Goal: Information Seeking & Learning: Learn about a topic

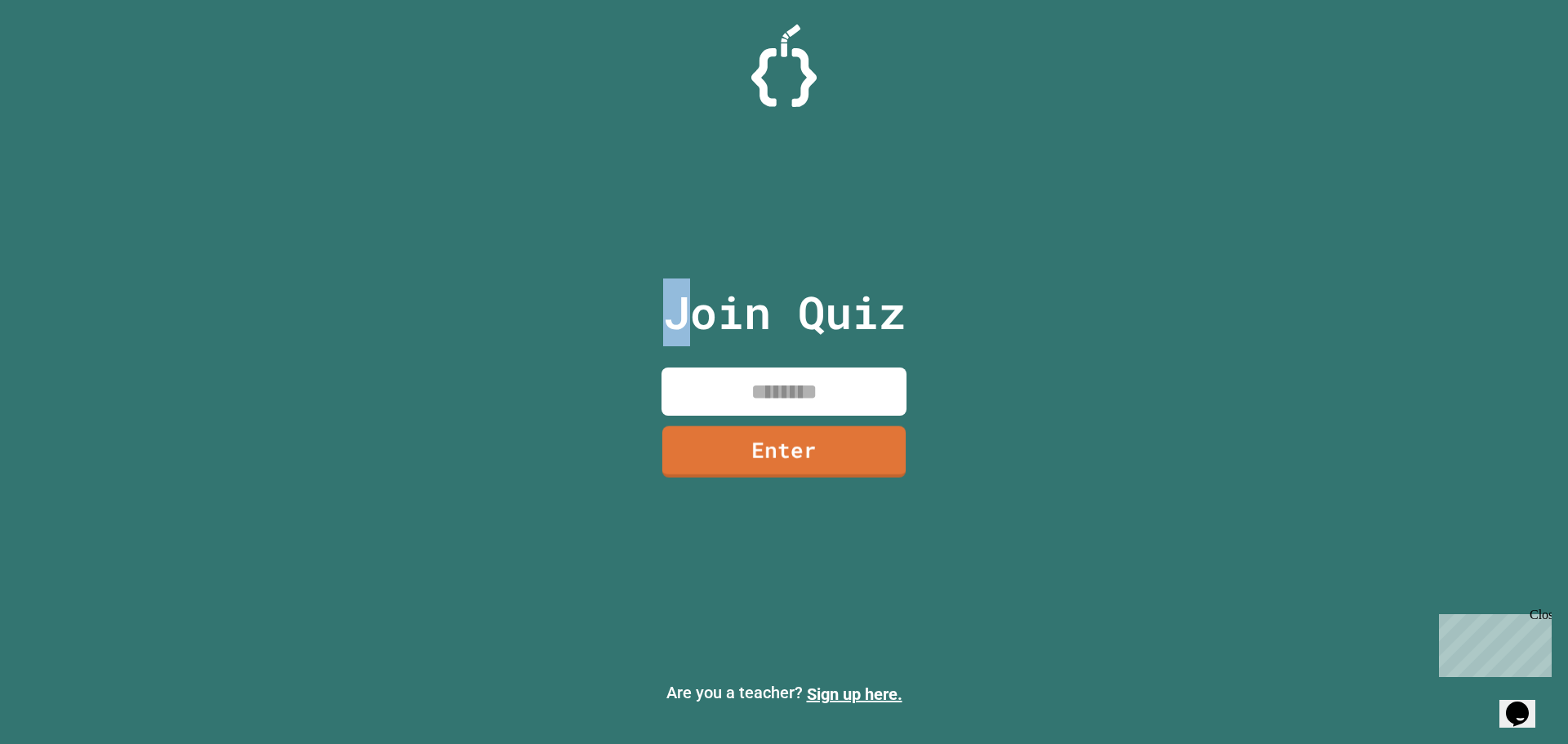
click at [674, 342] on p "Join Quiz" at bounding box center [784, 312] width 243 height 68
click at [703, 377] on input at bounding box center [783, 392] width 245 height 48
type input "********"
click at [802, 474] on link "Enter" at bounding box center [783, 450] width 246 height 53
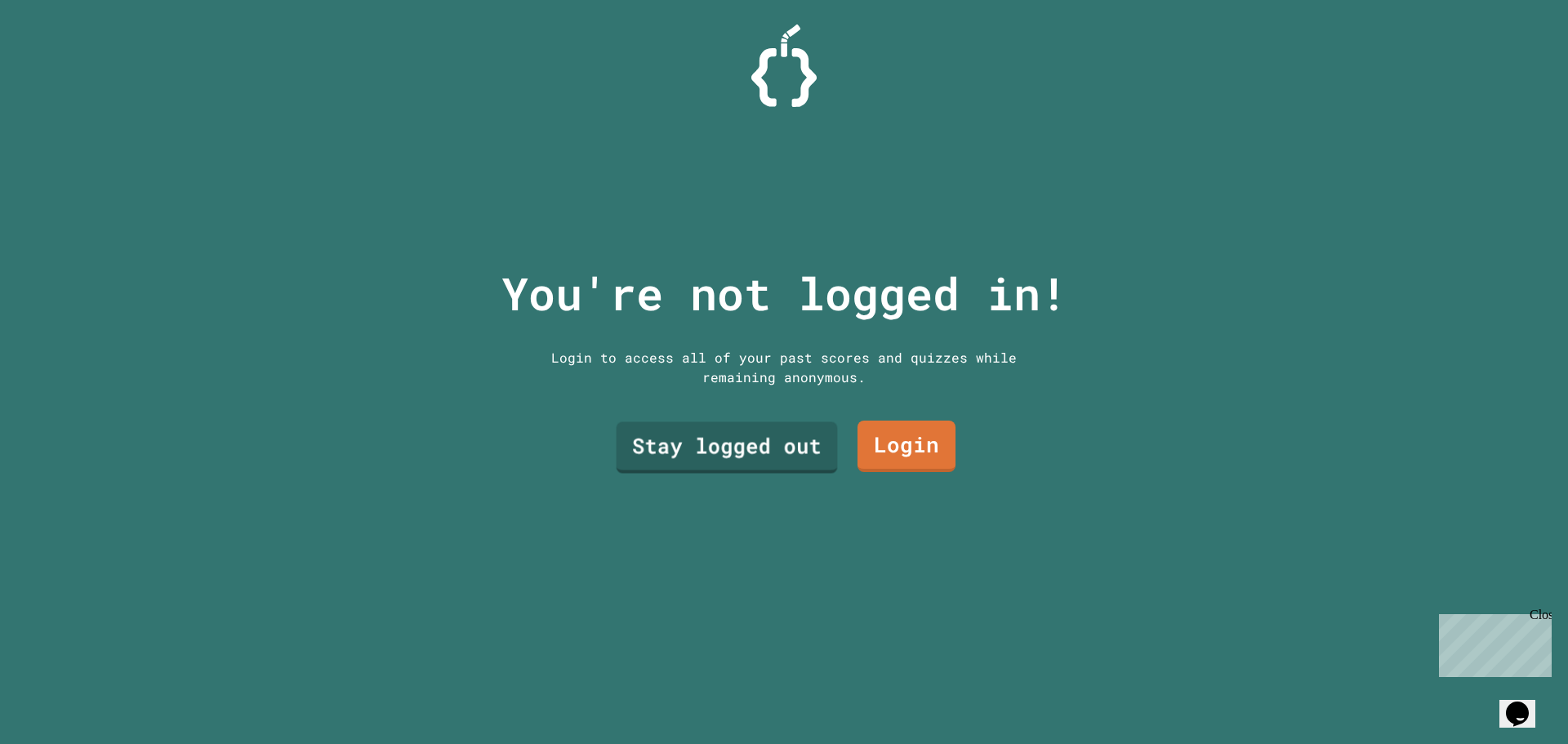
click at [775, 465] on link "Stay logged out" at bounding box center [727, 448] width 222 height 52
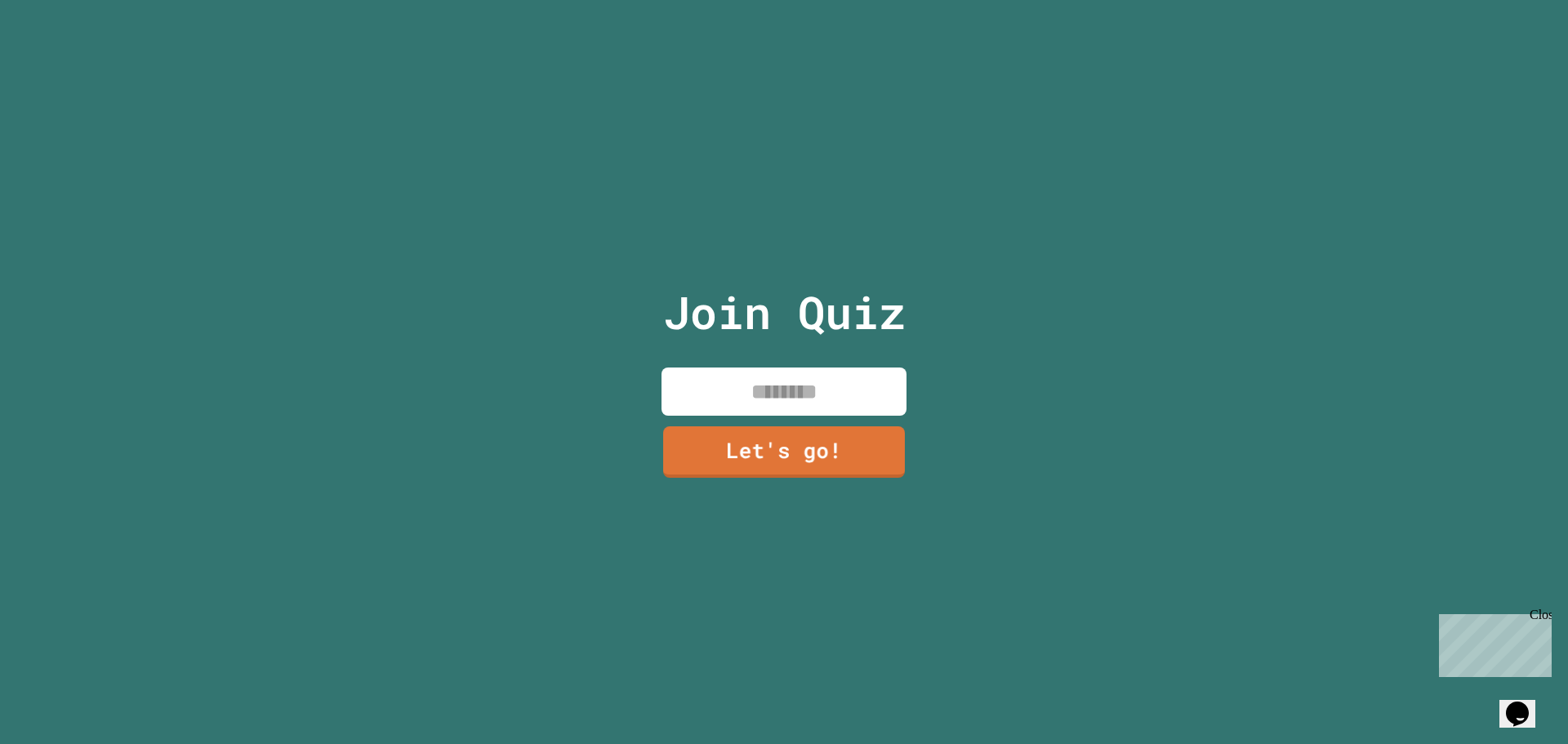
click at [770, 394] on input at bounding box center [783, 392] width 245 height 48
type input "*"
type input "***"
drag, startPoint x: 767, startPoint y: 396, endPoint x: 772, endPoint y: 404, distance: 9.4
click at [763, 401] on input "***" at bounding box center [783, 392] width 245 height 48
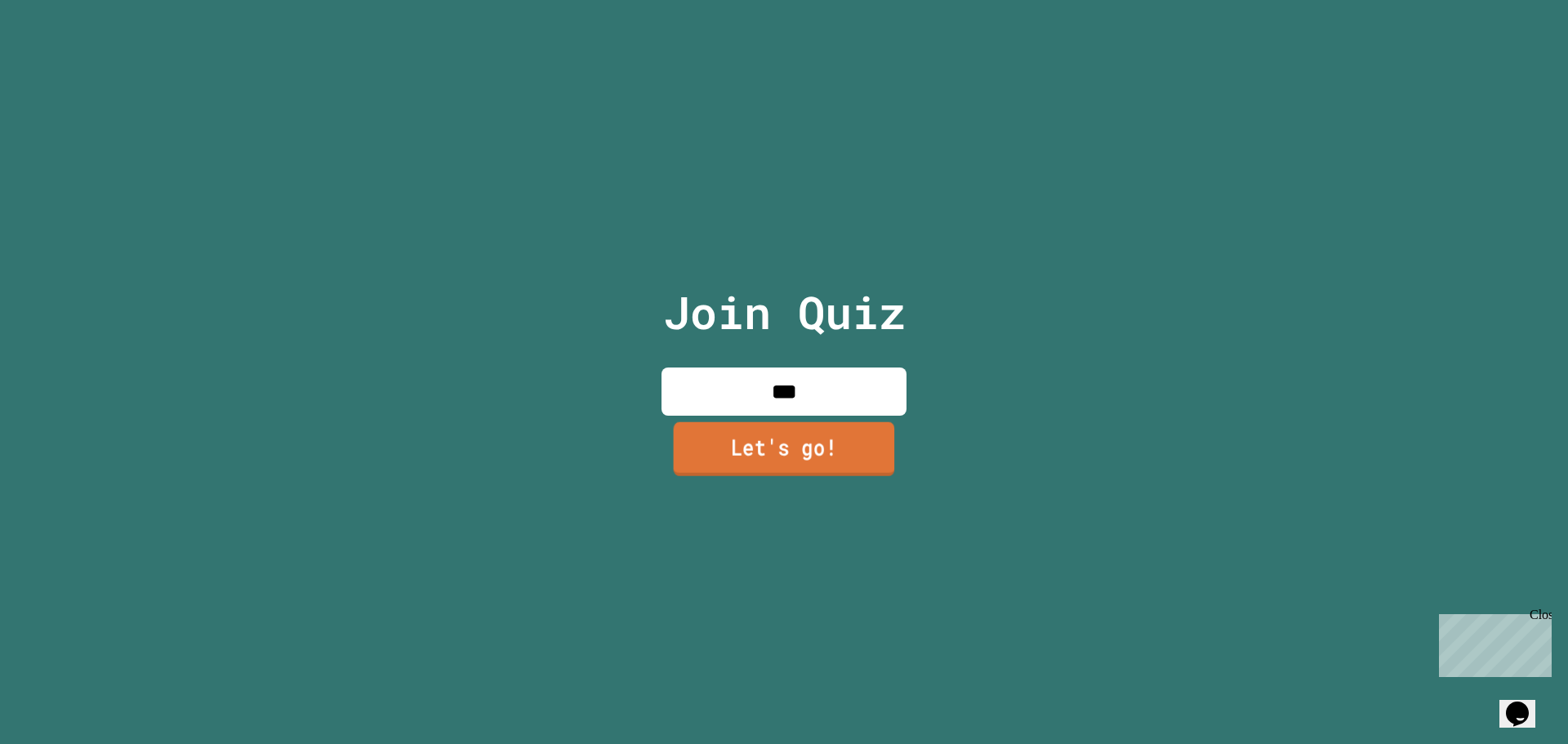
click at [802, 425] on link "Let's go!" at bounding box center [784, 448] width 222 height 54
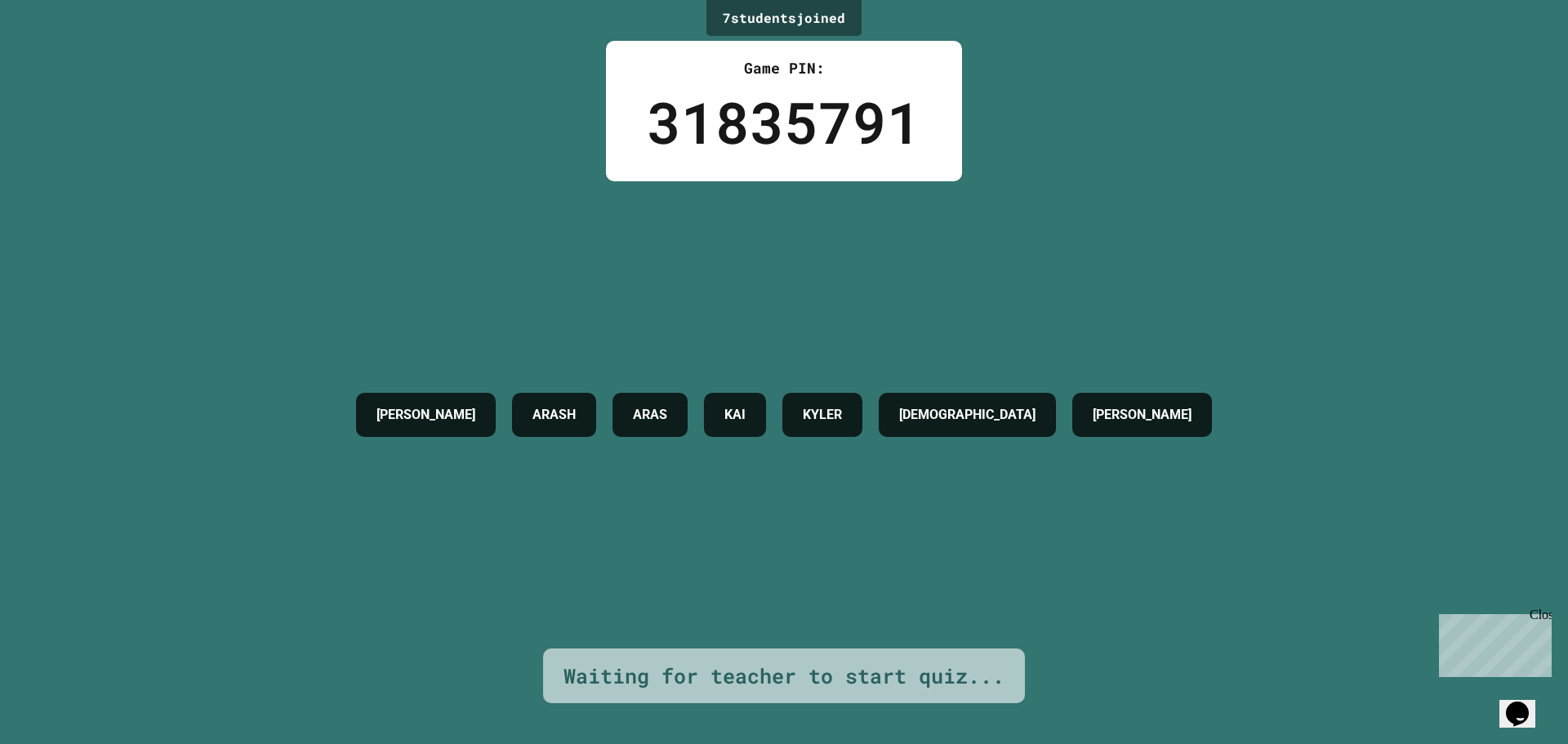
drag, startPoint x: 1231, startPoint y: 366, endPoint x: 1144, endPoint y: 334, distance: 92.7
click at [1144, 334] on div "[PERSON_NAME] [PERSON_NAME] [PERSON_NAME]" at bounding box center [784, 415] width 872 height 467
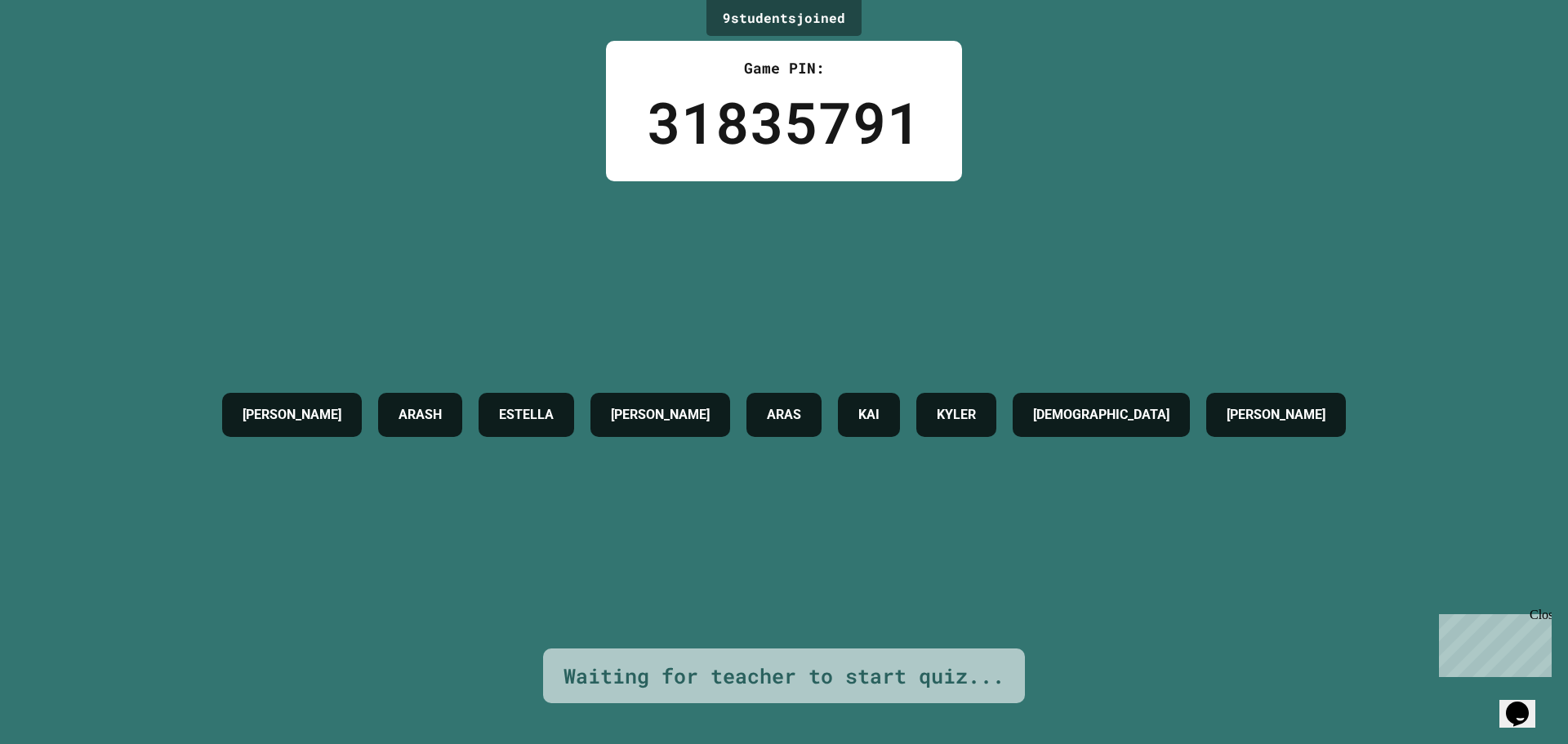
drag, startPoint x: 1475, startPoint y: 0, endPoint x: 1212, endPoint y: 33, distance: 265.1
click at [1212, 33] on div "9 student s joined Game PIN: 31835791 [PERSON_NAME] [PERSON_NAME] ARAS [PERSON_…" at bounding box center [784, 372] width 1568 height 744
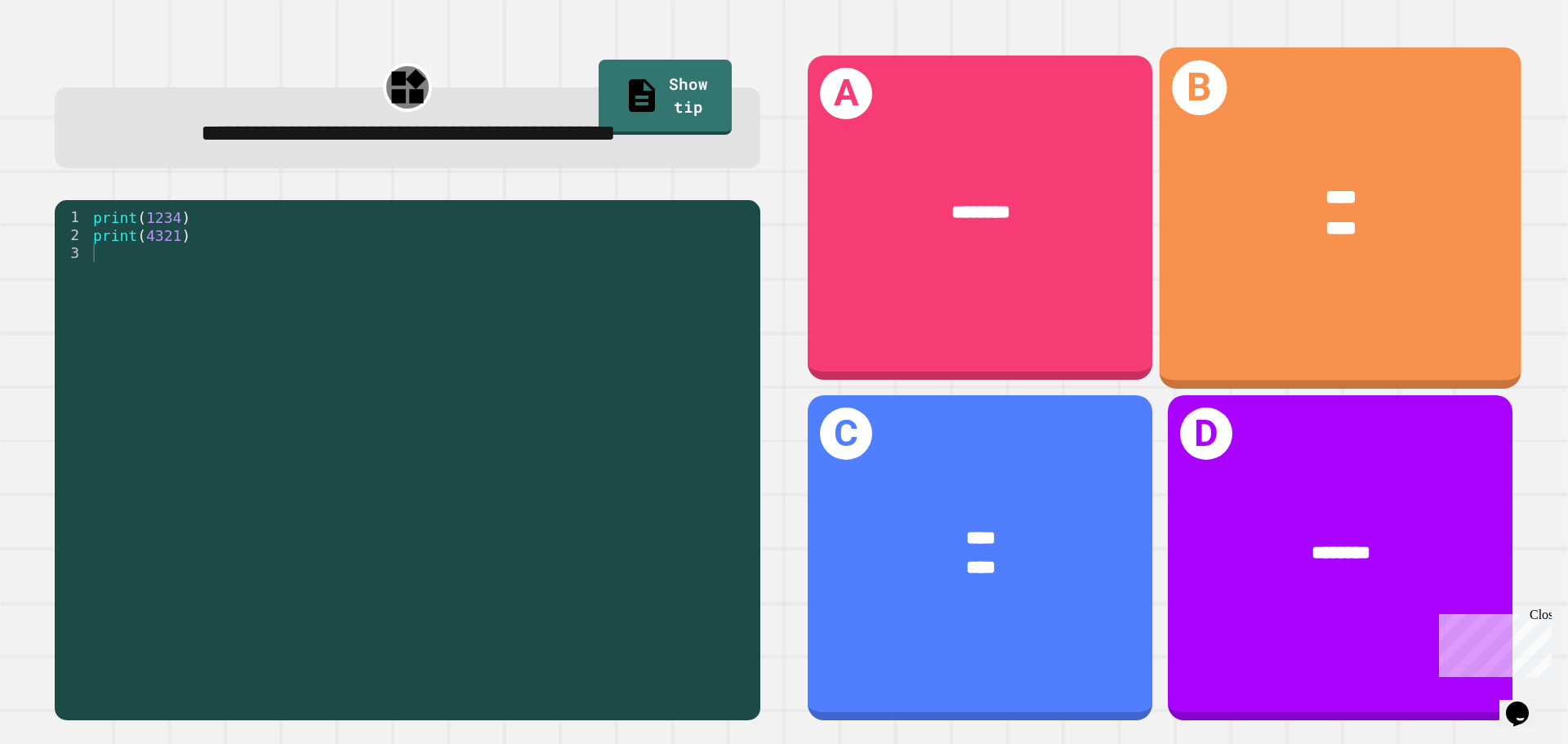
click at [1249, 227] on div "****" at bounding box center [1340, 229] width 282 height 30
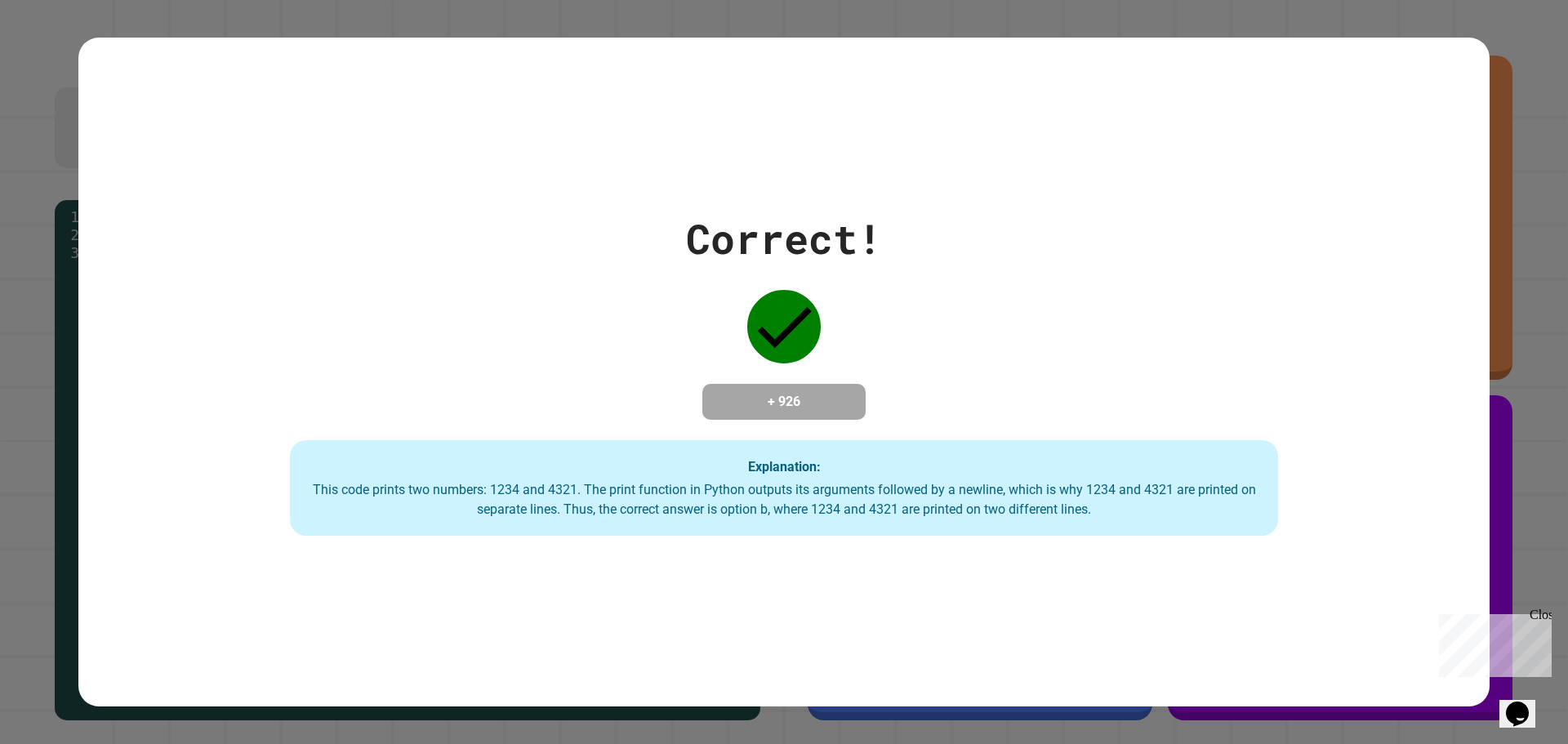
click at [994, 365] on div "Correct! + 926 Explanation: This code prints two numbers: 1234 and 4321. The pr…" at bounding box center [784, 372] width 1411 height 328
click at [849, 384] on div "+ 926" at bounding box center [784, 401] width 164 height 36
click at [783, 354] on div "Correct! + 926 Explanation: This code prints two numbers: 1234 and 4321. The pr…" at bounding box center [784, 372] width 1411 height 328
drag, startPoint x: 1548, startPoint y: 609, endPoint x: 2979, endPoint y: 1215, distance: 1554.0
click at [1548, 609] on div "Close" at bounding box center [1540, 618] width 20 height 20
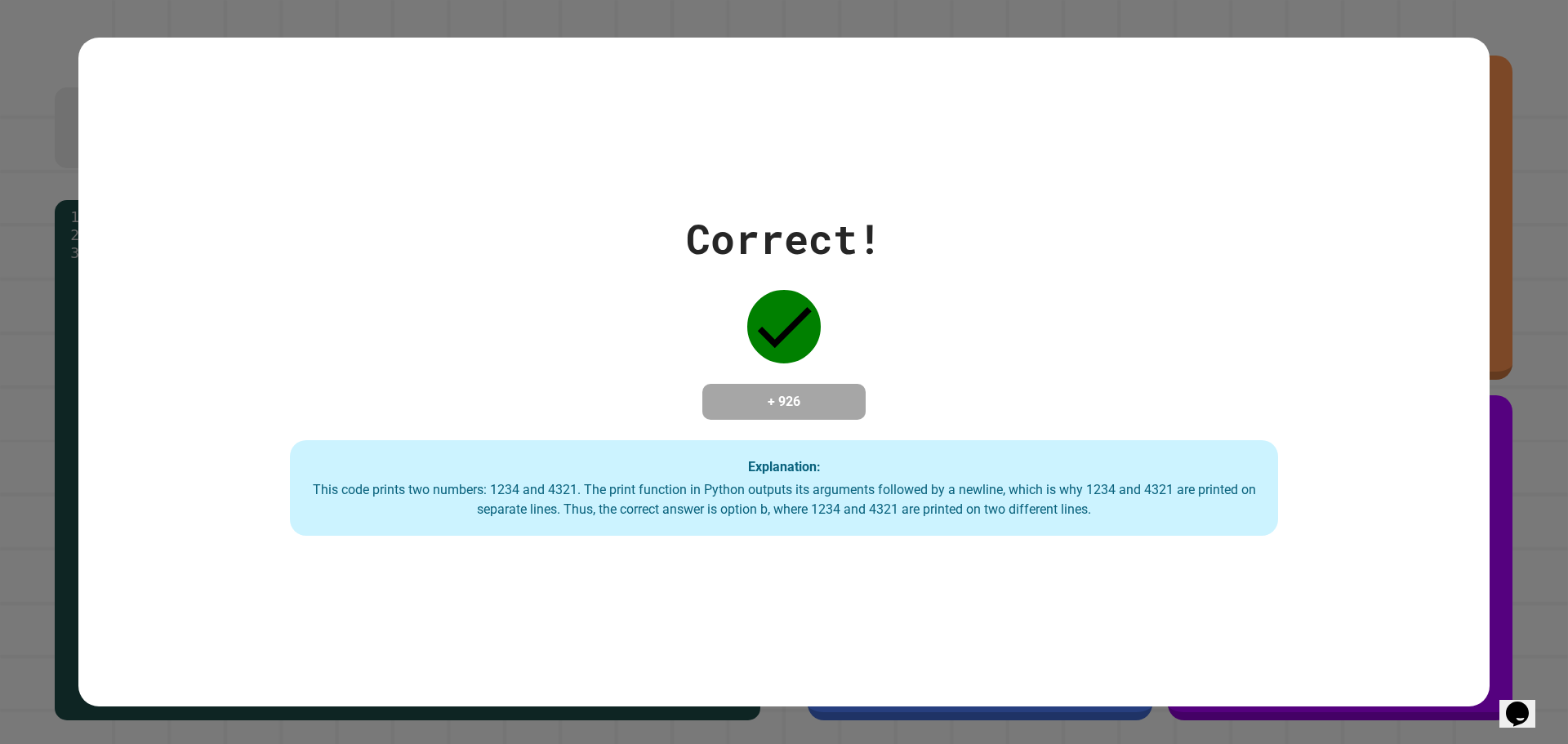
click at [620, 432] on div "Correct! + 926 Explanation: This code prints two numbers: 1234 and 4321. The pr…" at bounding box center [784, 372] width 1411 height 328
click at [754, 314] on icon at bounding box center [784, 327] width 74 height 74
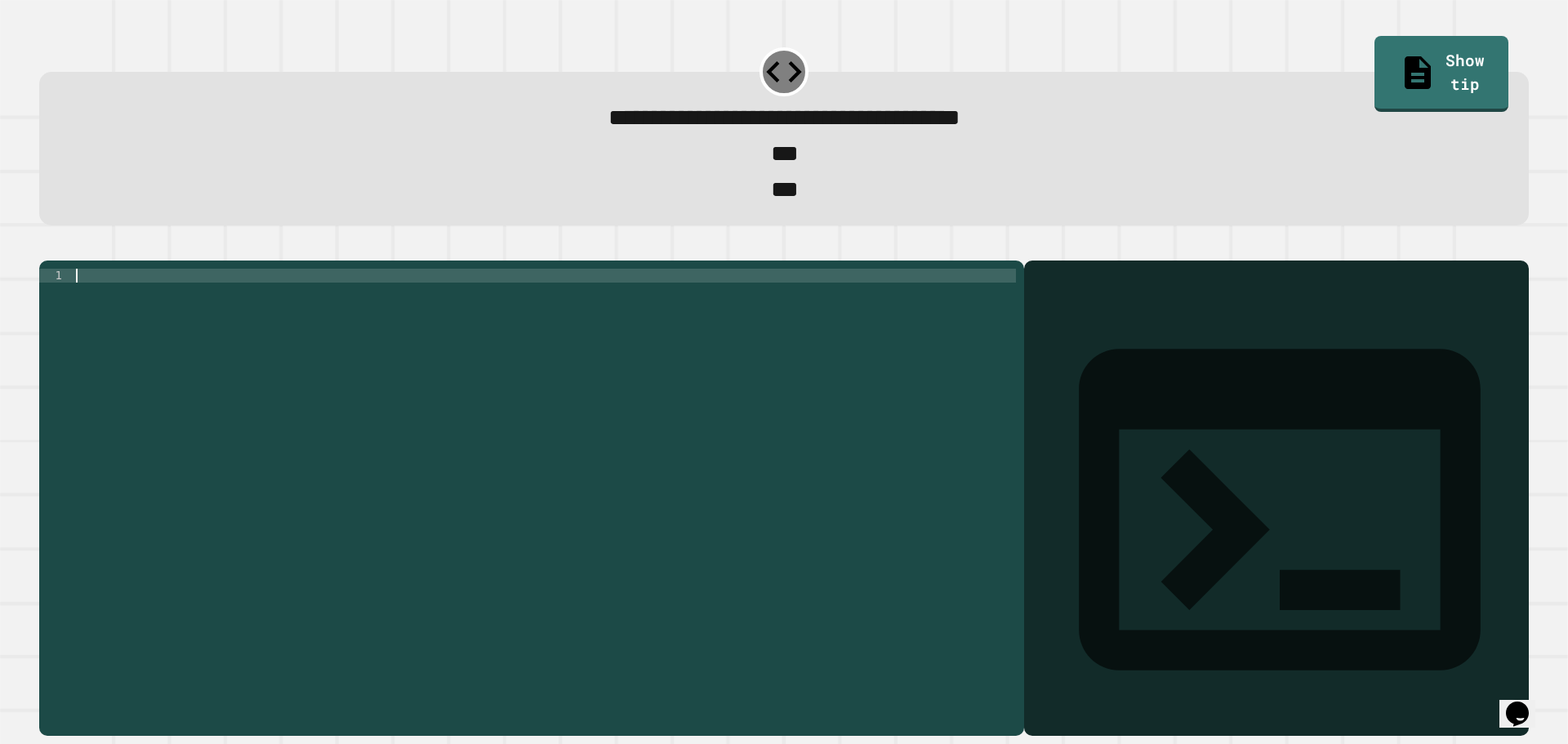
click at [670, 377] on div at bounding box center [545, 477] width 943 height 416
drag, startPoint x: 652, startPoint y: 339, endPoint x: 629, endPoint y: 338, distance: 23.0
click at [651, 338] on div at bounding box center [545, 477] width 943 height 416
click at [388, 394] on div at bounding box center [545, 477] width 943 height 416
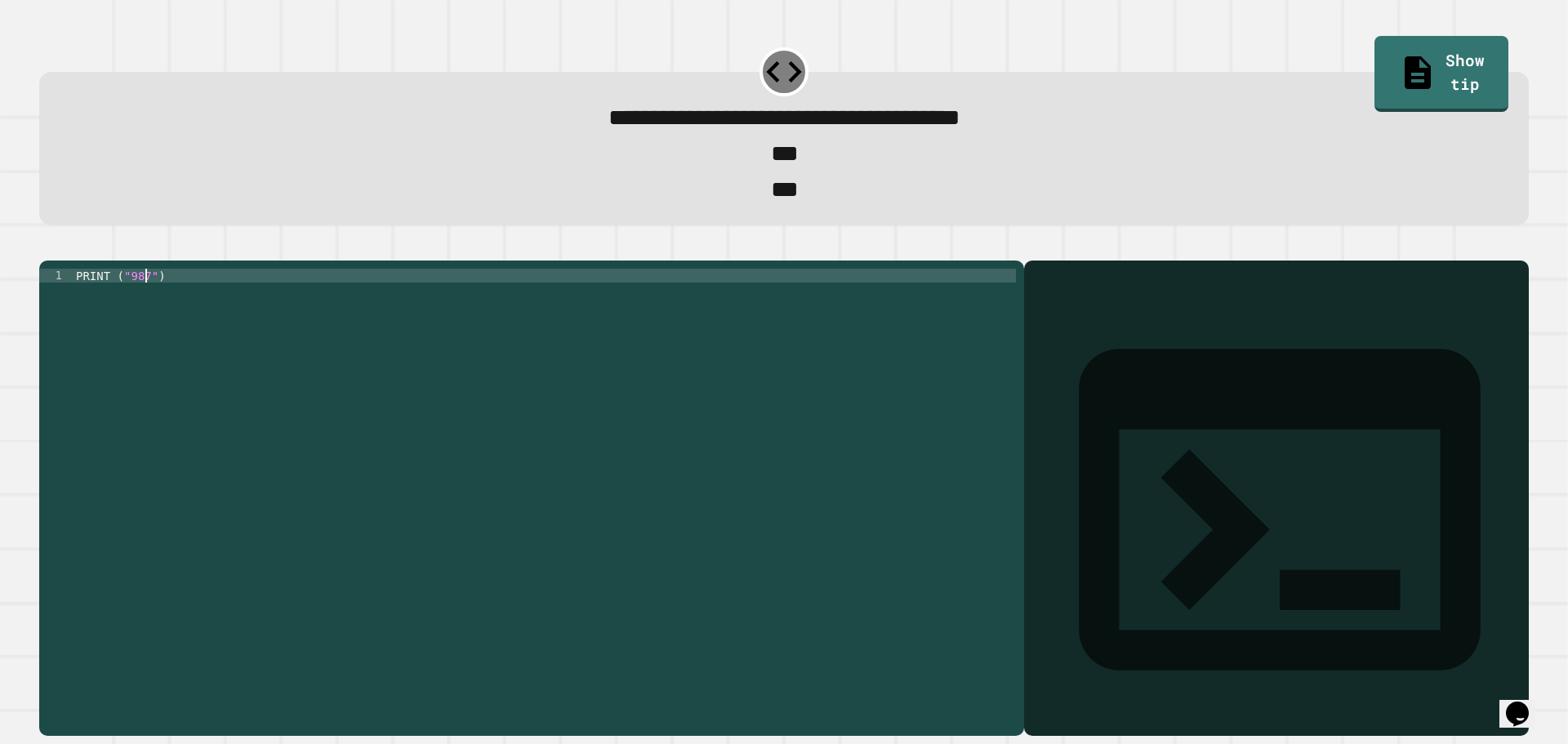
click at [223, 365] on div "PRINT ( "987" )" at bounding box center [545, 477] width 943 height 416
type textarea "**********"
drag, startPoint x: 1264, startPoint y: 332, endPoint x: 1255, endPoint y: 340, distance: 12.0
click at [1255, 340] on div "Output shell" at bounding box center [1276, 498] width 505 height 476
click at [731, 354] on div "PRINT ( "987" )" at bounding box center [545, 477] width 943 height 416
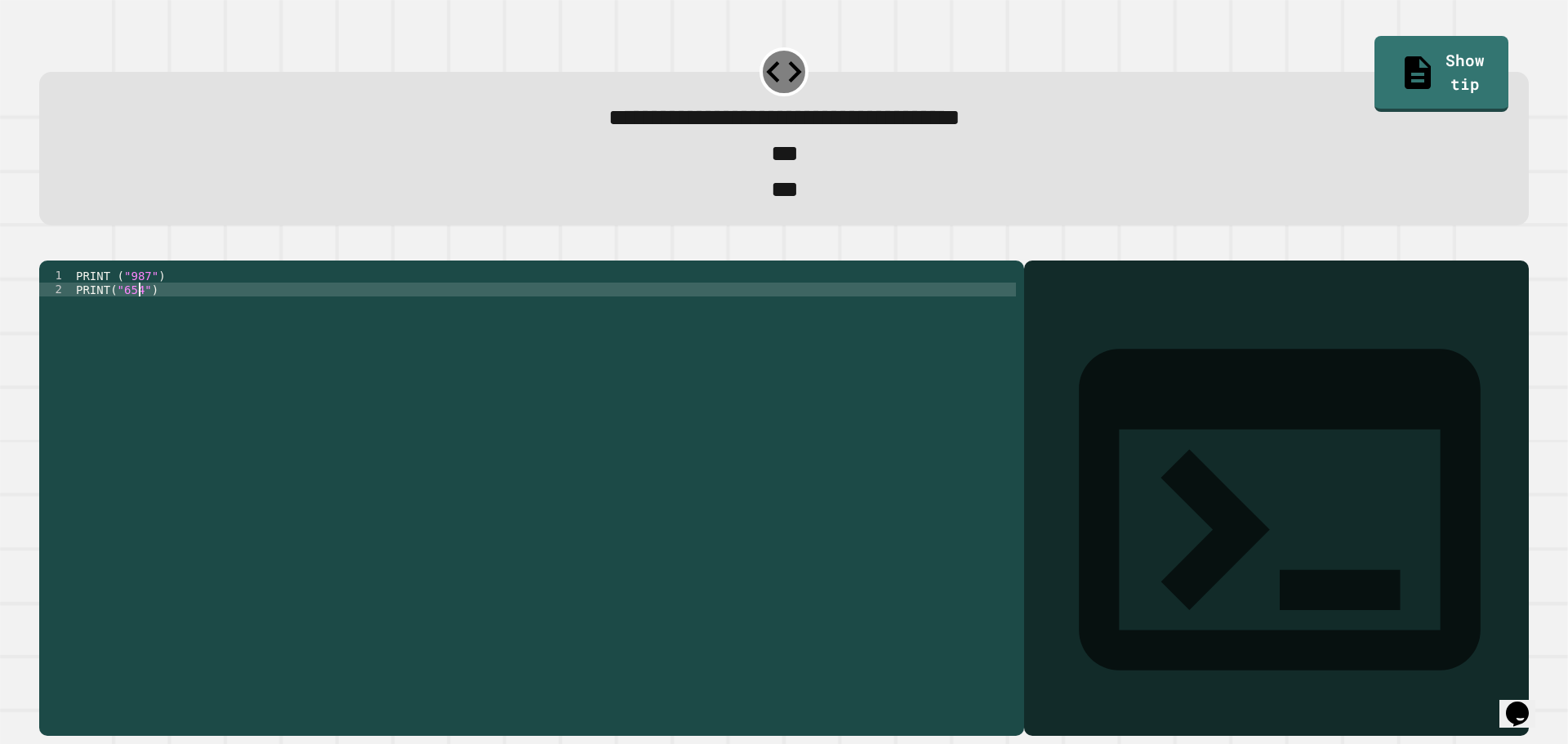
click at [7, 271] on div "**********" at bounding box center [784, 372] width 1568 height 744
click at [63, 263] on icon "button" at bounding box center [59, 256] width 9 height 12
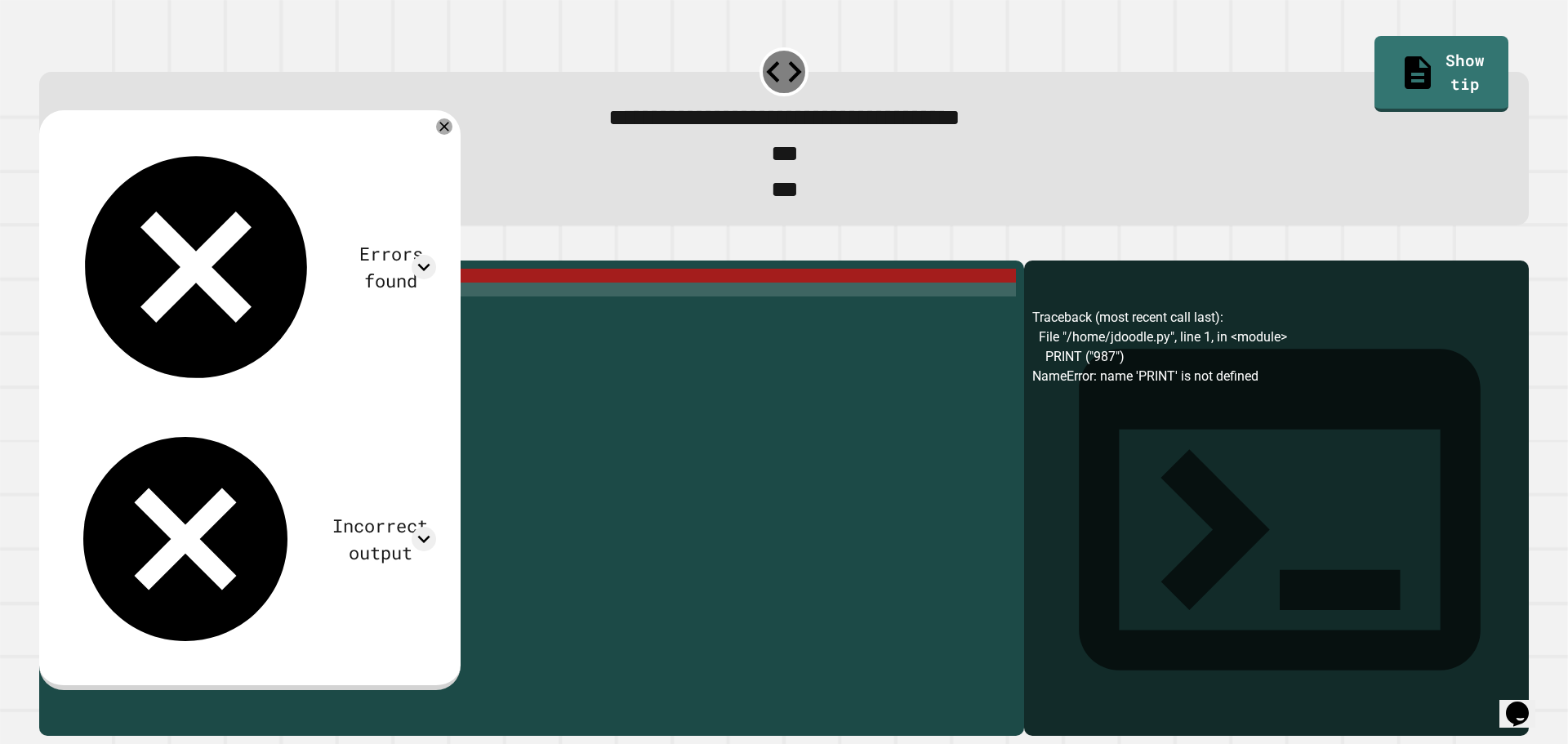
click at [147, 311] on div "PRINT ( "987" ) PRINT ( "654" )" at bounding box center [545, 477] width 943 height 416
click at [144, 309] on div "PRINT ( "987" ) PRINT ( "654" )" at bounding box center [545, 477] width 943 height 416
click at [133, 311] on div "PRINT ( "987" ) PRINT ( "654" )" at bounding box center [545, 477] width 943 height 416
click at [104, 311] on div "PRINT ( "987" ) PRINT ( "654" )" at bounding box center [545, 477] width 943 height 416
click at [114, 304] on div "PRINT ( "987" ) PRINT ( "654" )" at bounding box center [545, 477] width 943 height 416
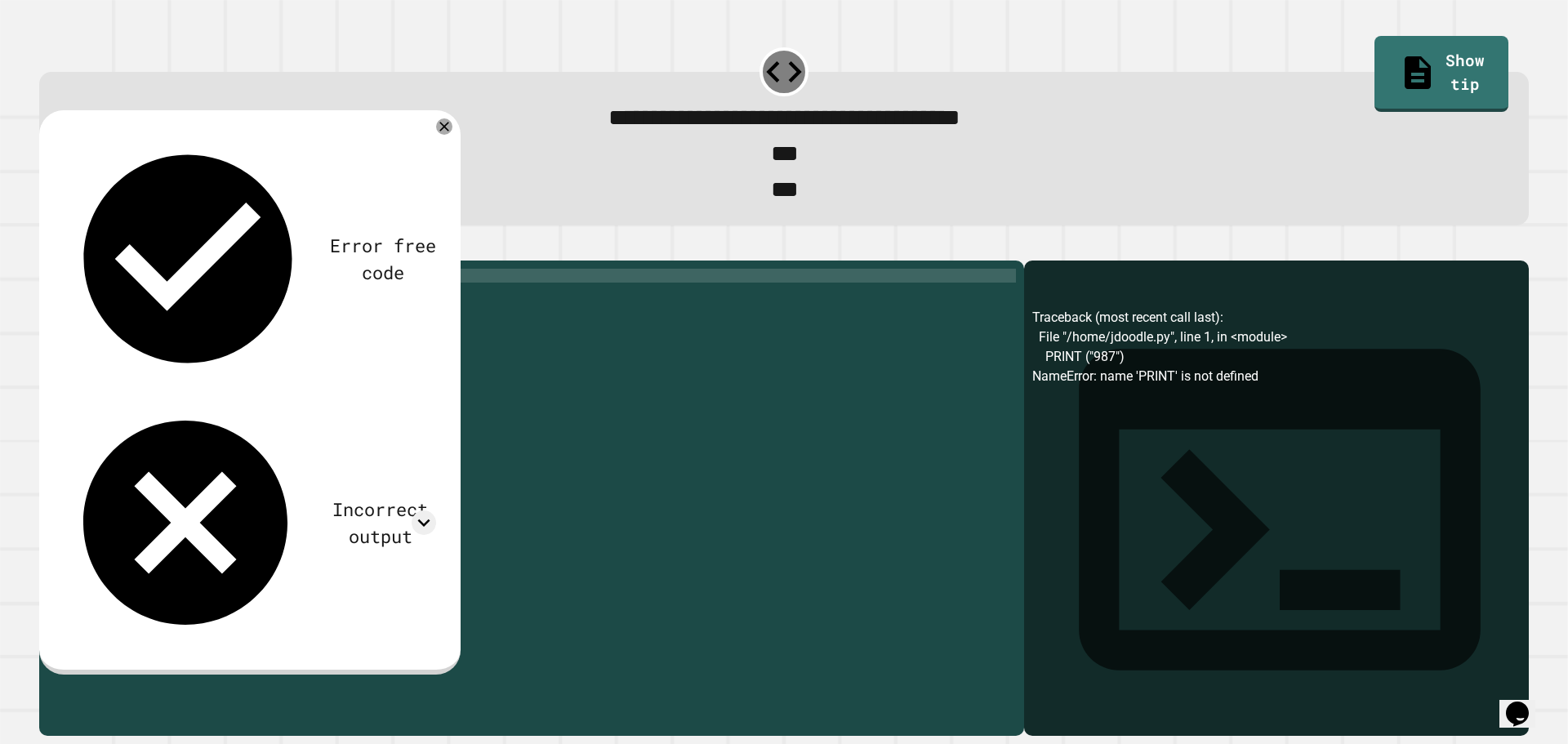
click at [47, 247] on icon "button" at bounding box center [47, 247] width 0 height 0
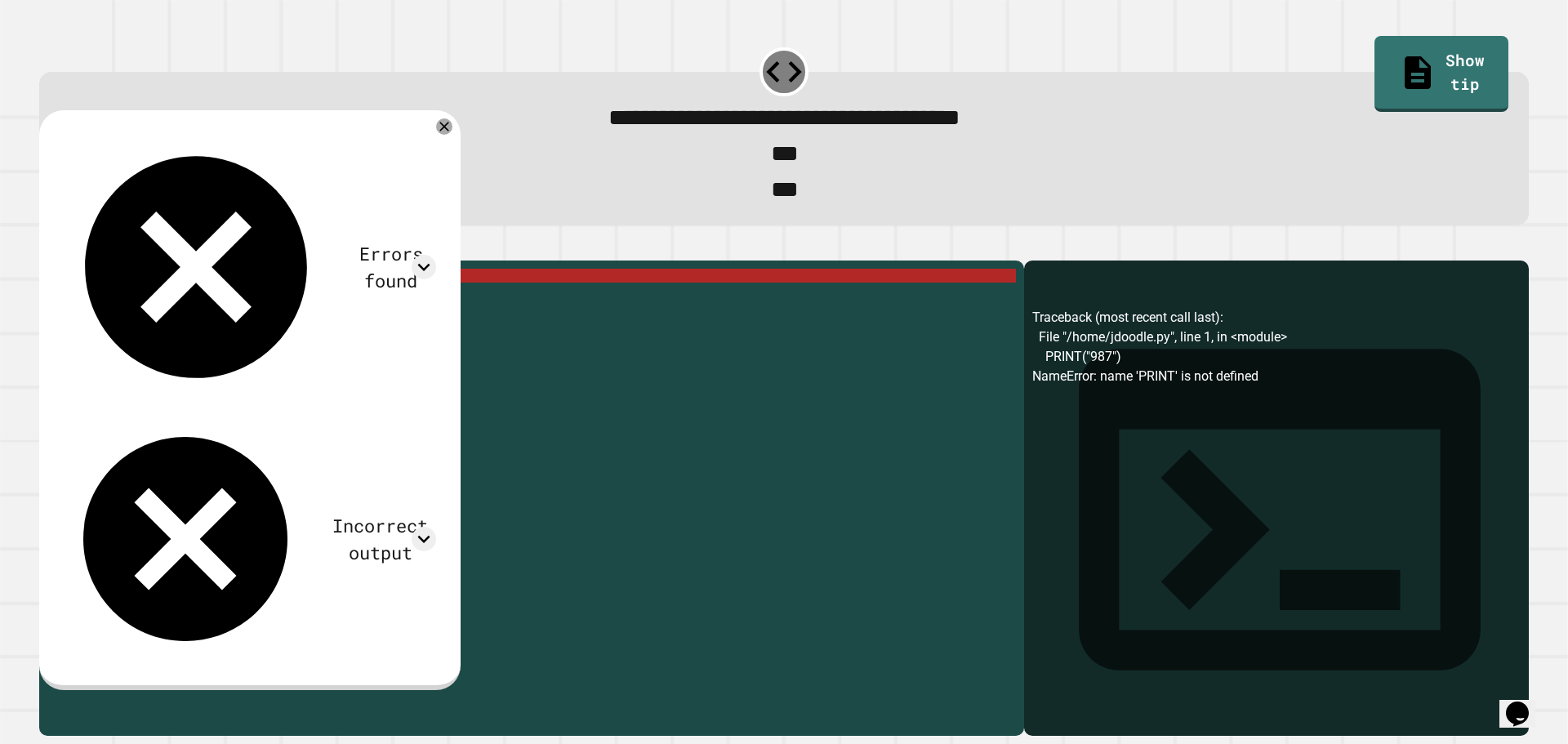
click at [84, 311] on div "PRINT ( "987" ) PRINT ( "654" )" at bounding box center [545, 477] width 943 height 416
click at [96, 303] on div "PRINT ( "987" ) PRINT ( "654" )" at bounding box center [545, 463] width 943 height 389
click at [96, 303] on div "PRINT ( "987" ) PRINT ( "654" )" at bounding box center [545, 477] width 943 height 416
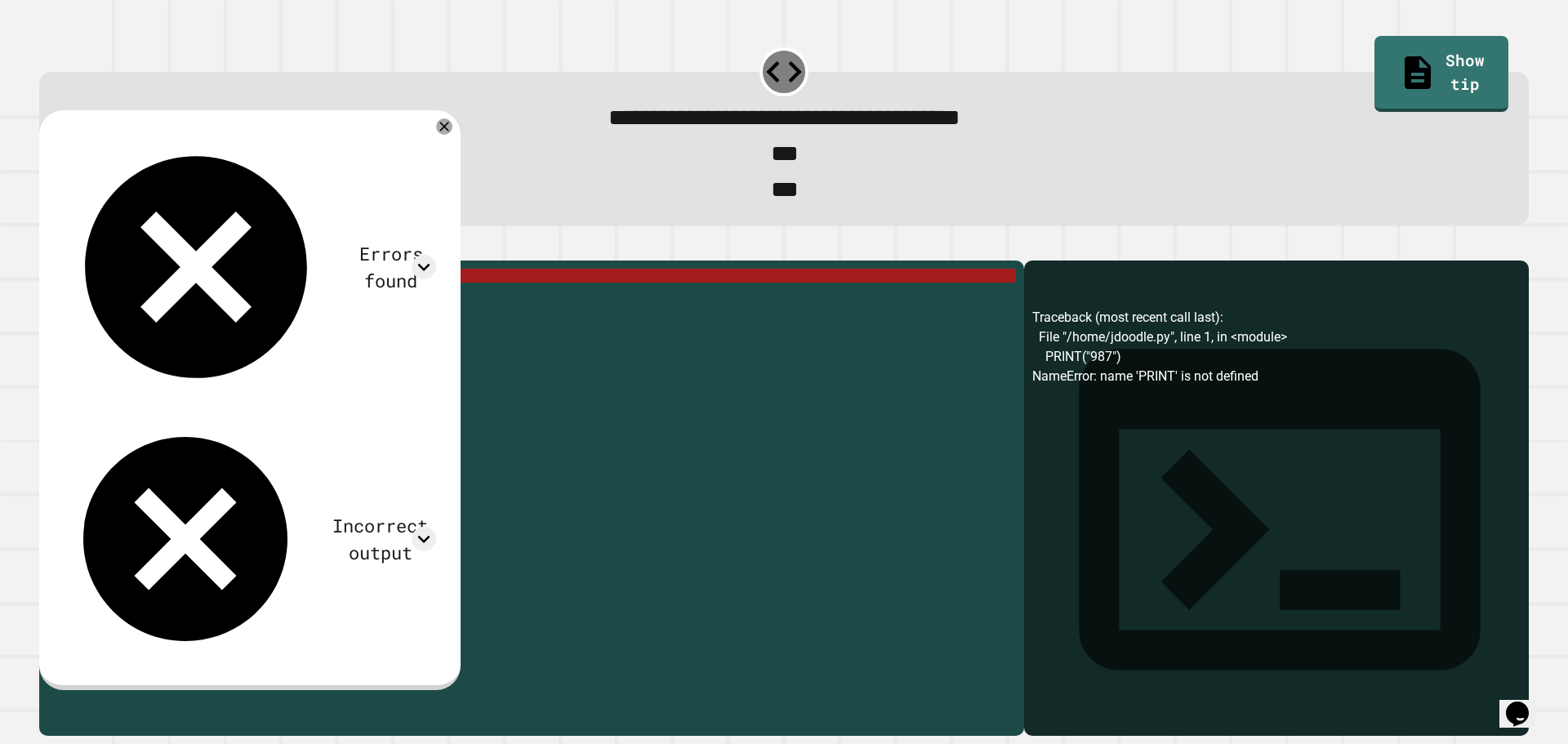
click at [97, 303] on div "PRINT ( "987" ) PRINT ( "654" )" at bounding box center [545, 477] width 943 height 416
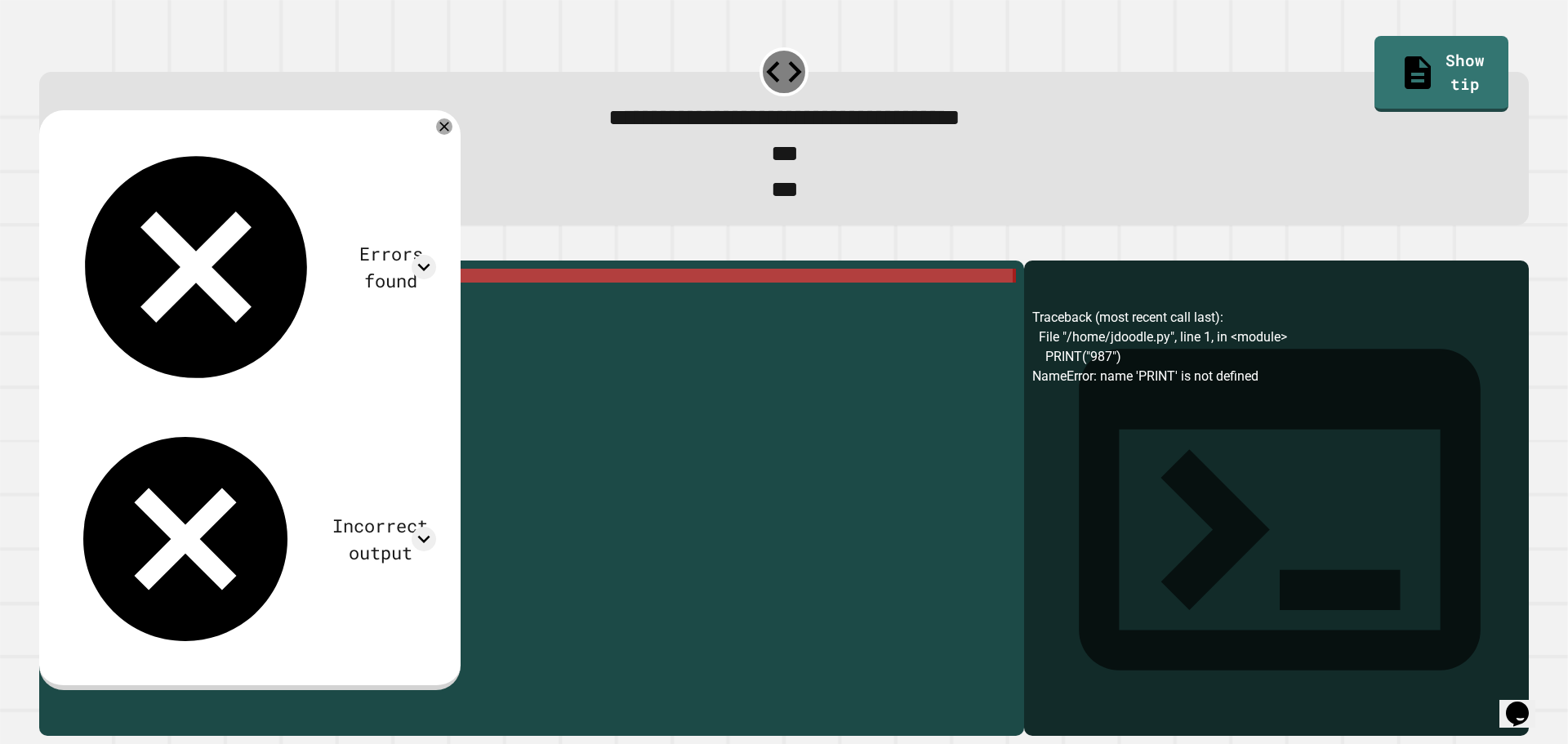
click at [97, 303] on div "PRINT ( "987" ) PRINT ( "654" )" at bounding box center [545, 477] width 943 height 416
click at [100, 312] on div "PRINT ( "987" ) PRINT ( "654" )" at bounding box center [545, 463] width 943 height 389
click at [100, 312] on div "PRINT ( "987" ) PRINT ( "654" )" at bounding box center [545, 477] width 943 height 416
click at [99, 304] on div "PRINT ( "987" ) PRINT ( "654" )" at bounding box center [545, 477] width 943 height 416
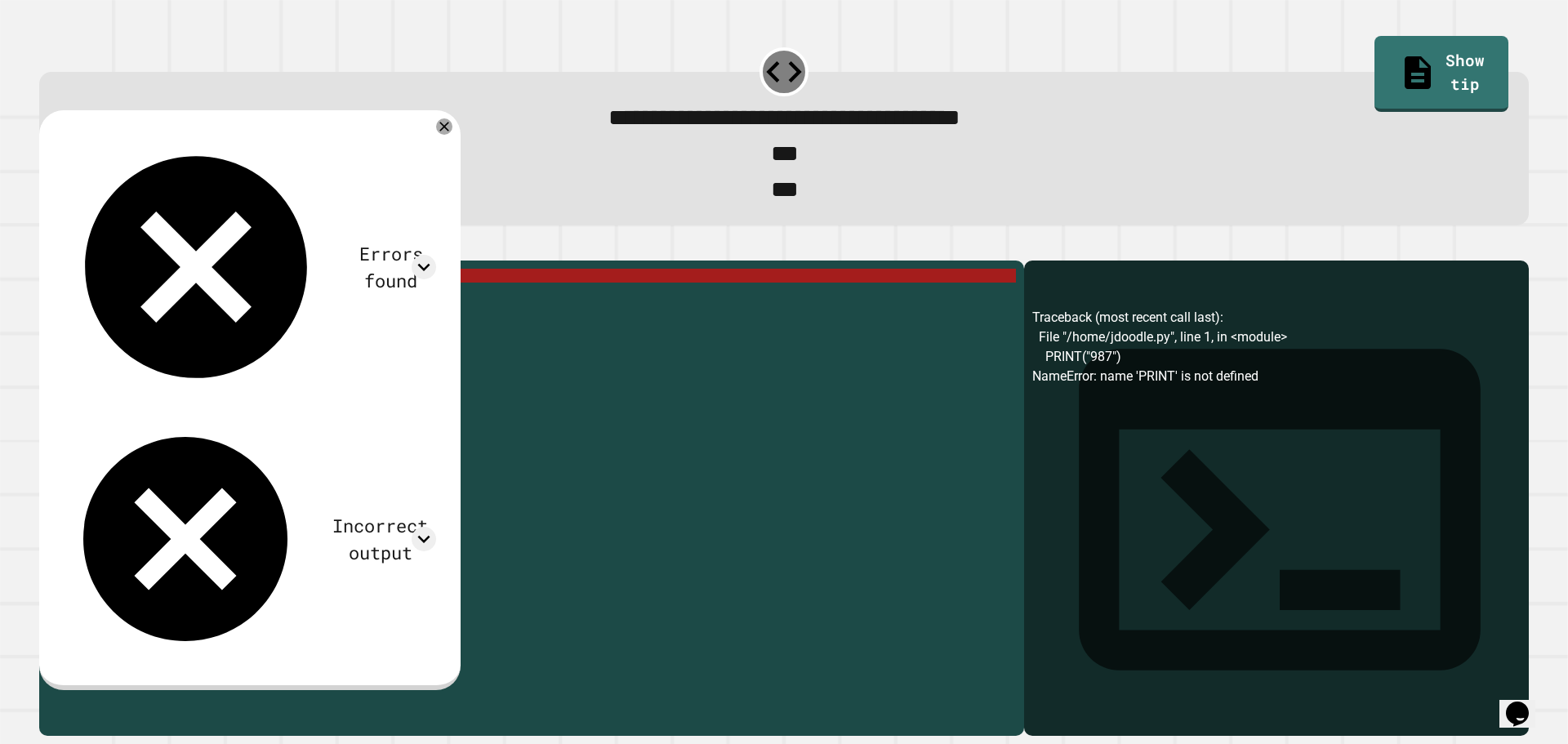
click at [99, 304] on div "PRINT ( "987" ) PRINT ( "654" )" at bounding box center [545, 477] width 943 height 416
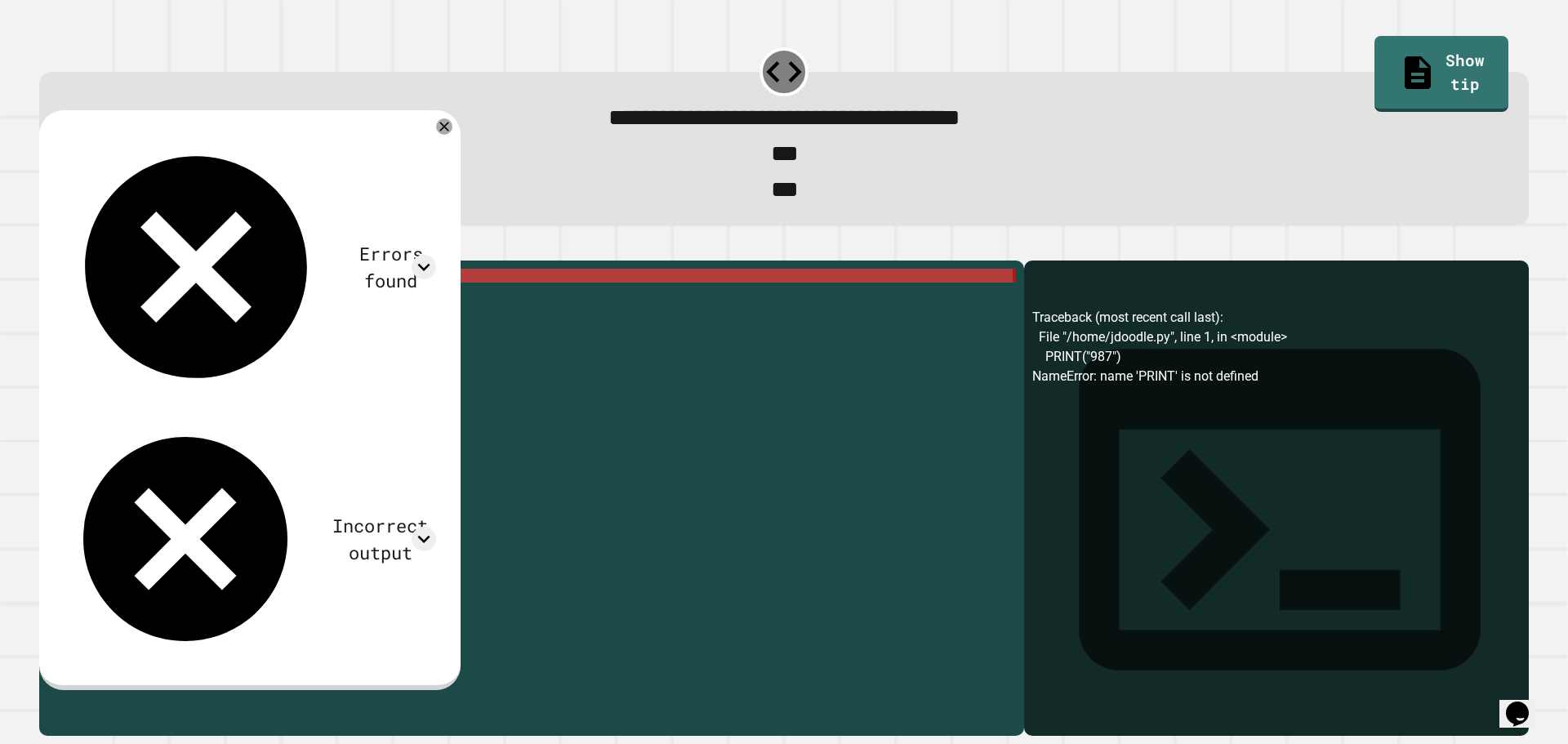
click at [99, 304] on div "PRINT ( "987" ) PRINT ( "654" )" at bounding box center [545, 477] width 943 height 416
click at [118, 297] on div "**********" at bounding box center [531, 498] width 985 height 476
click at [105, 309] on div "PRINT ( "987" ) PRINT ( "654" )" at bounding box center [545, 477] width 943 height 416
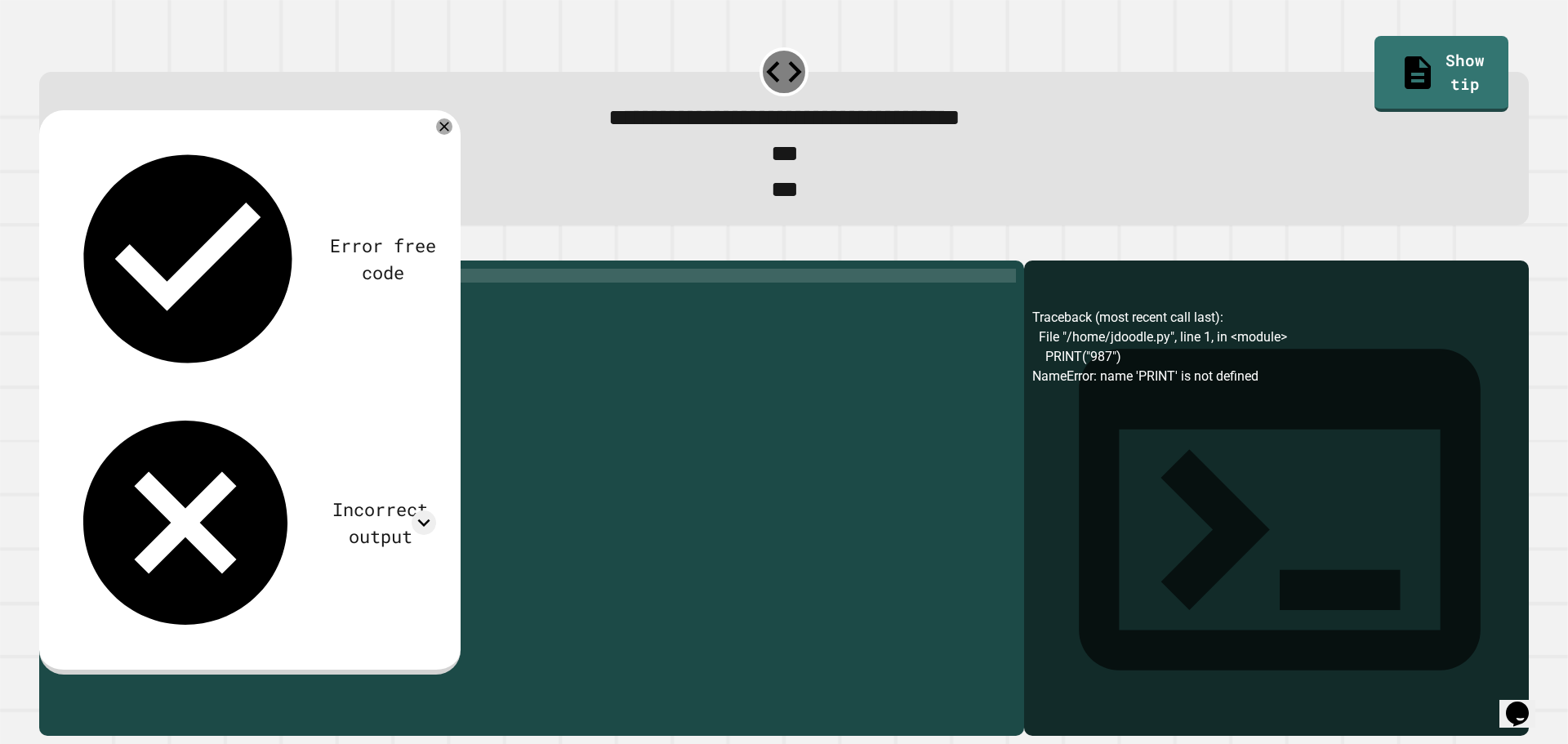
scroll to position [0, 3]
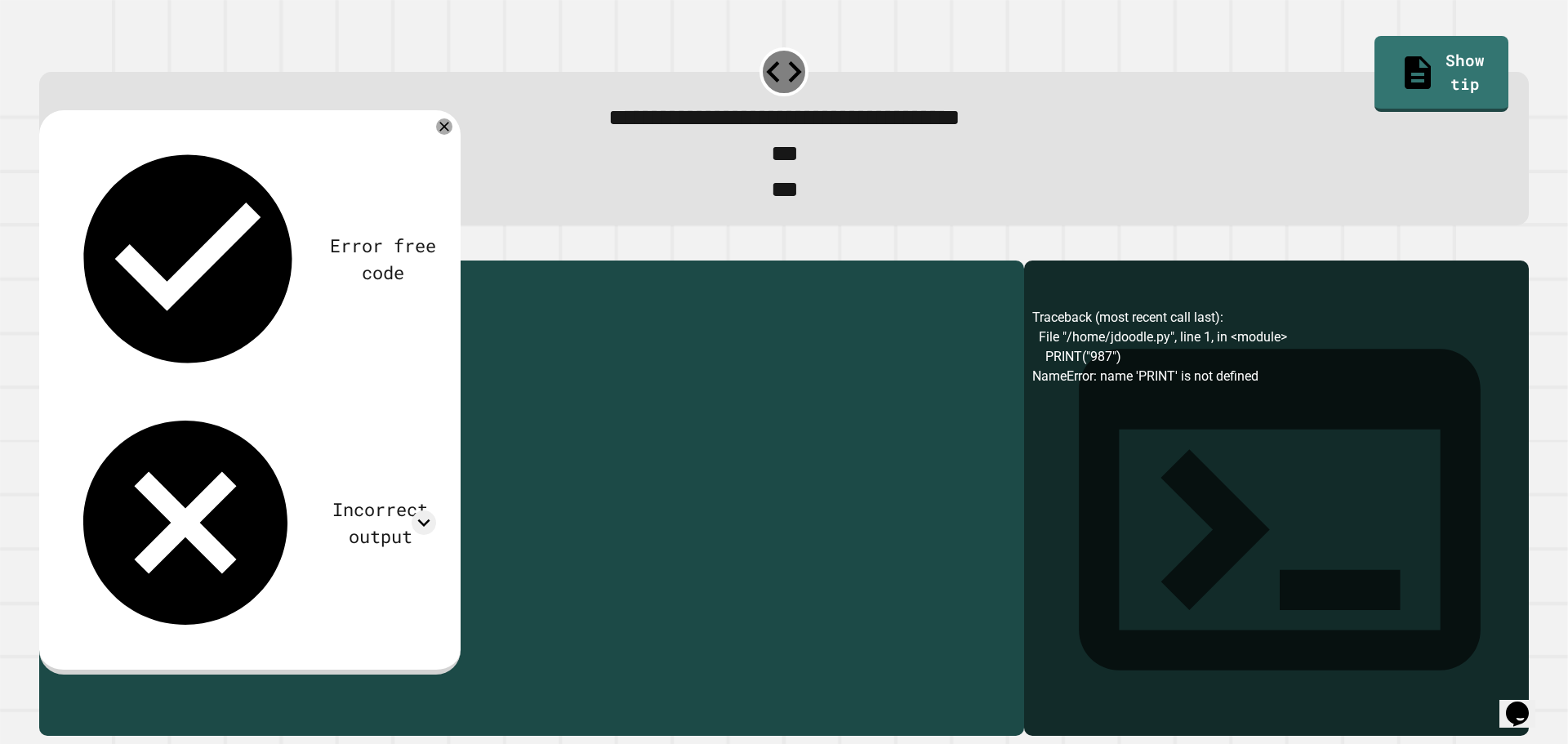
drag, startPoint x: 102, startPoint y: 320, endPoint x: 64, endPoint y: 324, distance: 38.2
click at [64, 324] on div "**********" at bounding box center [527, 463] width 976 height 389
drag, startPoint x: 107, startPoint y: 315, endPoint x: 50, endPoint y: 332, distance: 59.5
click at [51, 332] on div "**********" at bounding box center [527, 463] width 976 height 389
click at [102, 319] on div "print ( "987" ) PRINT ( "654" )" at bounding box center [545, 477] width 943 height 416
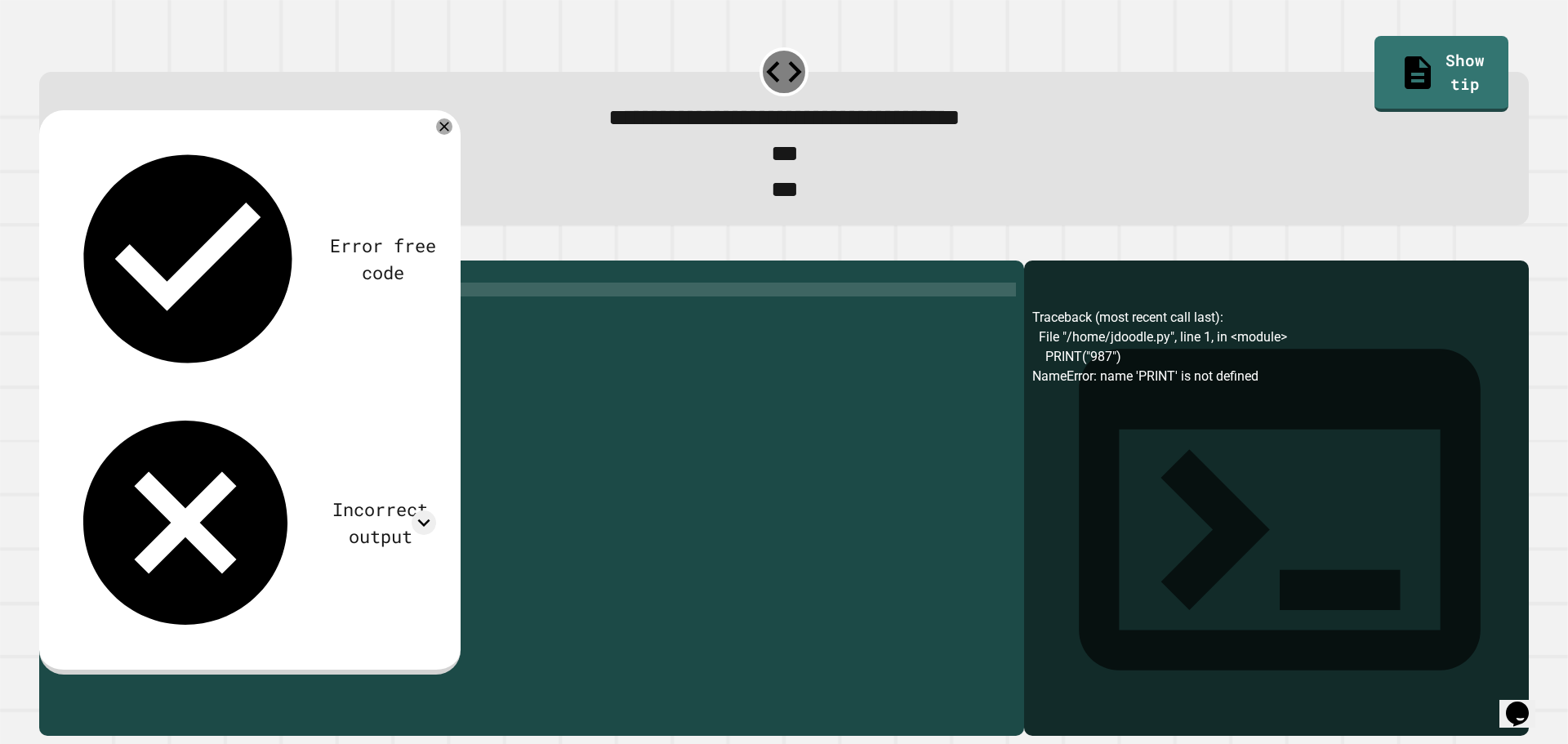
click at [106, 318] on div "print ( "987" ) PRINT ( "654" )" at bounding box center [545, 477] width 943 height 416
type textarea "**********"
click at [47, 247] on icon "button" at bounding box center [47, 247] width 0 height 0
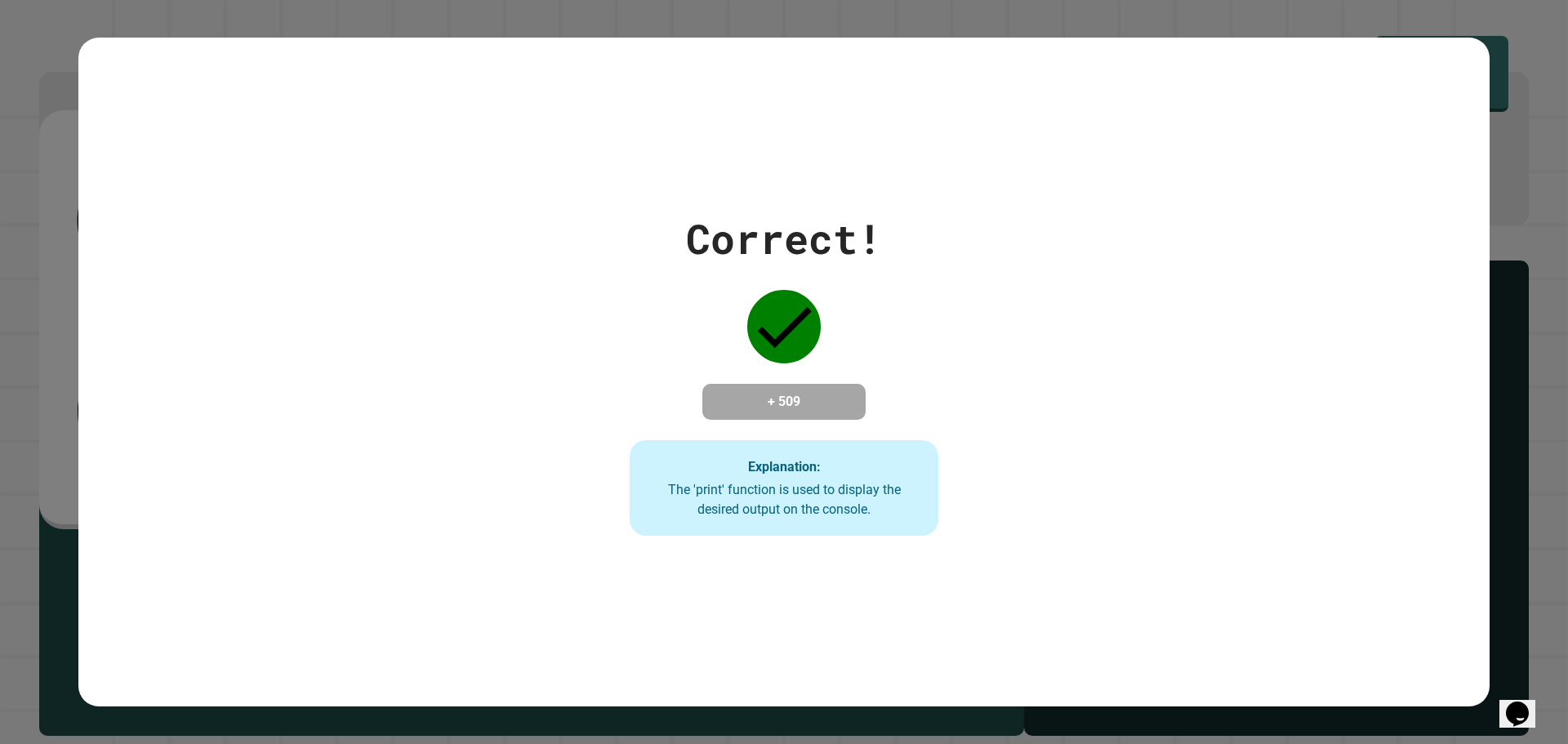
click at [736, 451] on div "Explanation: The 'print' function is used to display the desired output on the …" at bounding box center [784, 489] width 310 height 96
click at [997, 383] on div "Correct! + 509 Explanation: The 'print' function is used to display the desired…" at bounding box center [784, 372] width 441 height 328
click at [795, 489] on div "The 'print' function is used to display the desired output on the console." at bounding box center [784, 500] width 277 height 39
click at [776, 473] on strong "Explanation:" at bounding box center [785, 465] width 73 height 15
click at [775, 473] on strong "Explanation:" at bounding box center [785, 465] width 73 height 15
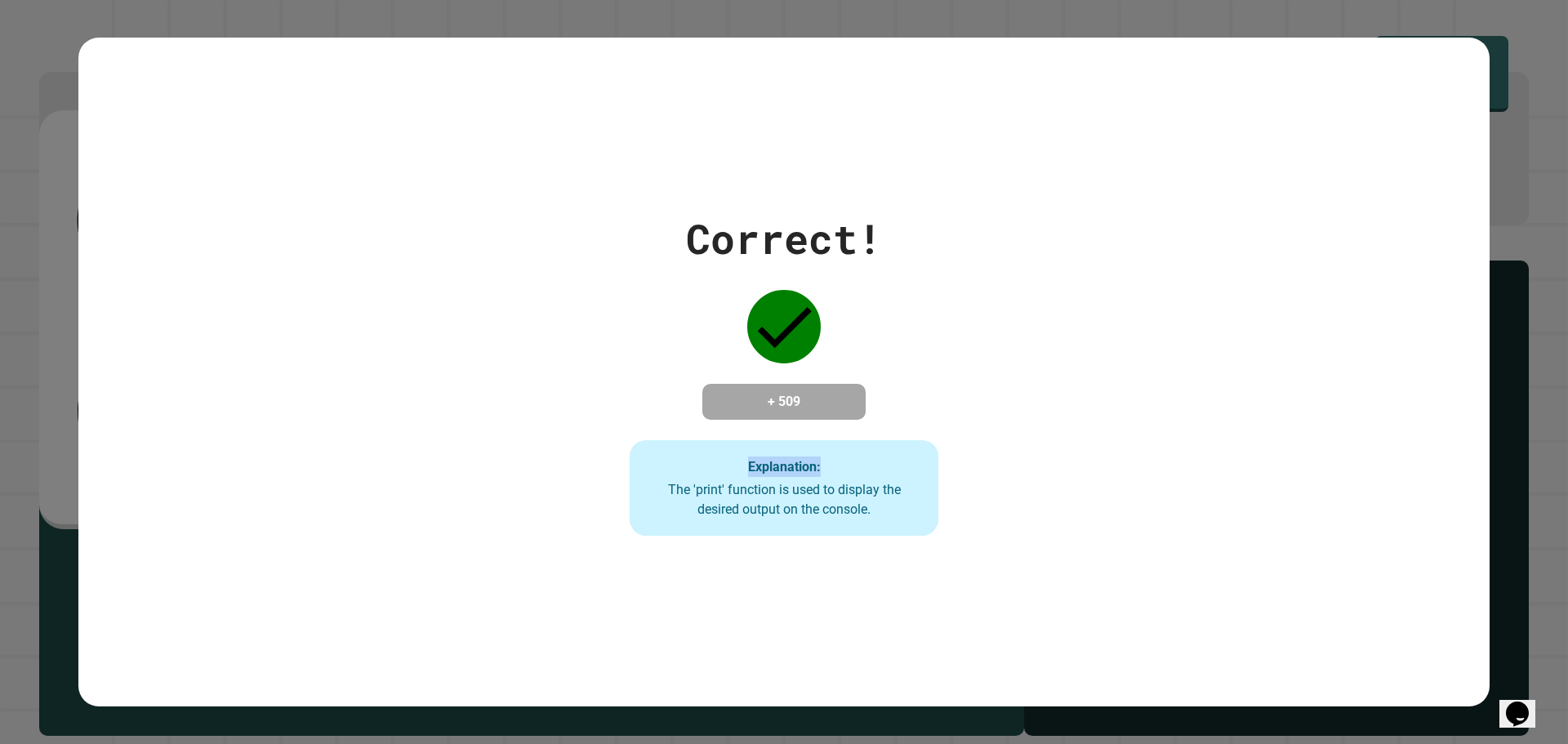
click at [775, 473] on strong "Explanation:" at bounding box center [785, 465] width 73 height 15
click at [772, 473] on strong "Explanation:" at bounding box center [785, 465] width 73 height 15
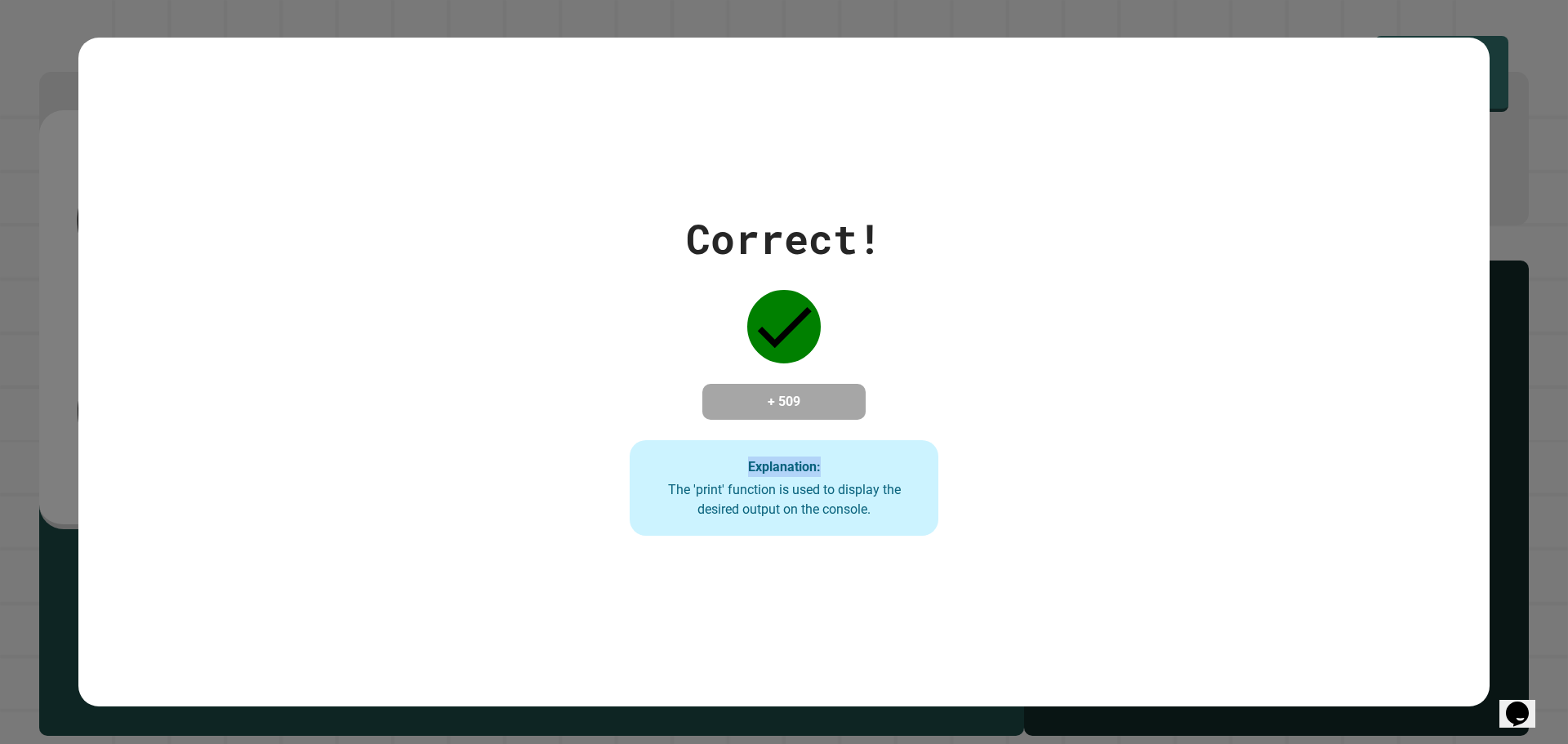
click at [772, 473] on strong "Explanation:" at bounding box center [785, 465] width 73 height 15
drag, startPoint x: 772, startPoint y: 484, endPoint x: 765, endPoint y: 490, distance: 9.2
click at [769, 487] on div "The 'print' function is used to display the desired output on the console." at bounding box center [784, 500] width 277 height 39
click at [764, 490] on div "The 'print' function is used to display the desired output on the console." at bounding box center [784, 500] width 277 height 39
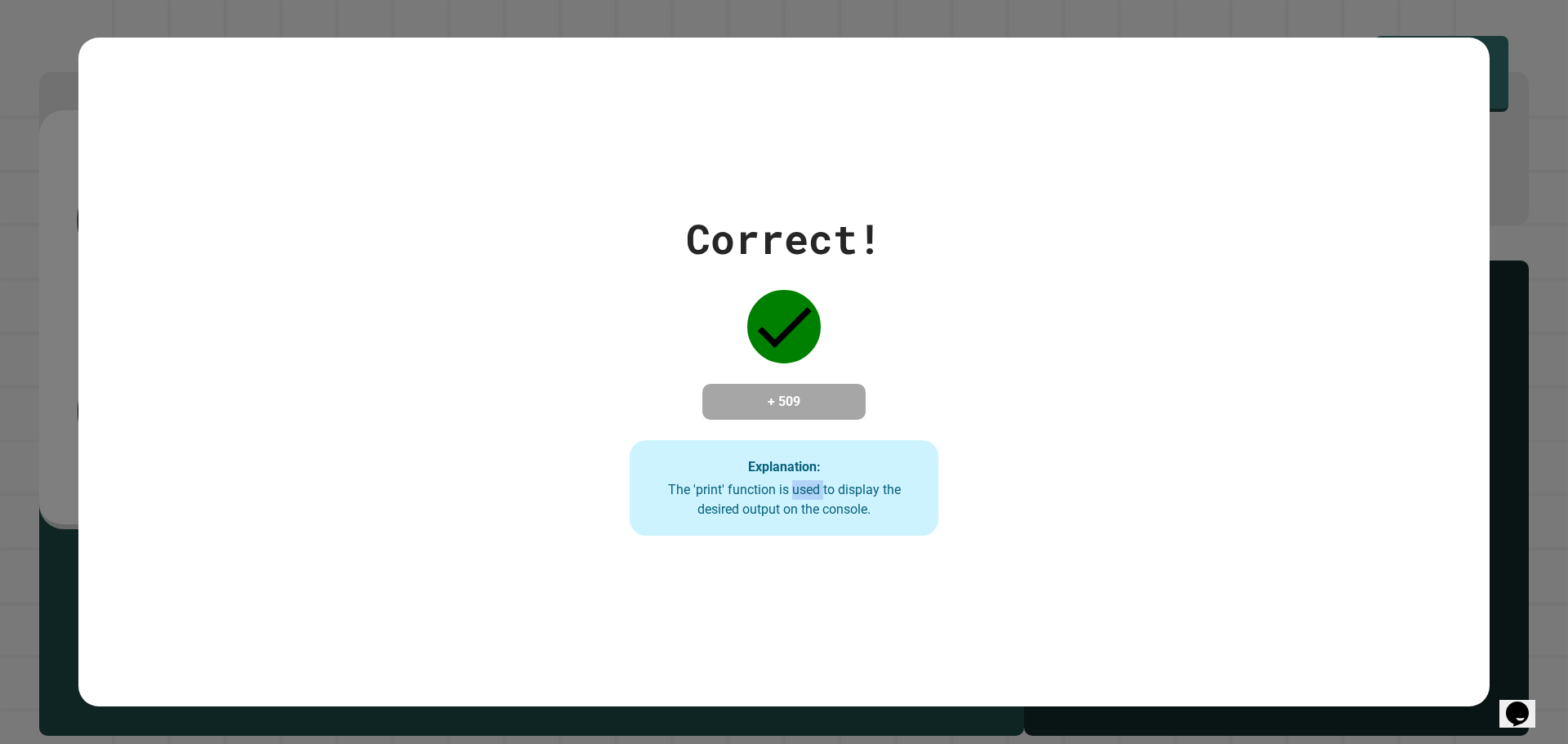
click at [764, 490] on div "The 'print' function is used to display the desired output on the console." at bounding box center [784, 500] width 277 height 39
click at [763, 490] on div "The 'print' function is used to display the desired output on the console." at bounding box center [784, 500] width 277 height 39
click at [737, 361] on div "Correct! + 509 Explanation: The 'print' function is used to display the desired…" at bounding box center [784, 372] width 441 height 328
drag, startPoint x: 732, startPoint y: 358, endPoint x: 787, endPoint y: 336, distance: 59.2
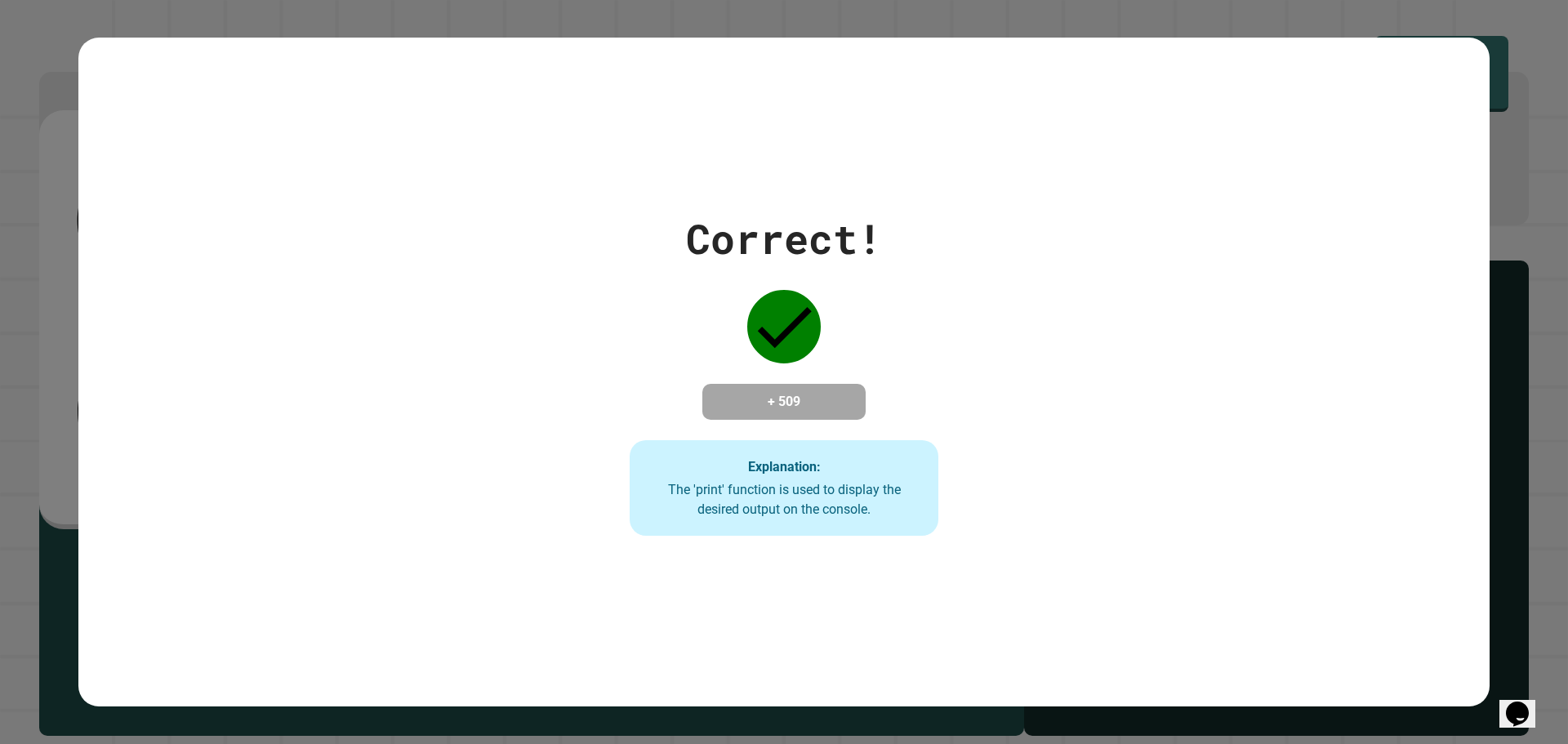
click at [761, 348] on div "Correct! + 509 Explanation: The 'print' function is used to display the desired…" at bounding box center [784, 372] width 441 height 328
drag, startPoint x: 845, startPoint y: 321, endPoint x: 795, endPoint y: 279, distance: 65.3
click at [845, 320] on div "Correct! + 509 Explanation: The 'print' function is used to display the desired…" at bounding box center [784, 372] width 441 height 328
drag, startPoint x: 790, startPoint y: 277, endPoint x: 758, endPoint y: 284, distance: 32.8
click at [760, 286] on div at bounding box center [784, 327] width 82 height 82
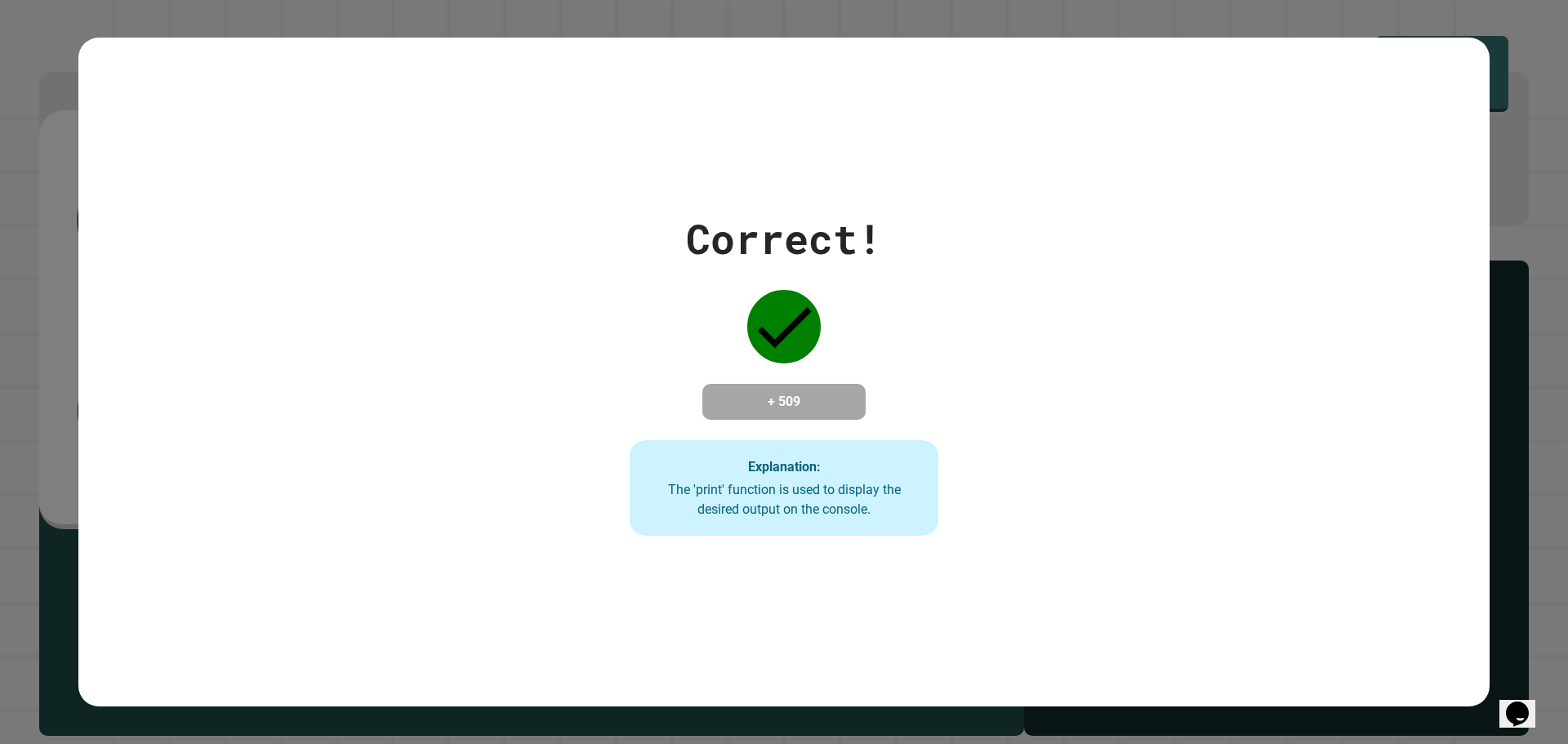
drag, startPoint x: 758, startPoint y: 305, endPoint x: 1030, endPoint y: 309, distance: 272.0
click at [1030, 309] on div "Correct! + 509 Explanation: The 'print' function is used to display the desired…" at bounding box center [784, 372] width 1411 height 328
drag, startPoint x: 756, startPoint y: 306, endPoint x: 545, endPoint y: 306, distance: 211.0
click at [700, 306] on div "Correct! + 509 Explanation: The 'print' function is used to display the desired…" at bounding box center [784, 372] width 441 height 328
drag, startPoint x: 371, startPoint y: 328, endPoint x: 688, endPoint y: 518, distance: 369.6
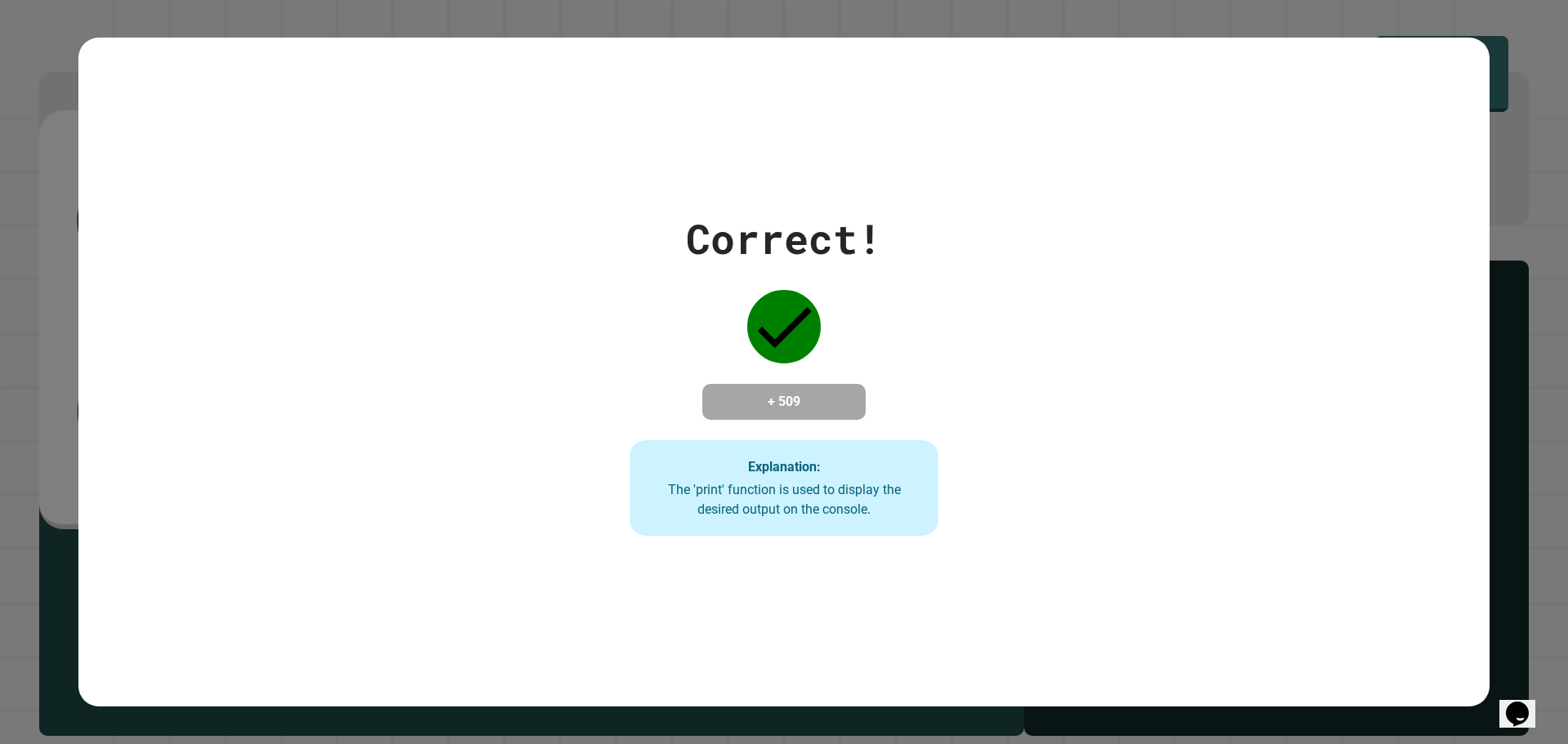
click at [651, 501] on div "Correct! + 509 Explanation: The 'print' function is used to display the desired…" at bounding box center [784, 372] width 1411 height 328
drag, startPoint x: 715, startPoint y: 527, endPoint x: 741, endPoint y: 494, distance: 42.0
click at [735, 504] on div "Explanation: The 'print' function is used to display the desired output on the …" at bounding box center [784, 489] width 310 height 96
drag, startPoint x: 738, startPoint y: 441, endPoint x: 805, endPoint y: 464, distance: 70.8
click at [793, 463] on div "Explanation: The 'print' function is used to display the desired output on the …" at bounding box center [784, 489] width 310 height 96
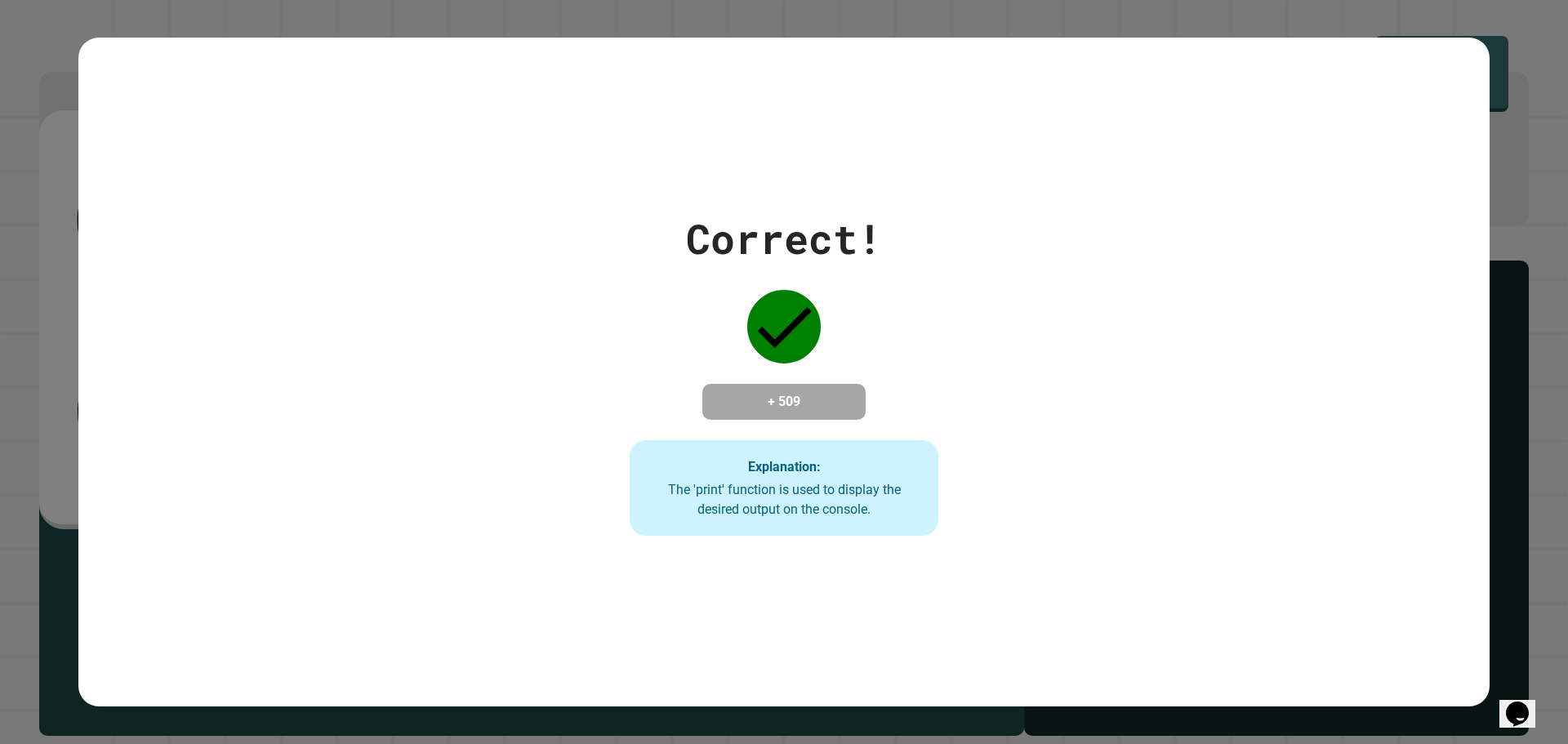
click at [841, 464] on div "Explanation: The 'print' function is used to display the desired output on the …" at bounding box center [784, 489] width 310 height 96
drag, startPoint x: 776, startPoint y: 422, endPoint x: 743, endPoint y: 345, distance: 83.8
click at [764, 390] on div "Correct! + 509 Explanation: The 'print' function is used to display the desired…" at bounding box center [784, 372] width 441 height 328
click at [741, 341] on div "Correct! + 509 Explanation: The 'print' function is used to display the desired…" at bounding box center [784, 372] width 441 height 328
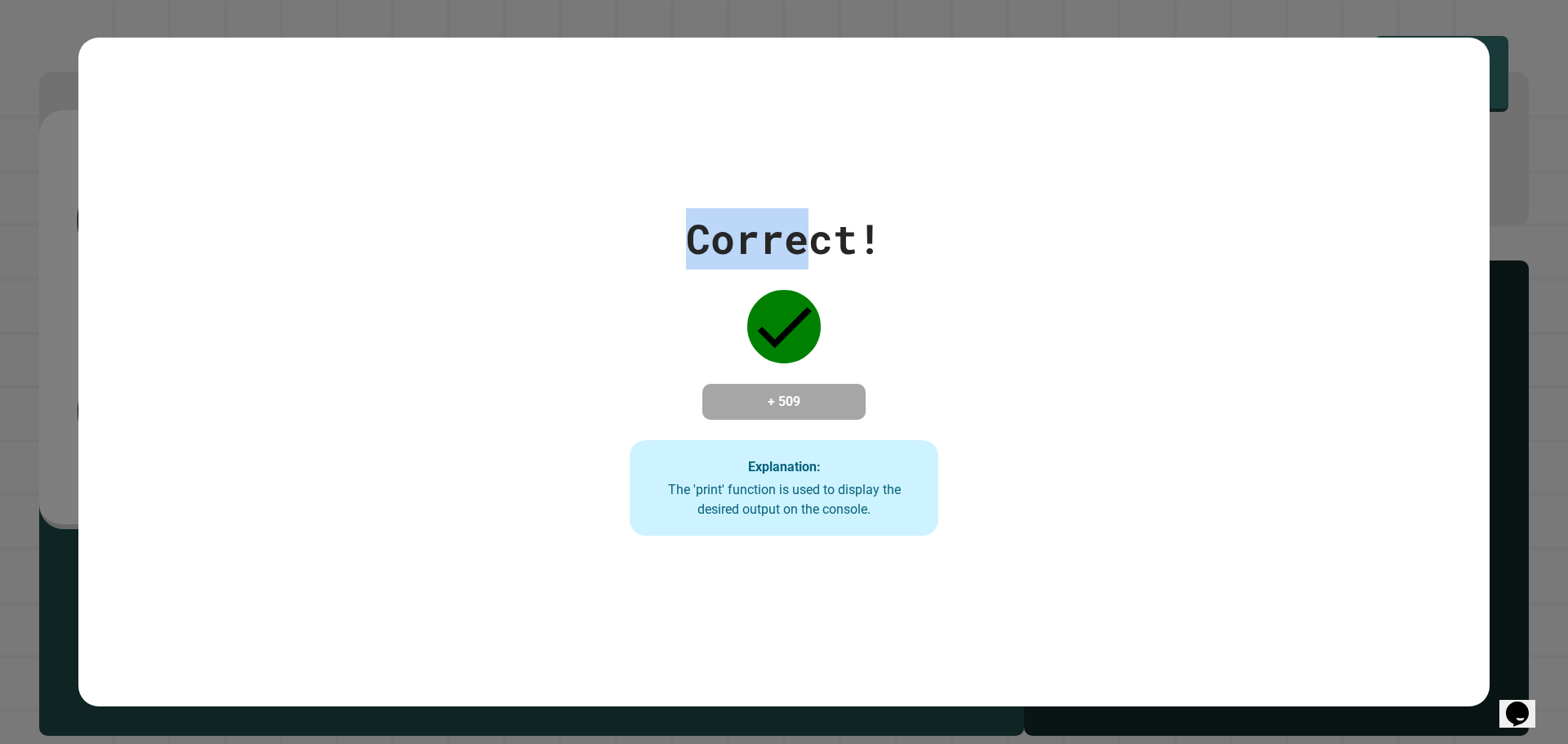
drag, startPoint x: 634, startPoint y: 255, endPoint x: 835, endPoint y: 243, distance: 201.4
click at [833, 242] on div "Correct! + 509 Explanation: The 'print' function is used to display the desired…" at bounding box center [784, 372] width 441 height 328
drag, startPoint x: 858, startPoint y: 284, endPoint x: 820, endPoint y: 315, distance: 49.0
click at [847, 303] on div "Correct! + 509 Explanation: The 'print' function is used to display the desired…" at bounding box center [784, 372] width 441 height 328
drag, startPoint x: 691, startPoint y: 193, endPoint x: 756, endPoint y: 325, distance: 147.1
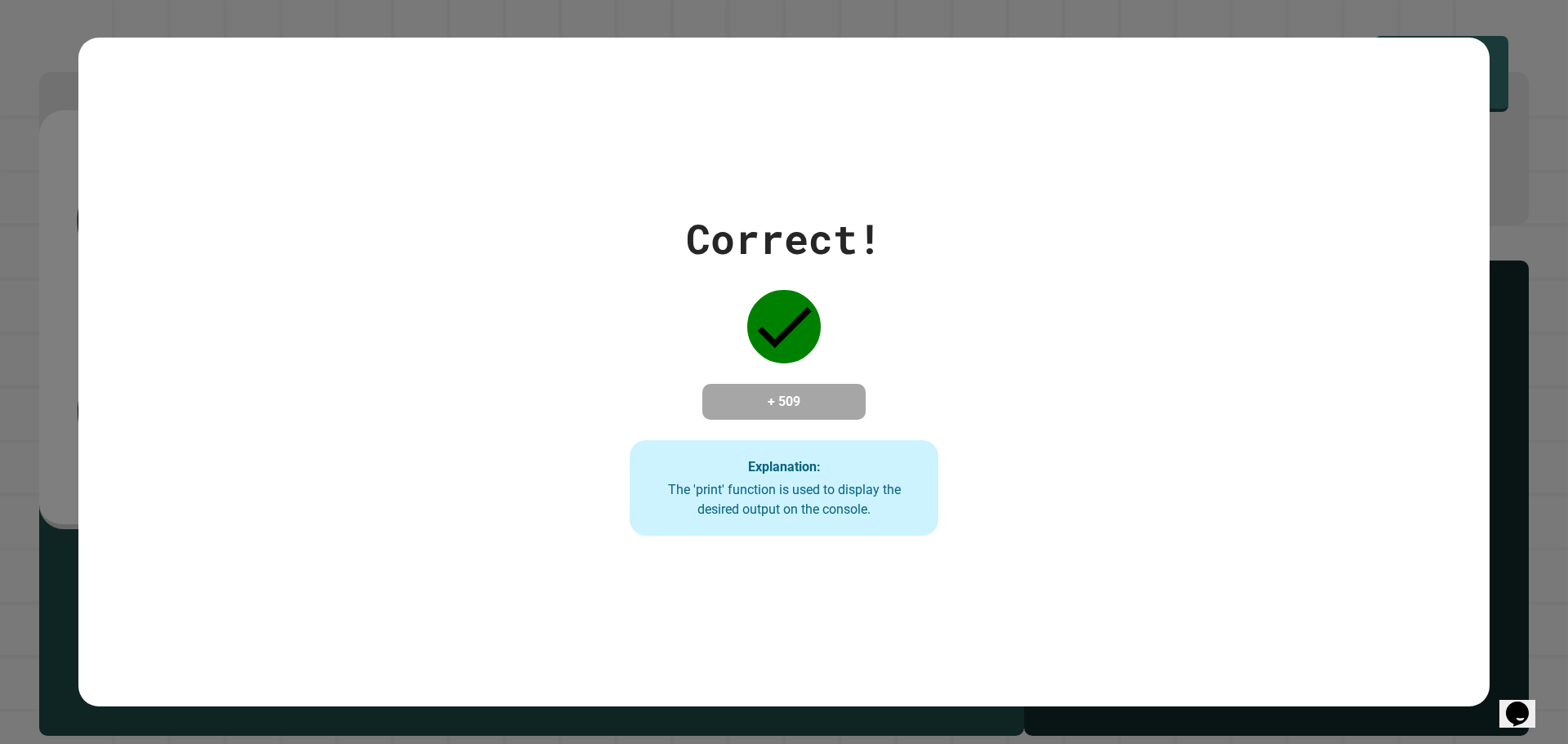
click at [691, 208] on div "Correct!" at bounding box center [784, 239] width 196 height 61
drag, startPoint x: 779, startPoint y: 294, endPoint x: 487, endPoint y: 246, distance: 295.9
click at [488, 246] on div "Correct! + 509 Explanation: The 'print' function is used to display the desired…" at bounding box center [784, 372] width 1411 height 328
click at [767, 300] on icon at bounding box center [784, 327] width 74 height 74
drag, startPoint x: 762, startPoint y: 299, endPoint x: 796, endPoint y: 259, distance: 52.5
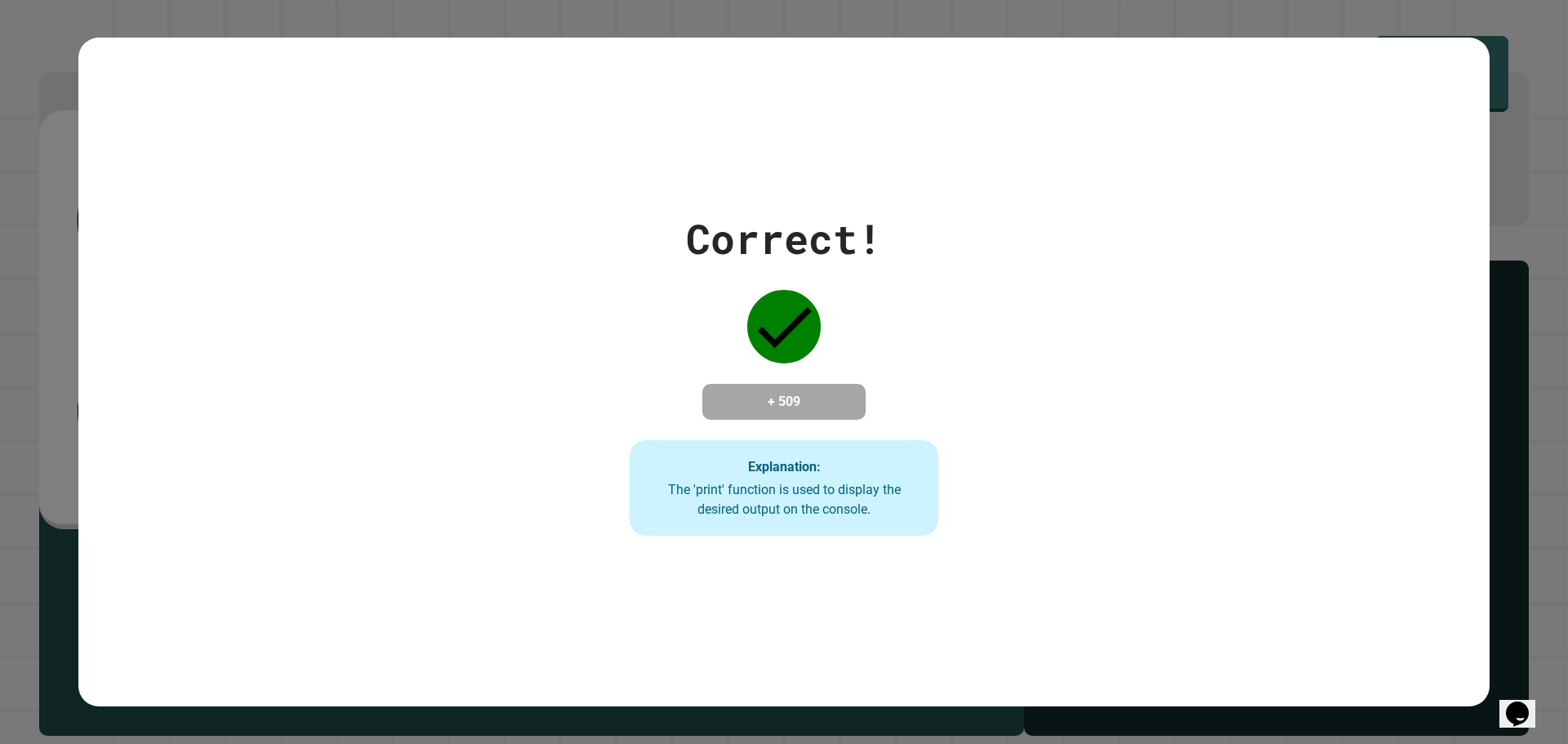
click at [796, 259] on div "Correct! + 509 Explanation: The 'print' function is used to display the desired…" at bounding box center [784, 372] width 441 height 328
drag, startPoint x: 753, startPoint y: 313, endPoint x: 788, endPoint y: 266, distance: 58.6
click at [788, 266] on div "Correct! + 509 Explanation: The 'print' function is used to display the desired…" at bounding box center [784, 372] width 441 height 328
drag, startPoint x: 31, startPoint y: 358, endPoint x: 828, endPoint y: 191, distance: 814.3
click at [828, 191] on div "Correct! + 509 Explanation: The 'print' function is used to display the desired…" at bounding box center [784, 372] width 1411 height 669
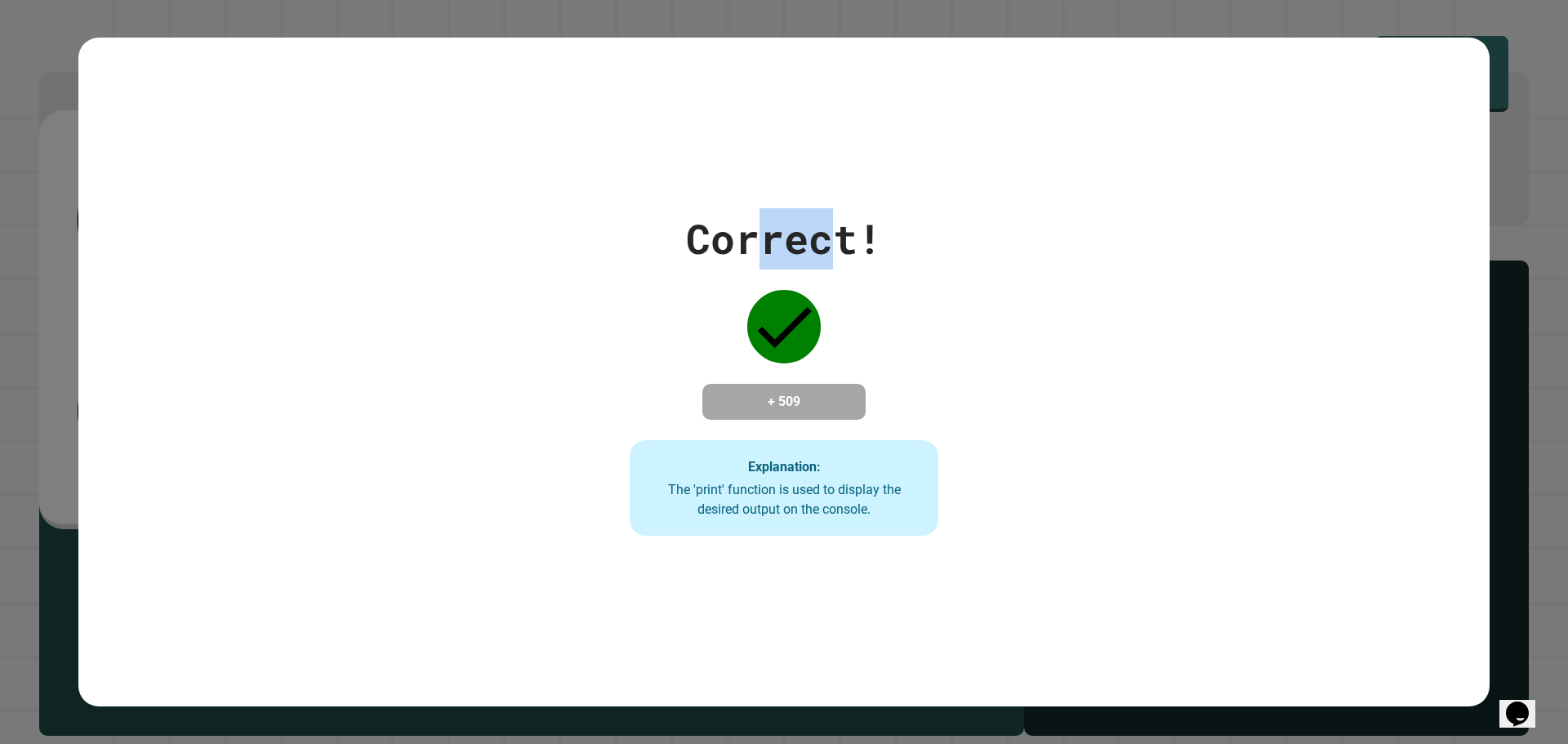
drag, startPoint x: 827, startPoint y: 184, endPoint x: 746, endPoint y: 166, distance: 83.0
click at [746, 166] on div "Correct! + 509 Explanation: The 'print' function is used to display the desired…" at bounding box center [784, 372] width 1411 height 669
drag, startPoint x: 766, startPoint y: 212, endPoint x: 788, endPoint y: 194, distance: 28.4
click at [788, 208] on div "Correct!" at bounding box center [784, 239] width 196 height 61
drag, startPoint x: 769, startPoint y: 193, endPoint x: 750, endPoint y: 248, distance: 58.2
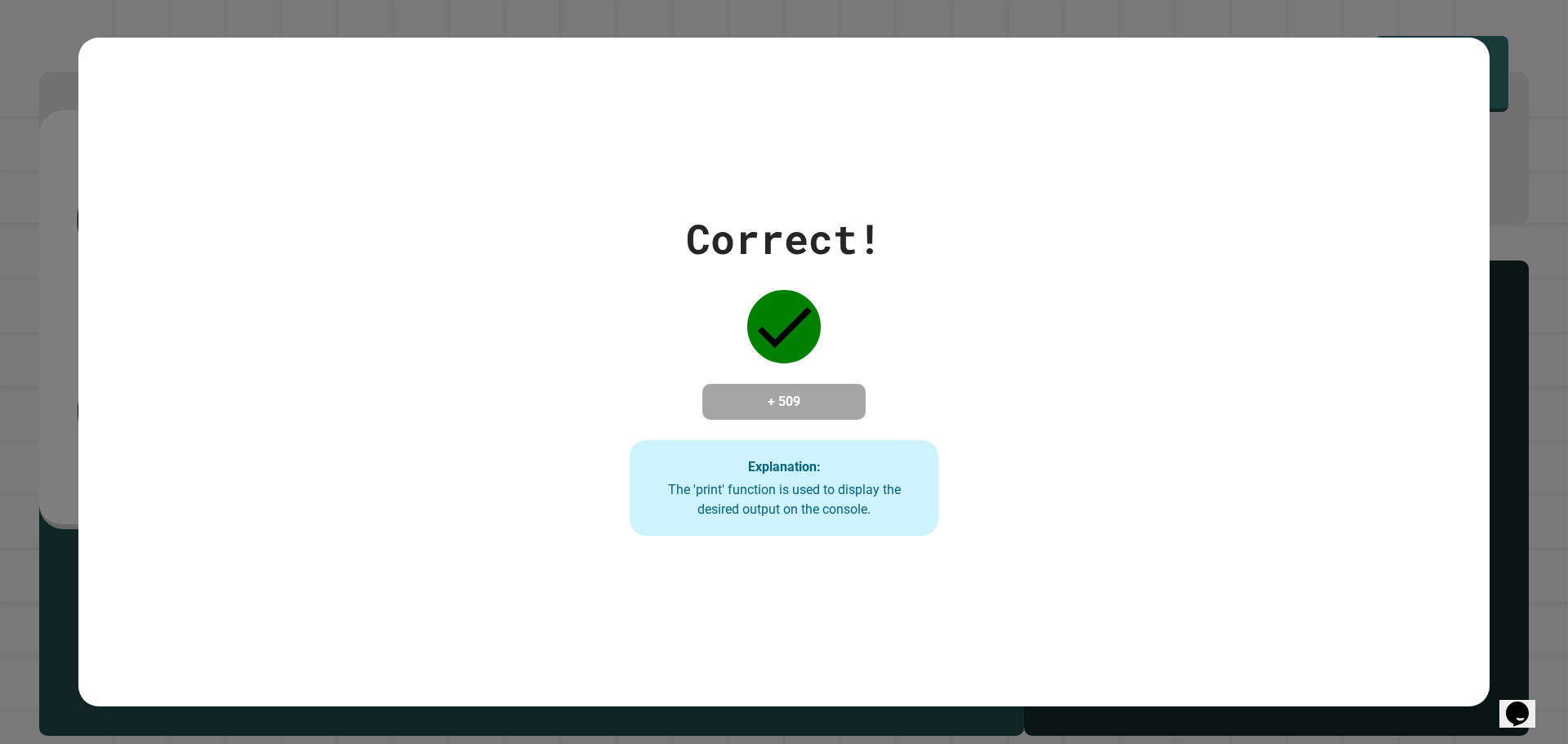
drag, startPoint x: 750, startPoint y: 248, endPoint x: 715, endPoint y: 223, distance: 43.0
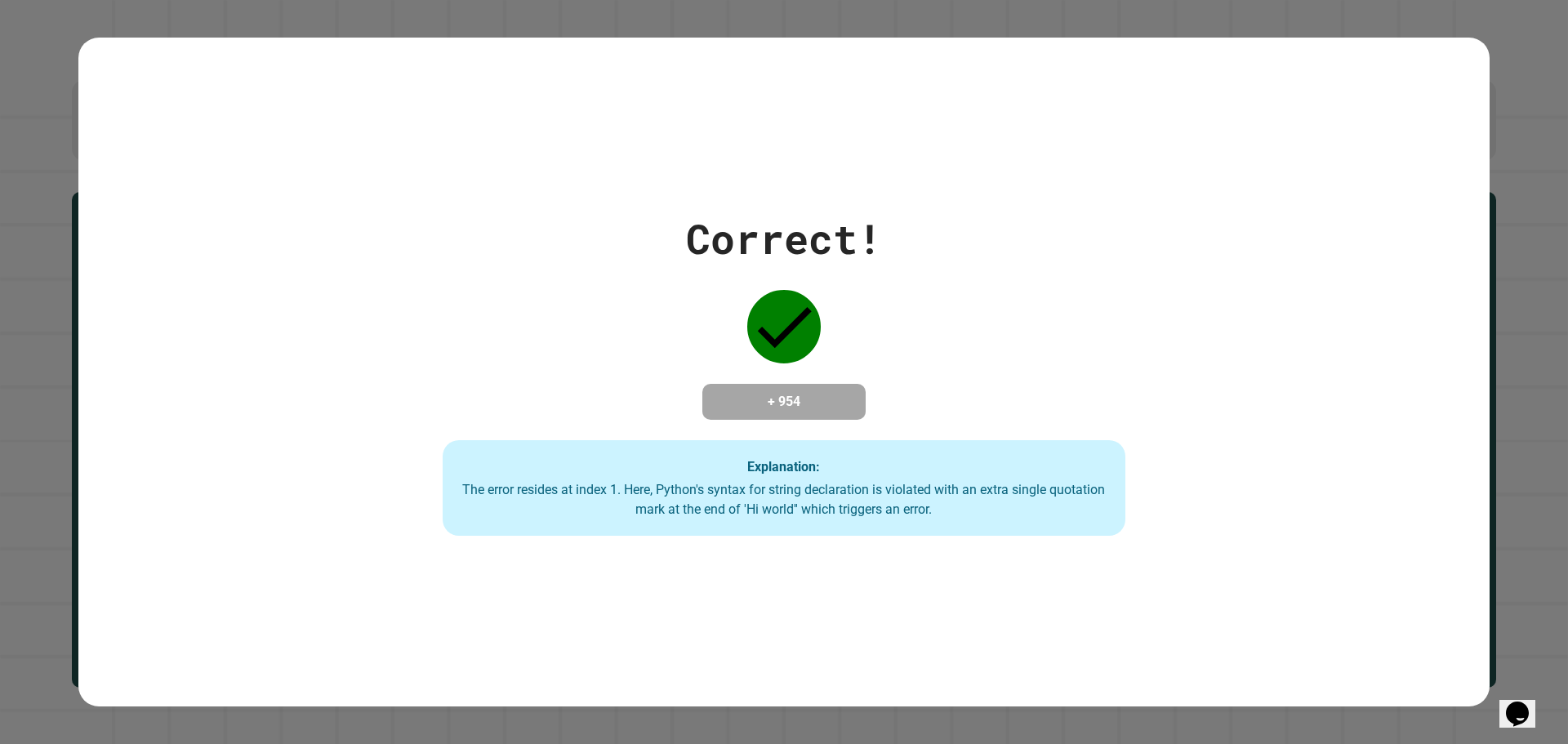
drag, startPoint x: 646, startPoint y: 252, endPoint x: 651, endPoint y: 293, distance: 41.3
click at [644, 273] on div "Correct! + 954 Explanation: The error resides at index 1. Here, Python's syntax…" at bounding box center [784, 372] width 975 height 328
click at [670, 325] on div "Correct! + 954 Explanation: The error resides at index 1. Here, Python's syntax…" at bounding box center [784, 372] width 975 height 328
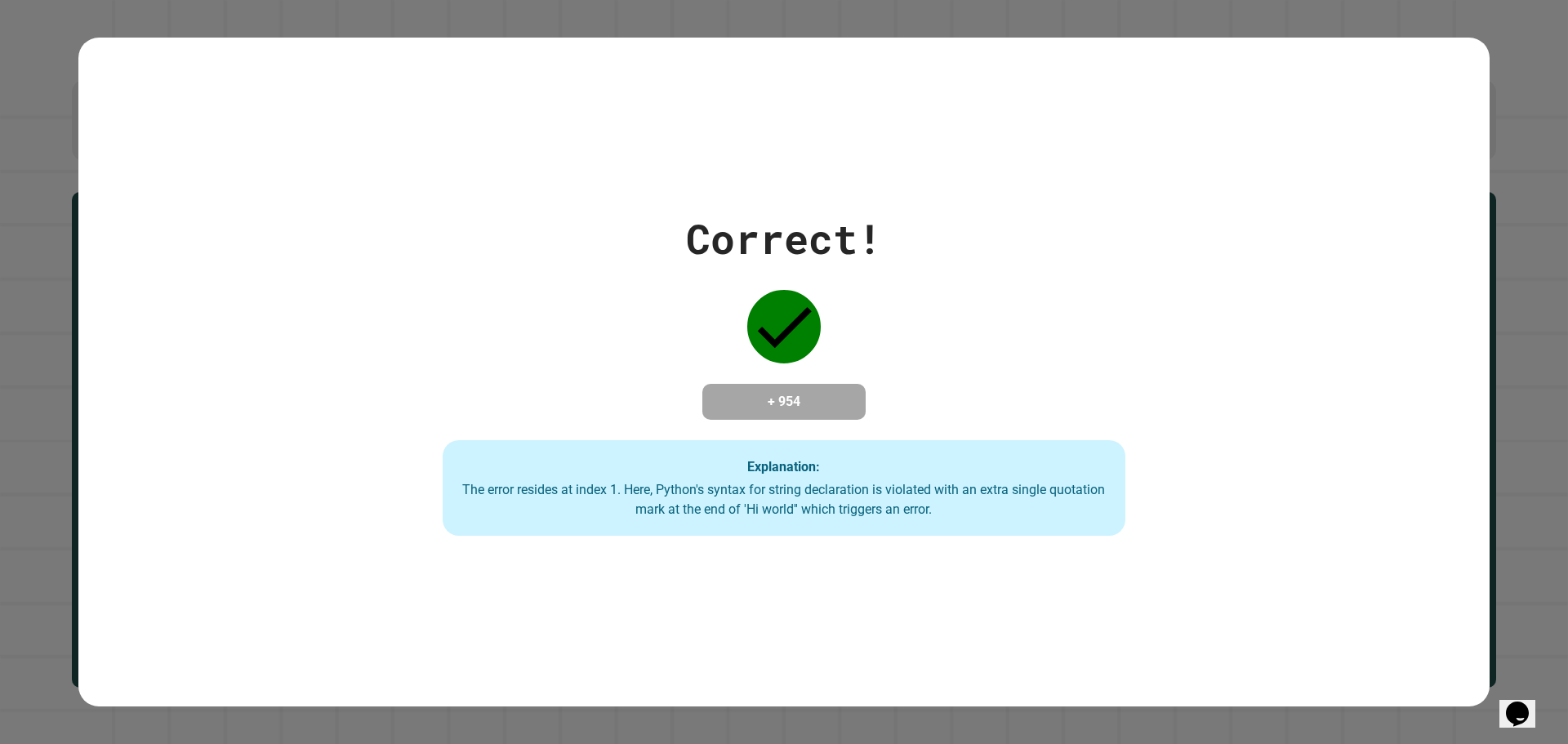
click at [846, 448] on div "Explanation: The error resides at index 1. Here, Python's syntax for string dec…" at bounding box center [783, 489] width 683 height 96
click at [1091, 288] on div "Correct! + 954 Explanation: The error resides at index 1. Here, Python's syntax…" at bounding box center [784, 372] width 975 height 328
drag, startPoint x: 1090, startPoint y: 291, endPoint x: 1028, endPoint y: 326, distance: 71.2
click at [1089, 292] on div "Correct! + 954 Explanation: The error resides at index 1. Here, Python's syntax…" at bounding box center [784, 372] width 975 height 328
drag, startPoint x: 999, startPoint y: 353, endPoint x: 934, endPoint y: 365, distance: 66.1
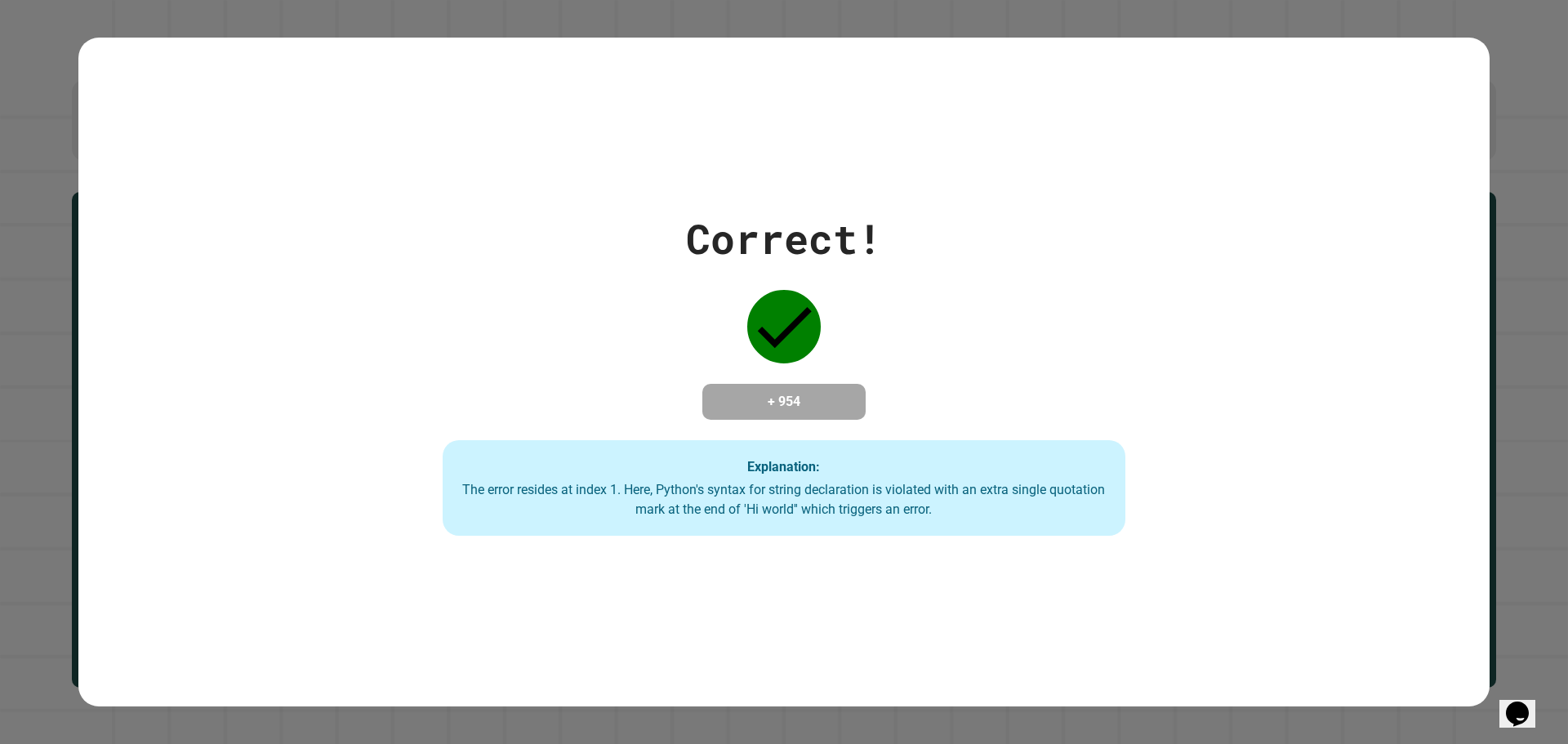
click at [982, 362] on div "Correct! + 954 Explanation: The error resides at index 1. Here, Python's syntax…" at bounding box center [784, 372] width 975 height 328
drag, startPoint x: 917, startPoint y: 373, endPoint x: 873, endPoint y: 386, distance: 45.9
click at [887, 384] on div "Correct! + 954 Explanation: The error resides at index 1. Here, Python's syntax…" at bounding box center [784, 372] width 975 height 328
click at [762, 399] on h4 "+ 954" at bounding box center [784, 401] width 131 height 20
click at [757, 399] on h4 "+ 954" at bounding box center [784, 401] width 131 height 20
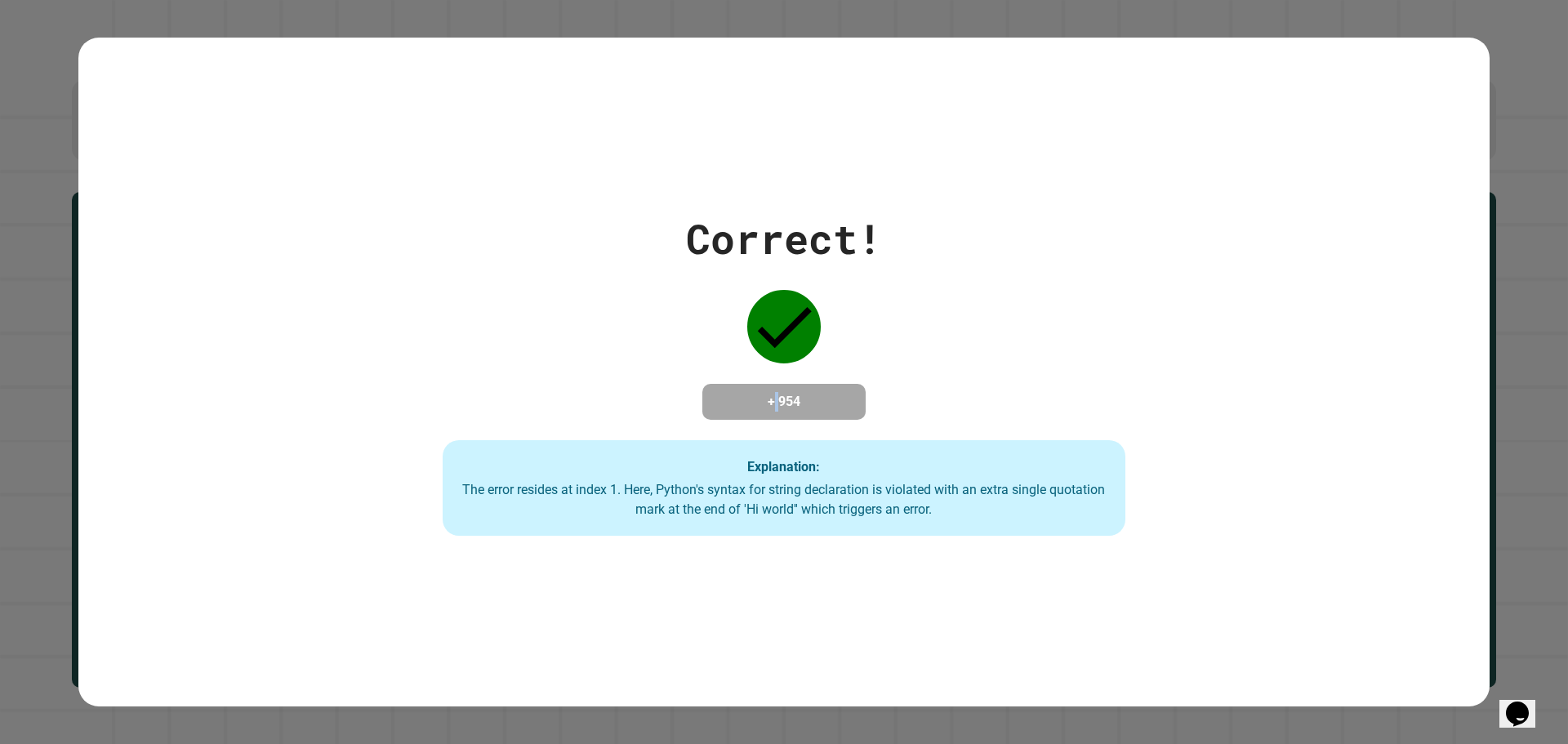
click at [756, 399] on h4 "+ 954" at bounding box center [784, 401] width 131 height 20
click at [752, 399] on h4 "+ 954" at bounding box center [784, 401] width 131 height 20
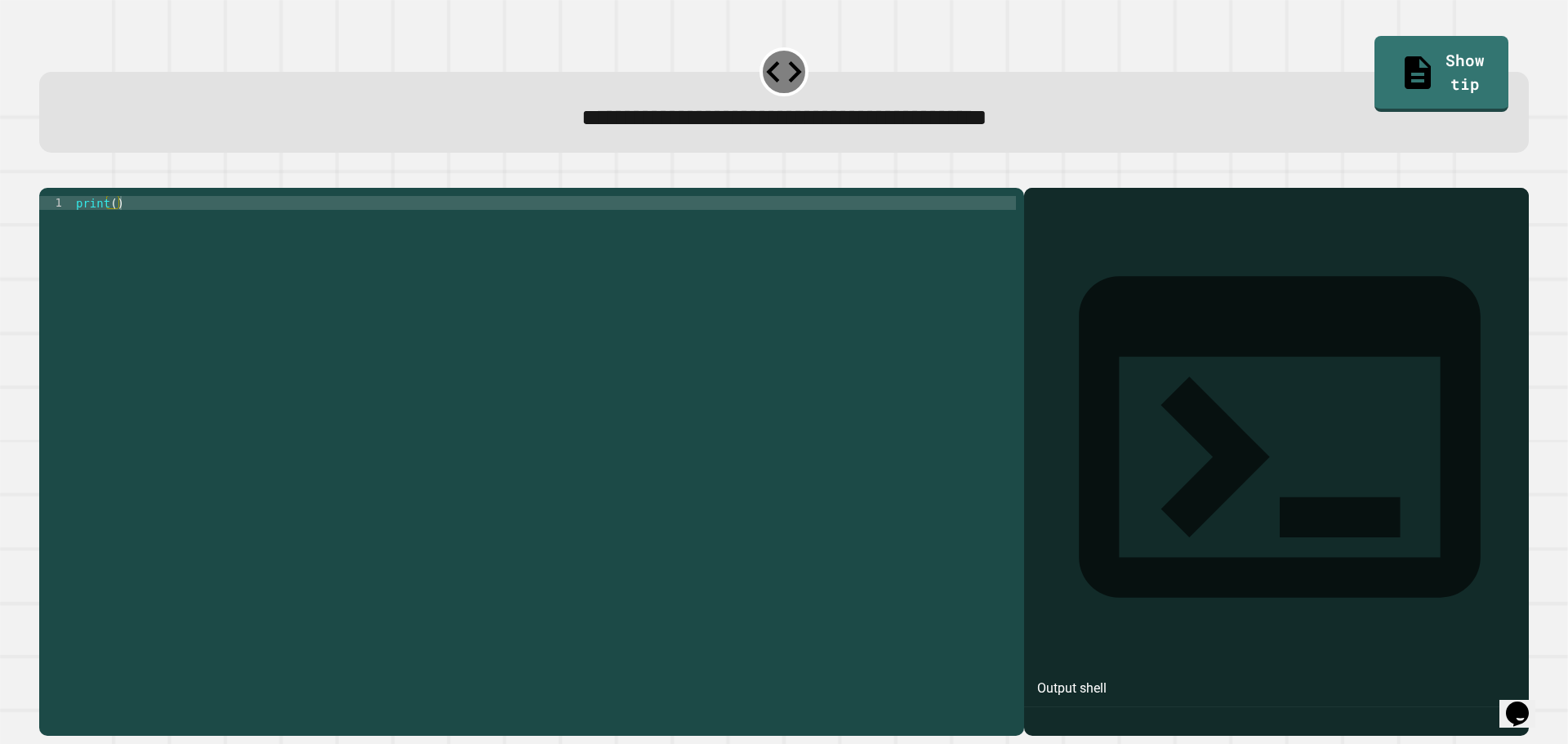
click at [465, 263] on div "print ( )" at bounding box center [545, 446] width 943 height 500
drag, startPoint x: 460, startPoint y: 262, endPoint x: 407, endPoint y: 255, distance: 53.5
click at [448, 260] on div "print ( )" at bounding box center [545, 446] width 943 height 500
drag, startPoint x: 407, startPoint y: 255, endPoint x: 344, endPoint y: 241, distance: 64.5
click at [405, 255] on div "print ( )" at bounding box center [545, 446] width 943 height 500
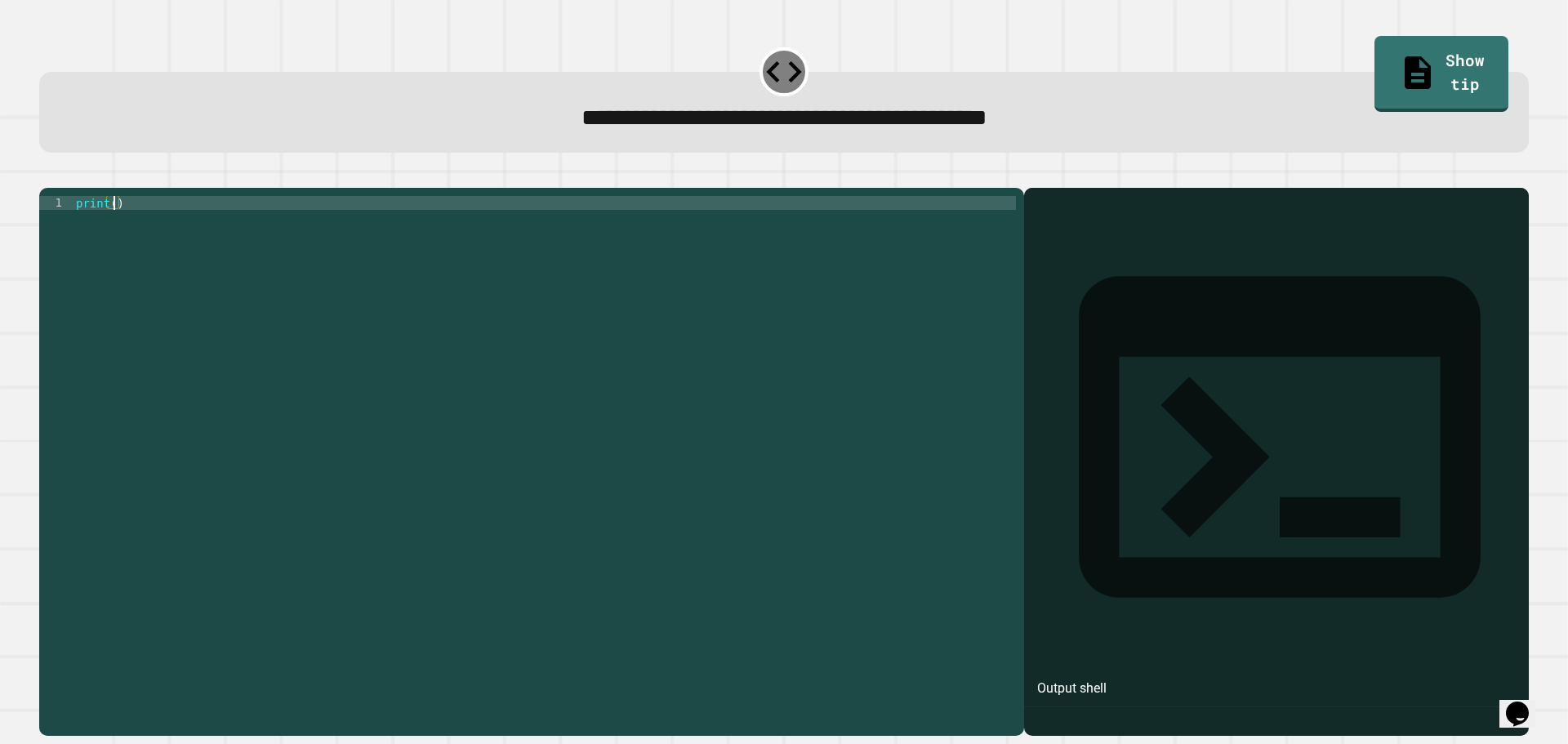
click at [111, 224] on div "print ( )" at bounding box center [545, 446] width 943 height 500
type textarea "**********"
click at [47, 174] on icon "button" at bounding box center [47, 174] width 0 height 0
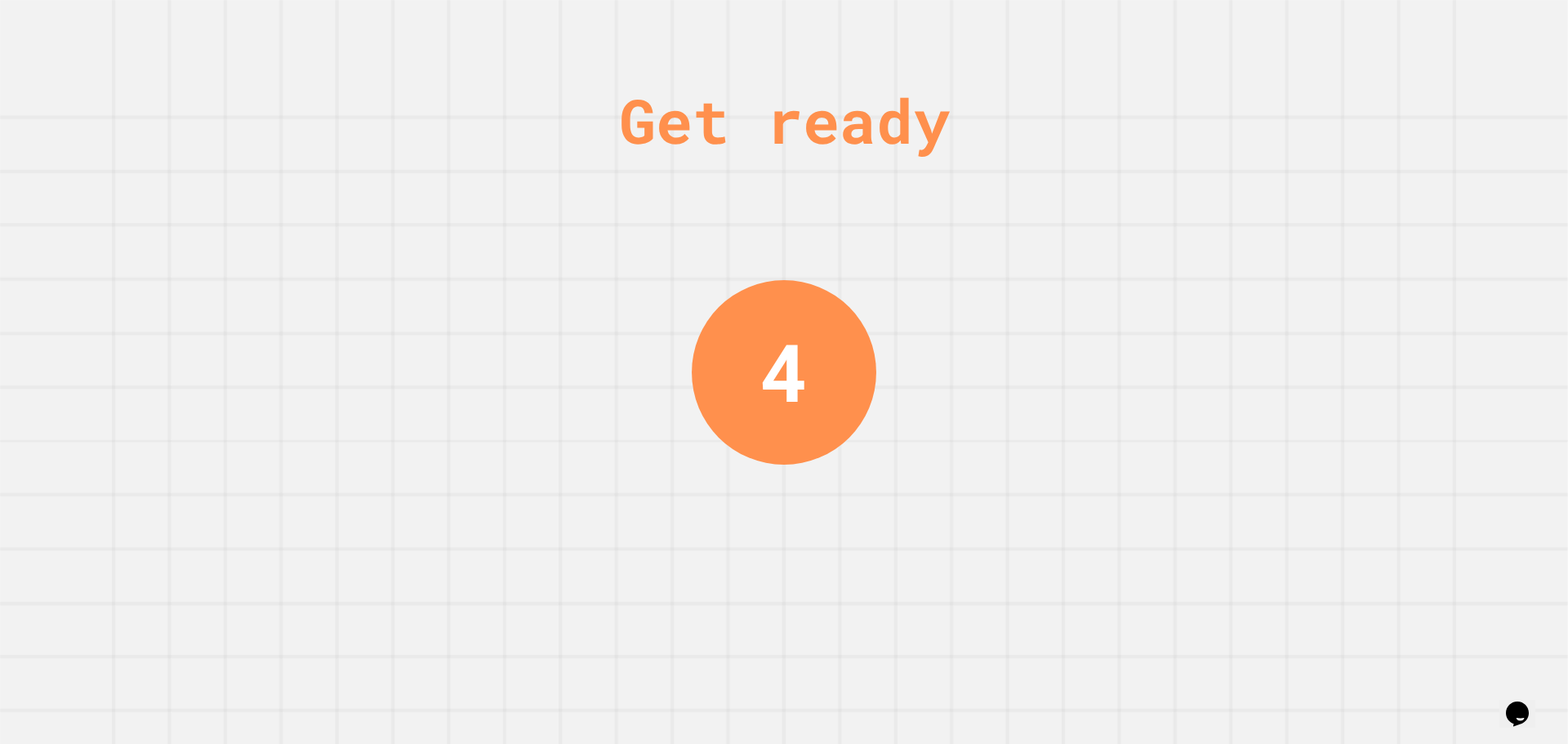
click at [817, 297] on div "4" at bounding box center [783, 372] width 184 height 184
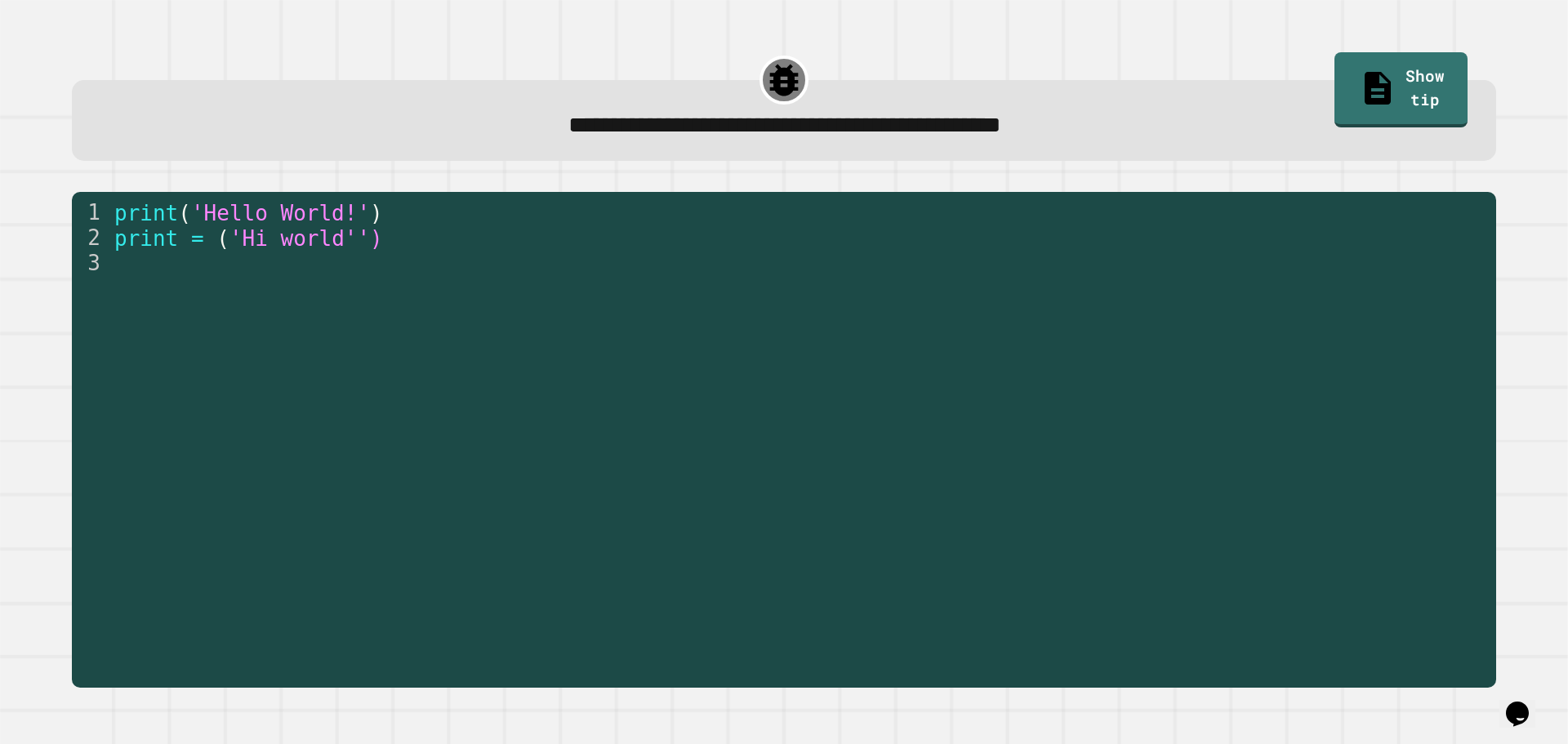
click at [400, 303] on div "print ( 'Hello World!' ) print = ( 'Hi world'')" at bounding box center [800, 441] width 1378 height 481
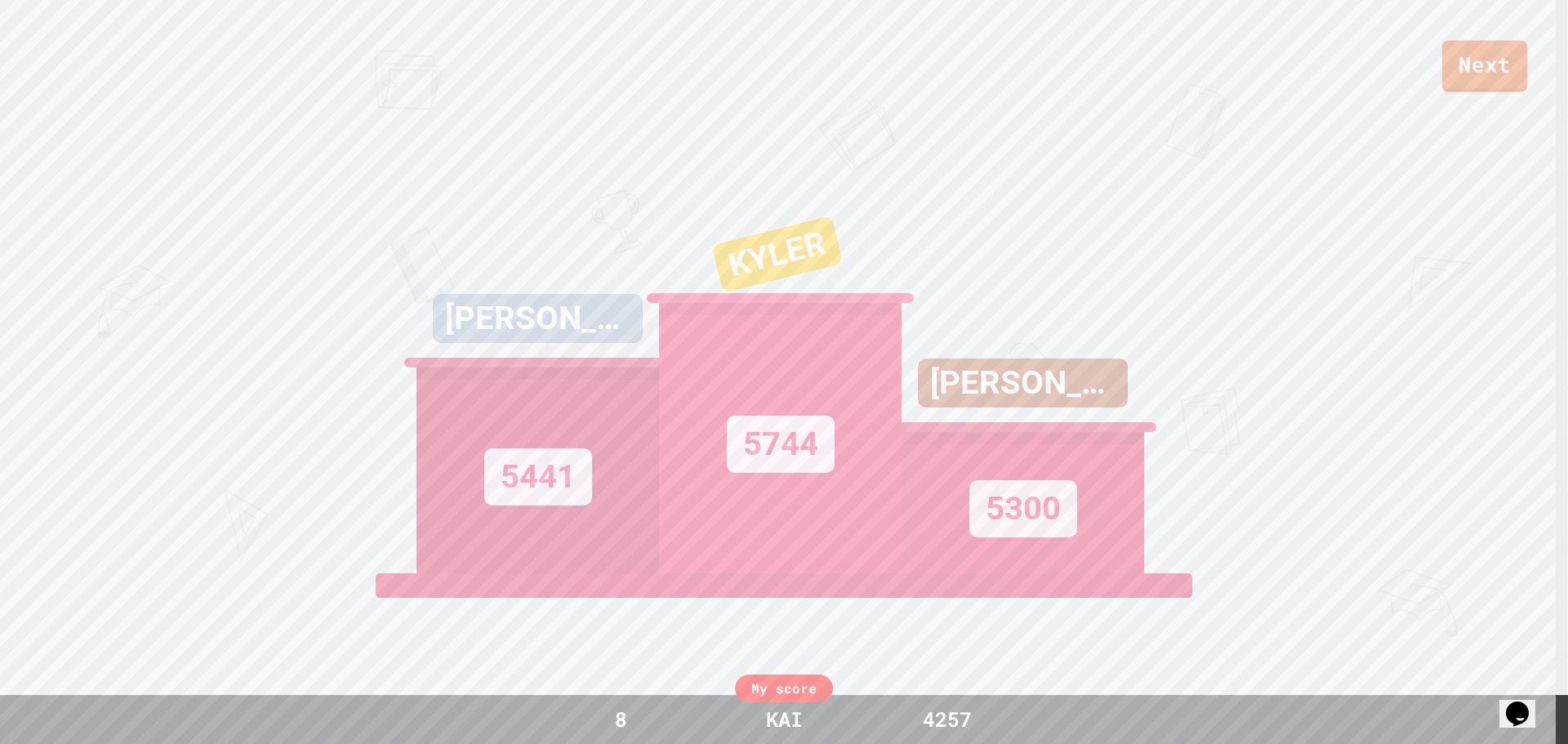
click at [1474, 63] on link "Next" at bounding box center [1485, 67] width 85 height 52
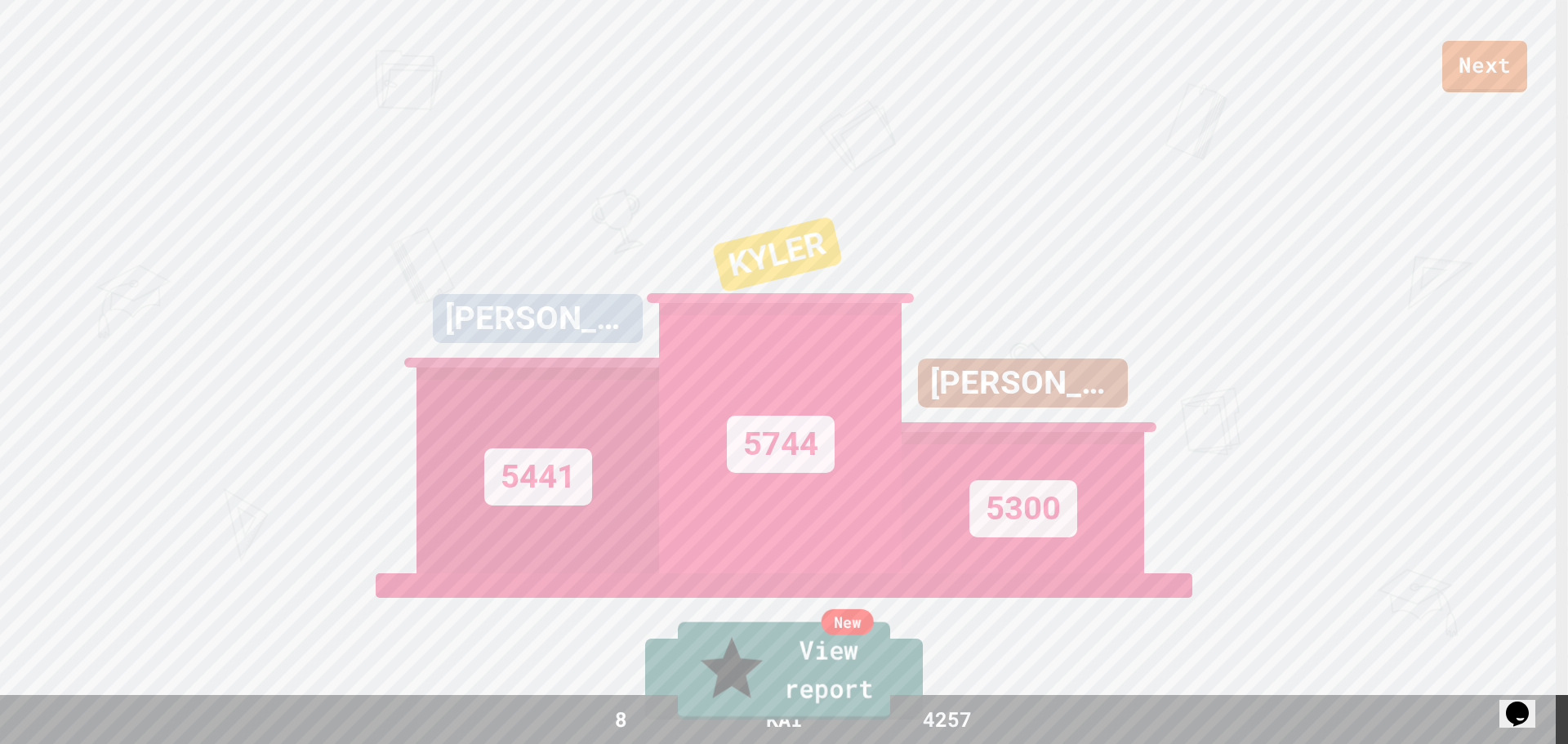
click at [869, 683] on link "New View report" at bounding box center [784, 671] width 213 height 98
drag, startPoint x: 901, startPoint y: 203, endPoint x: 897, endPoint y: 214, distance: 11.7
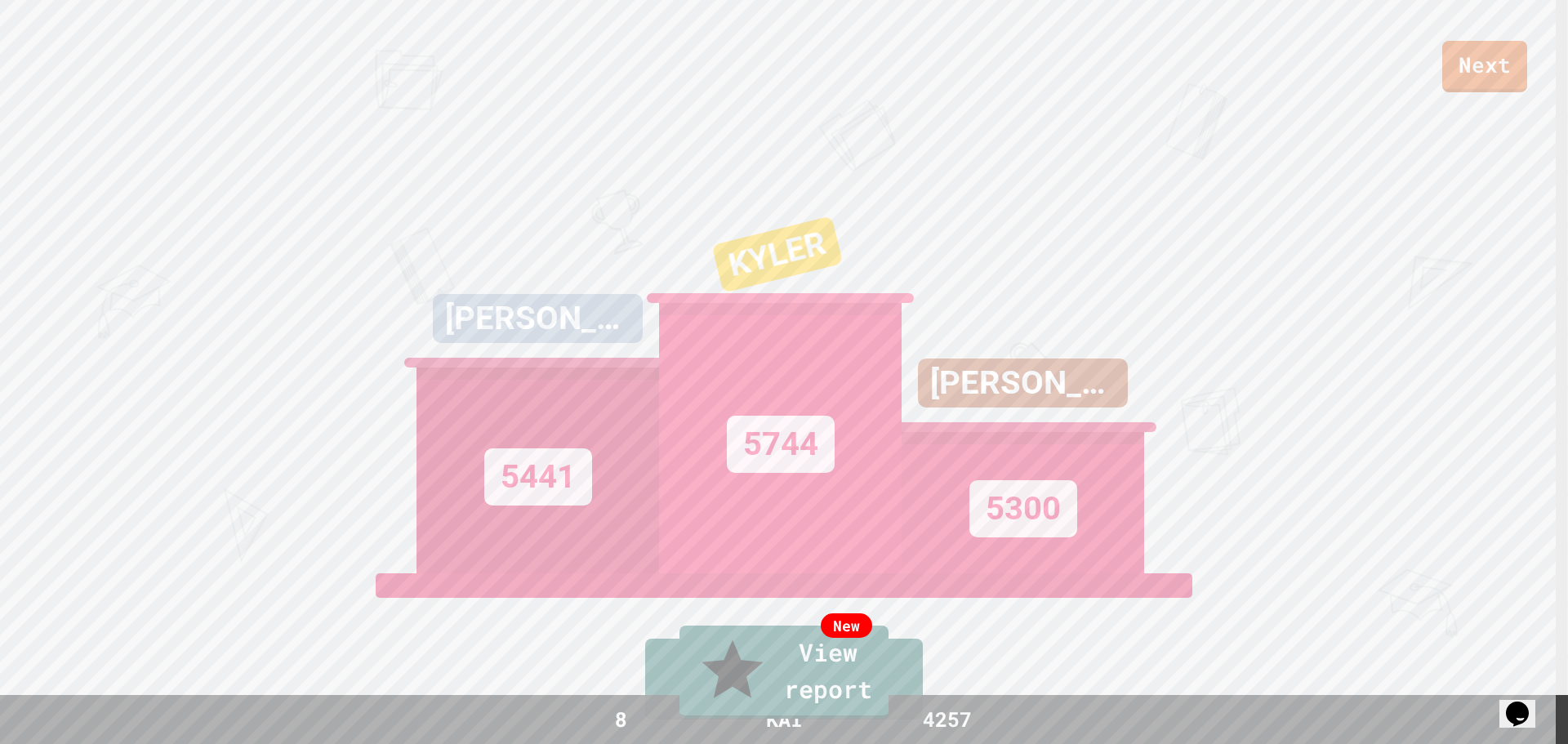
drag, startPoint x: 908, startPoint y: 219, endPoint x: 917, endPoint y: 220, distance: 9.1
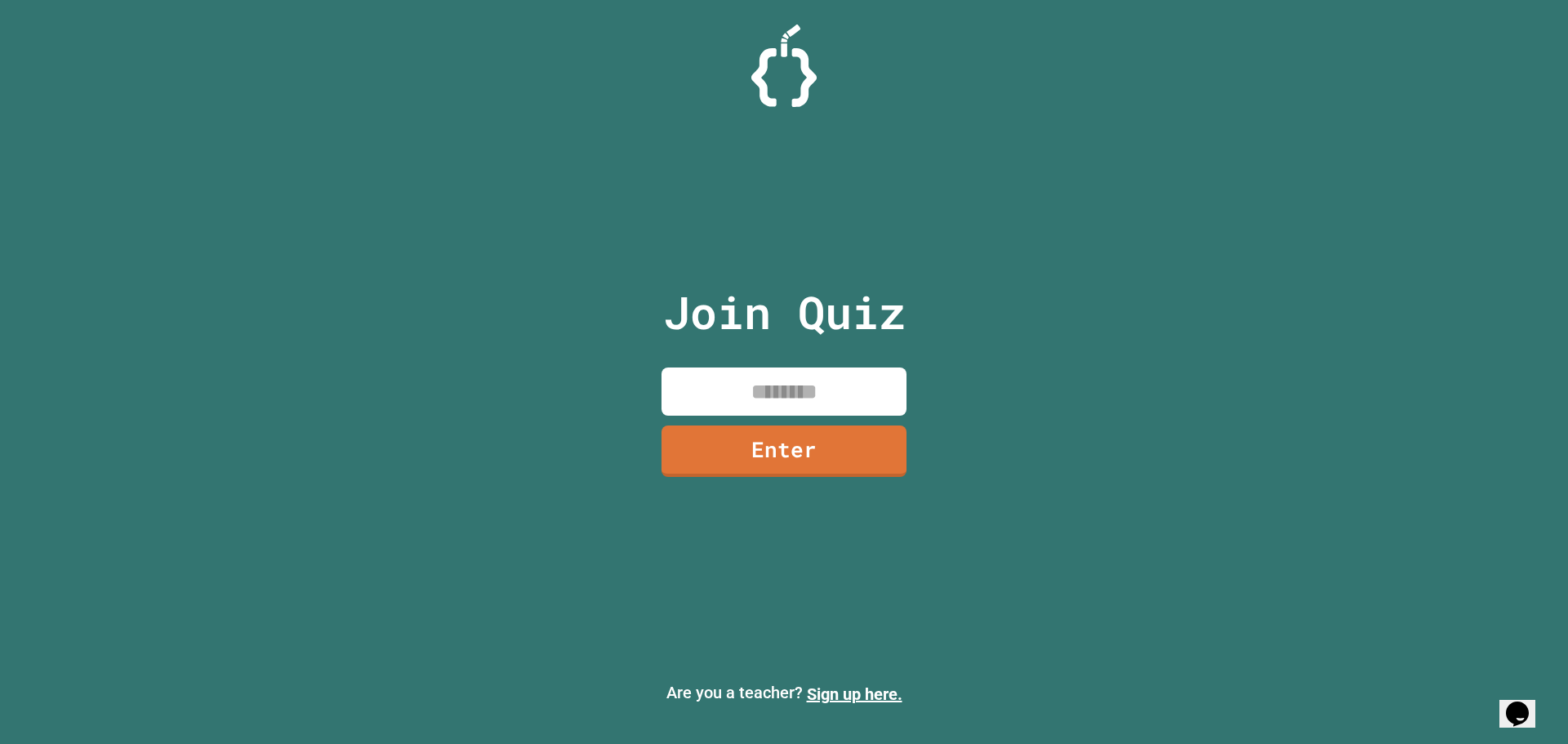
click at [836, 392] on input at bounding box center [783, 392] width 245 height 48
type input "********"
click at [876, 457] on link "Enter" at bounding box center [784, 448] width 222 height 54
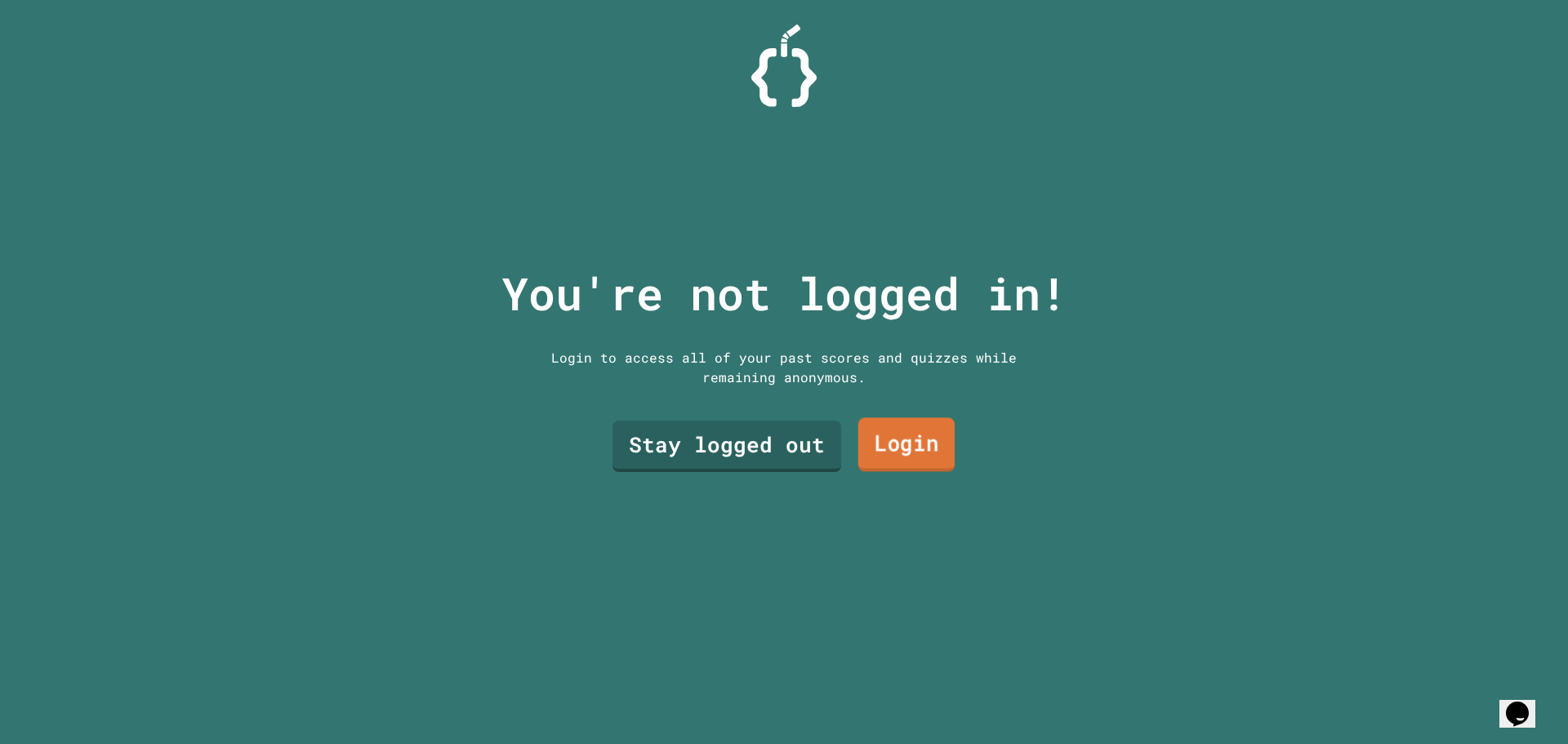
click at [865, 441] on link "Login" at bounding box center [906, 445] width 96 height 54
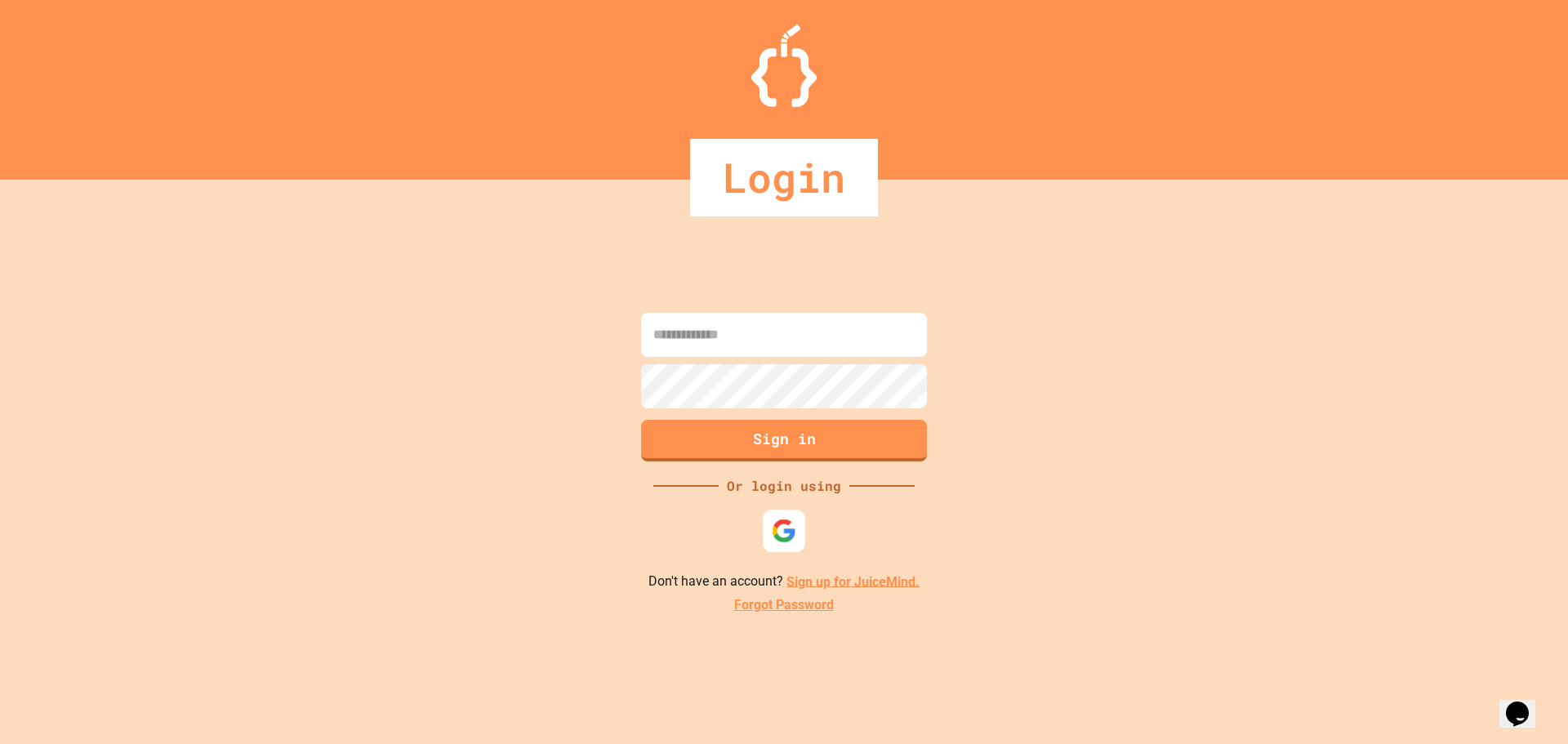
click at [765, 538] on div at bounding box center [783, 530] width 42 height 42
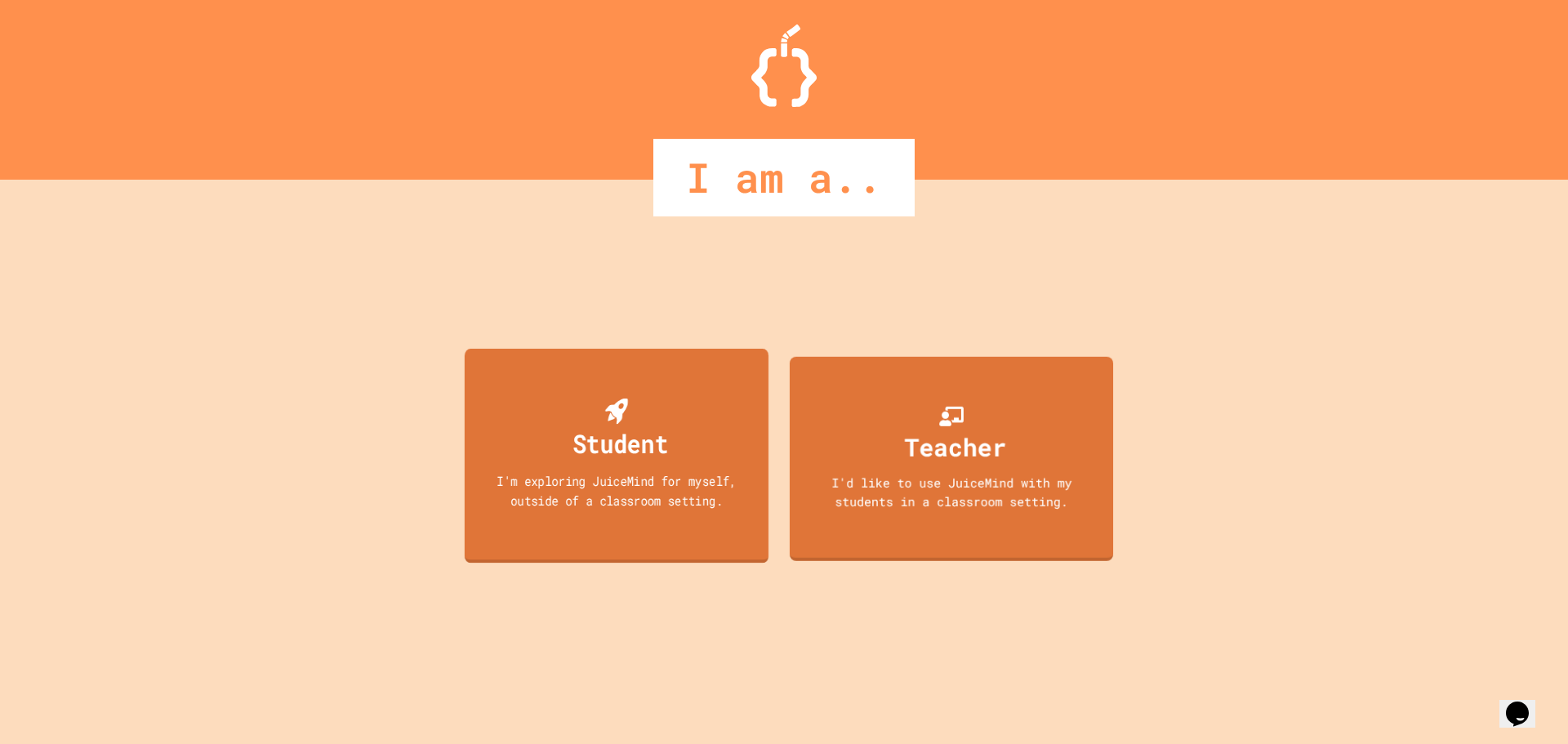
click at [605, 477] on div "I'm exploring JuiceMind for myself, outside of a classroom setting." at bounding box center [616, 489] width 273 height 38
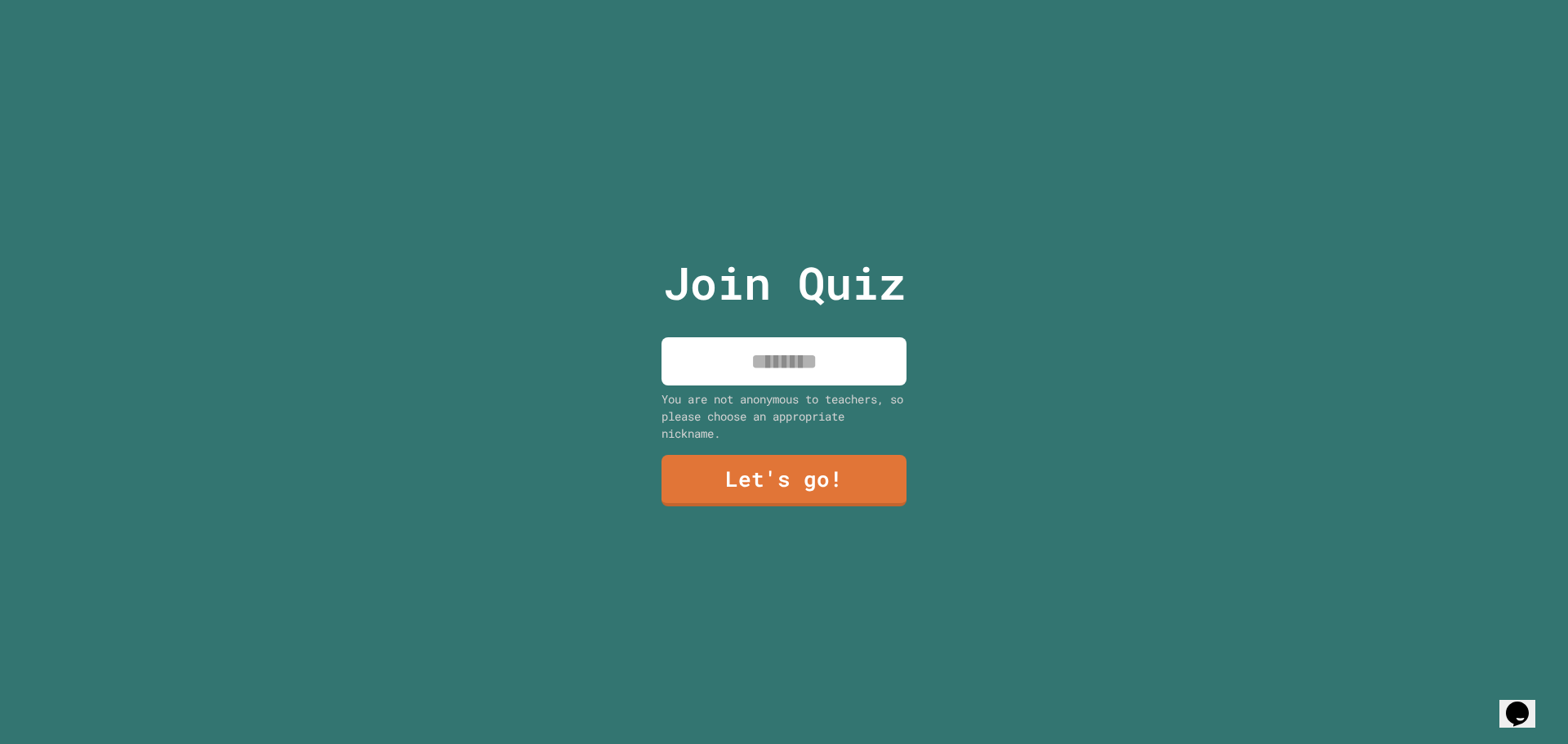
click at [744, 354] on input at bounding box center [783, 361] width 245 height 48
type input "***"
click at [839, 495] on div "Join Quiz *** You are not anonymous to teachers, so please choose an appropriat…" at bounding box center [784, 372] width 275 height 744
click at [833, 480] on link "Let's go!" at bounding box center [784, 478] width 222 height 54
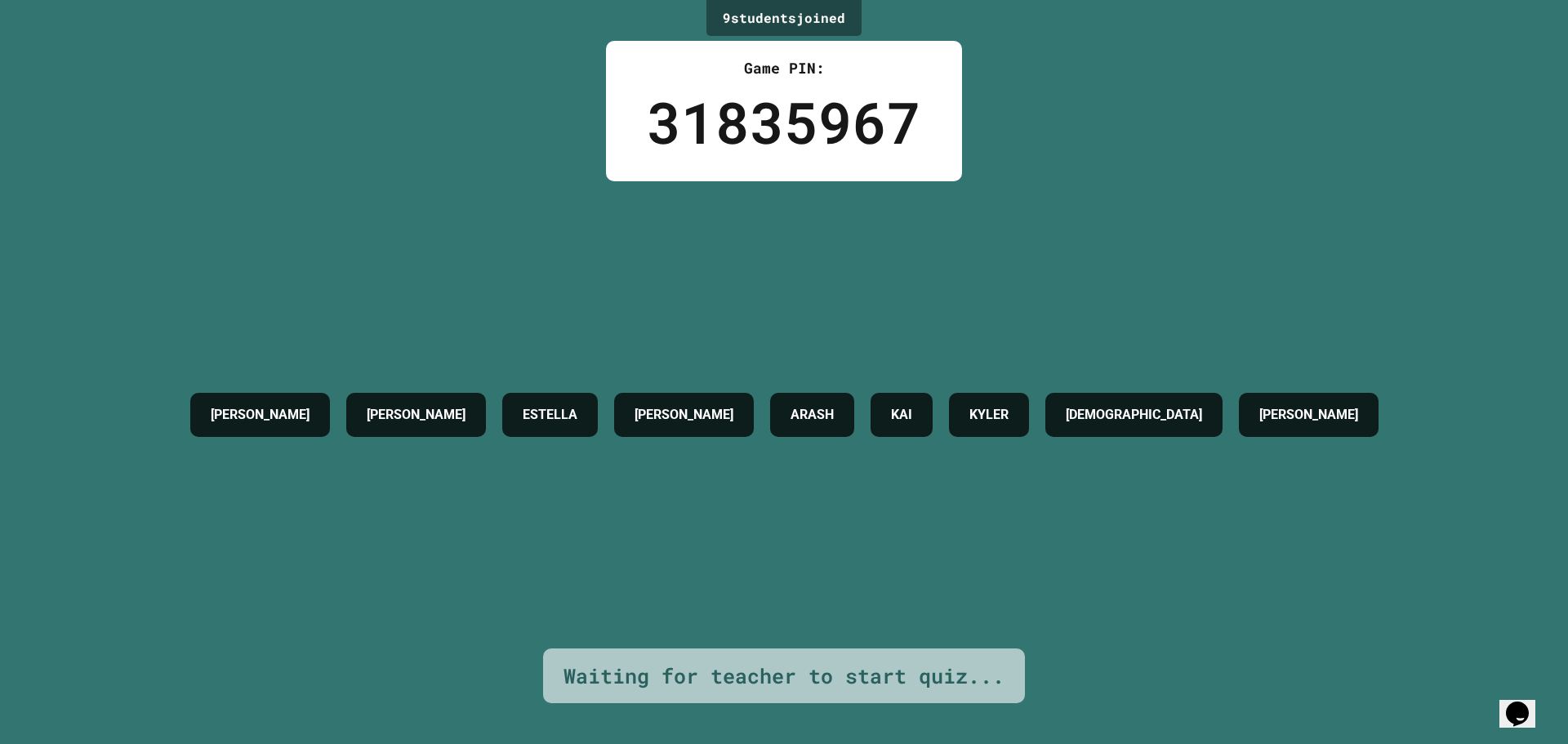
click at [1506, 685] on div "Opens Chat This icon Opens the chat window." at bounding box center [1525, 685] width 39 height 0
click at [1511, 685] on div "Opens Chat This icon Opens the chat window." at bounding box center [1525, 685] width 39 height 0
click at [1513, 700] on button "Opens Chat This icon Opens the chat window." at bounding box center [1517, 713] width 36 height 28
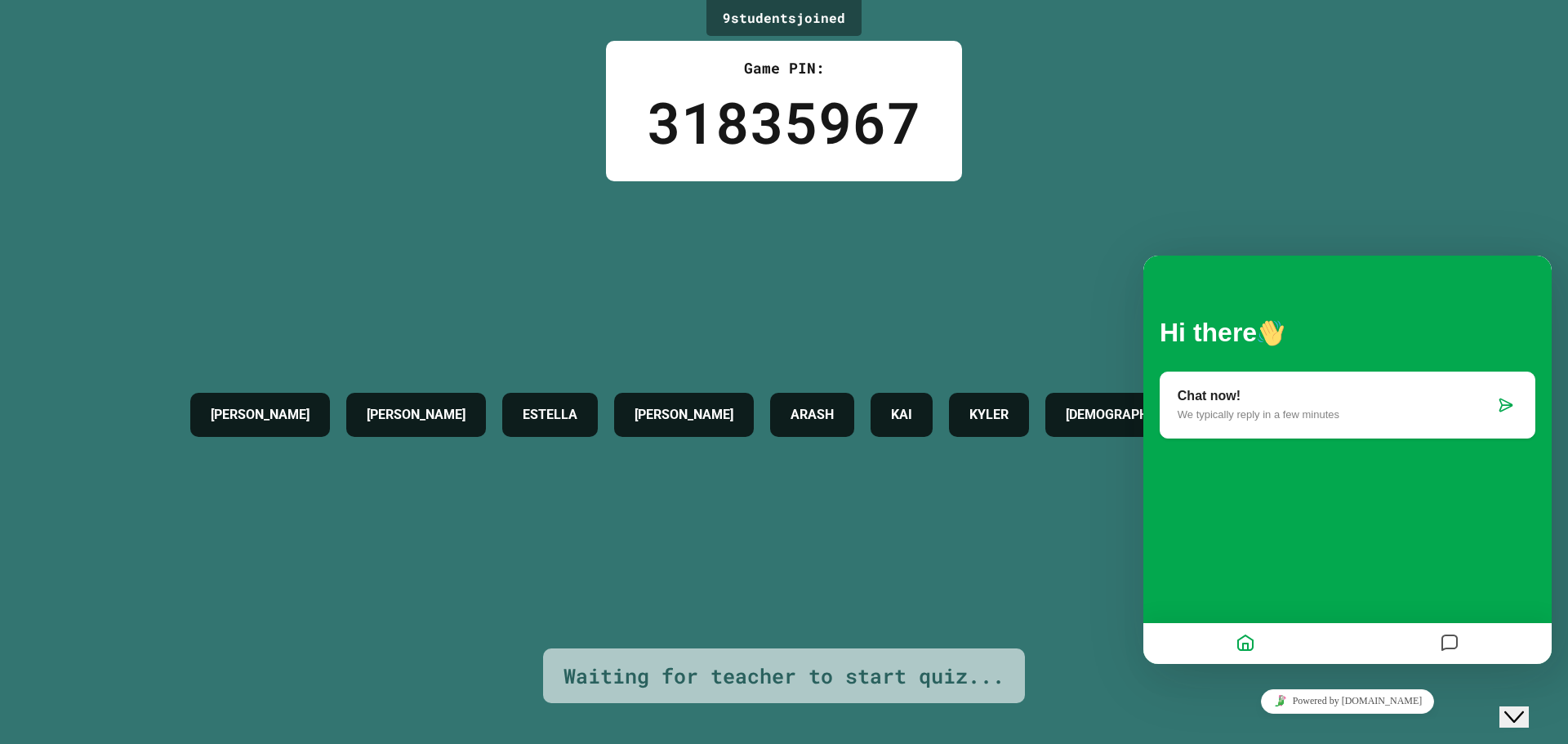
click at [1321, 410] on p "We typically reply in a few minutes" at bounding box center [1336, 415] width 317 height 12
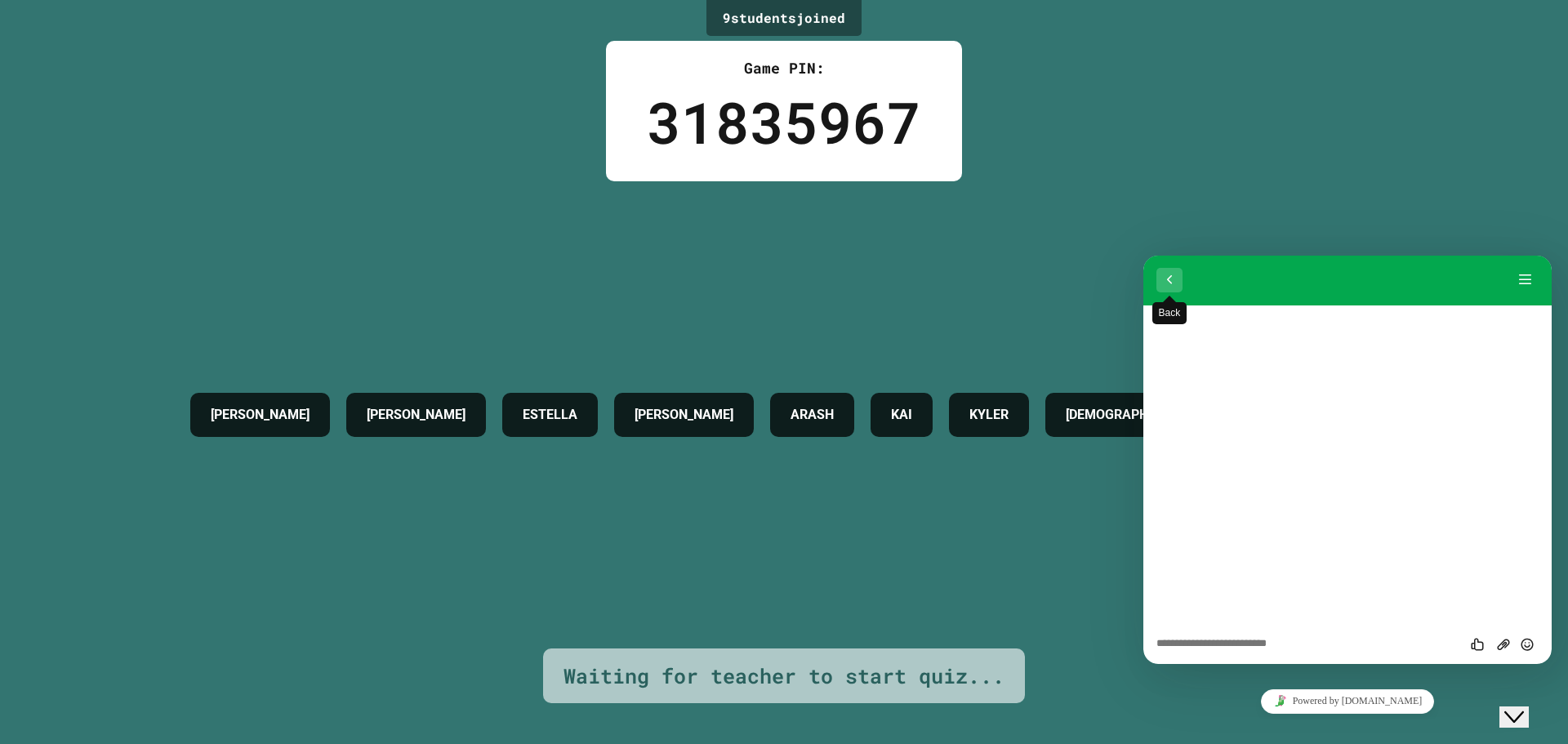
click at [1163, 282] on button "Back" at bounding box center [1168, 280] width 26 height 25
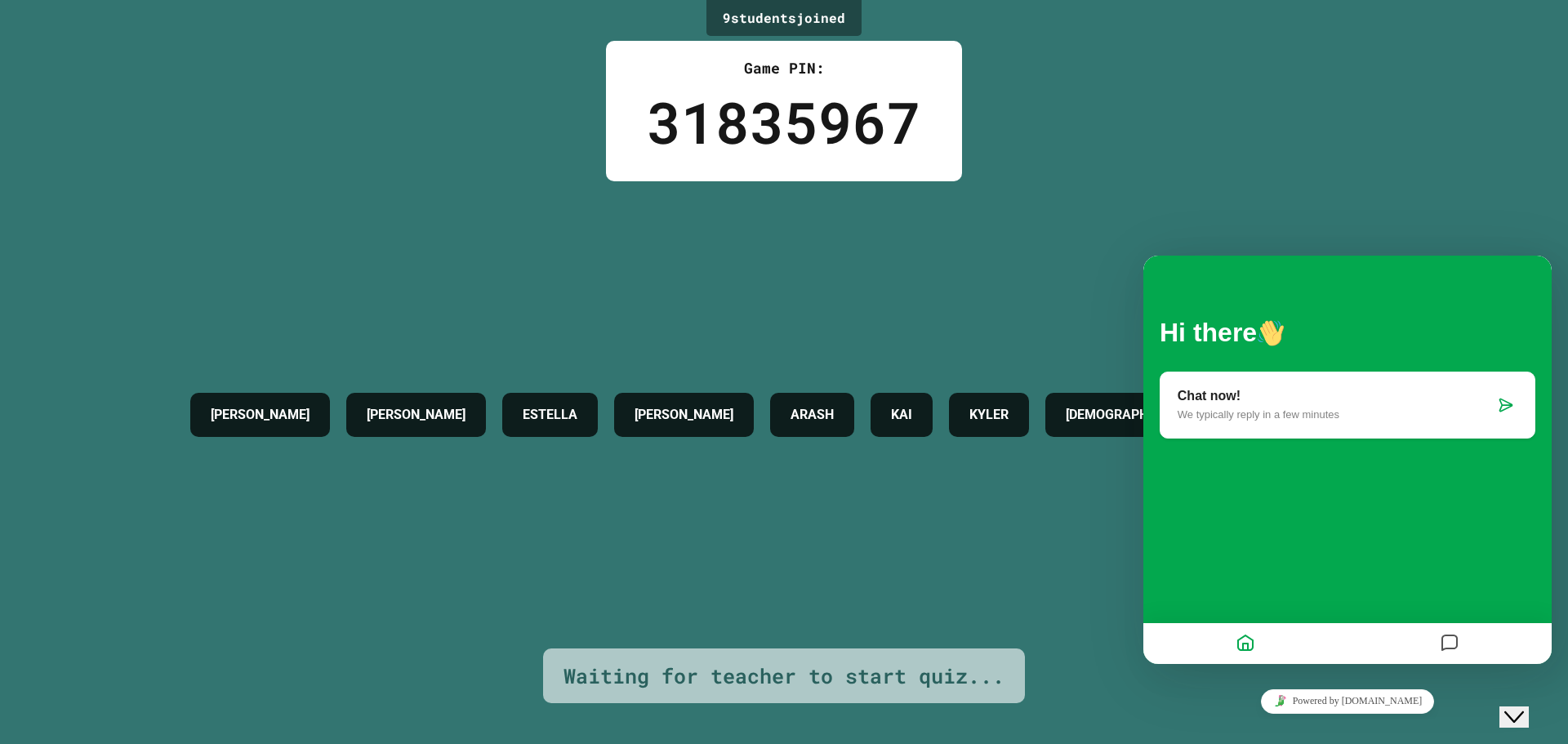
click at [1425, 633] on div at bounding box center [1449, 644] width 204 height 32
click at [1447, 633] on icon "Messages" at bounding box center [1450, 644] width 20 height 32
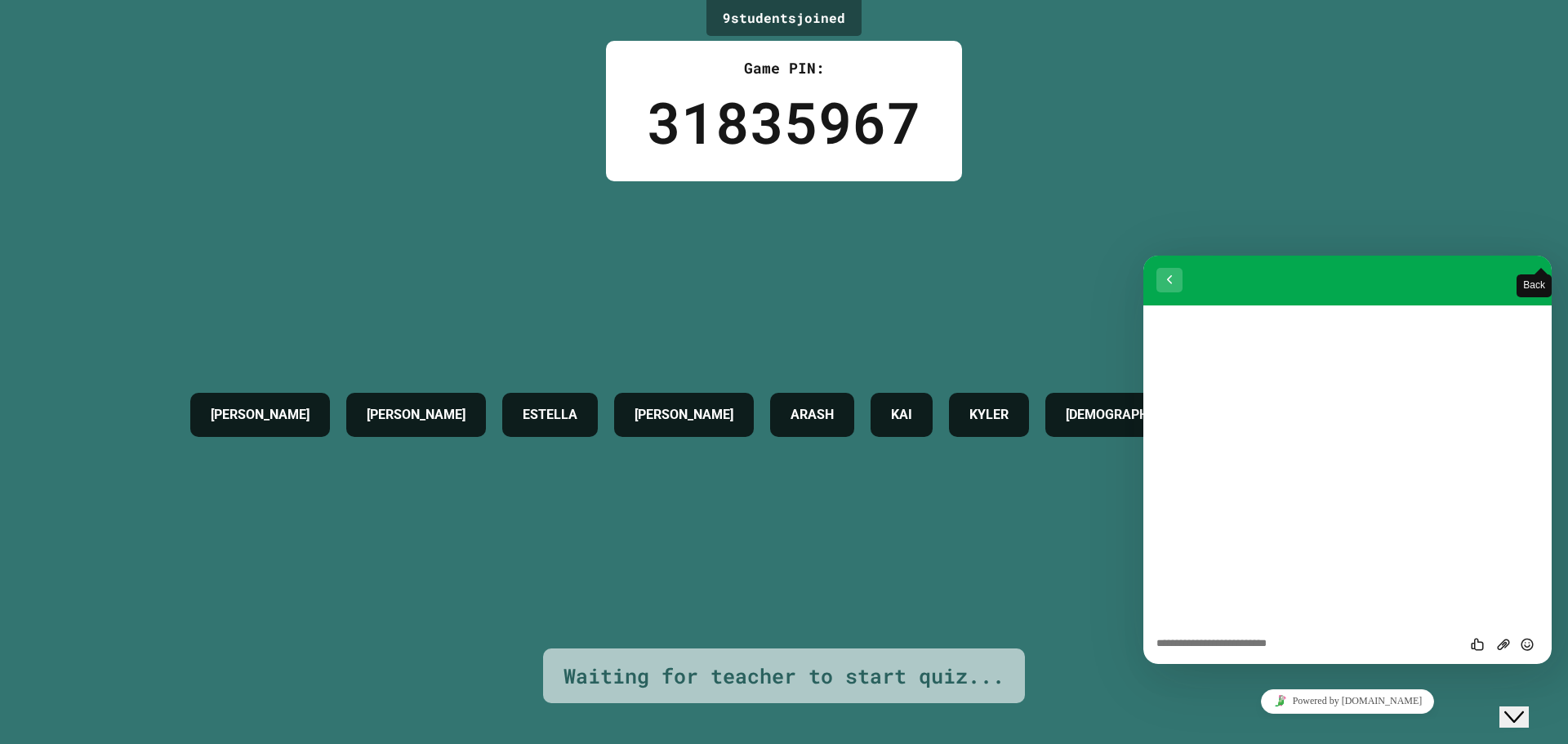
click at [1160, 285] on button "Back" at bounding box center [1168, 280] width 26 height 25
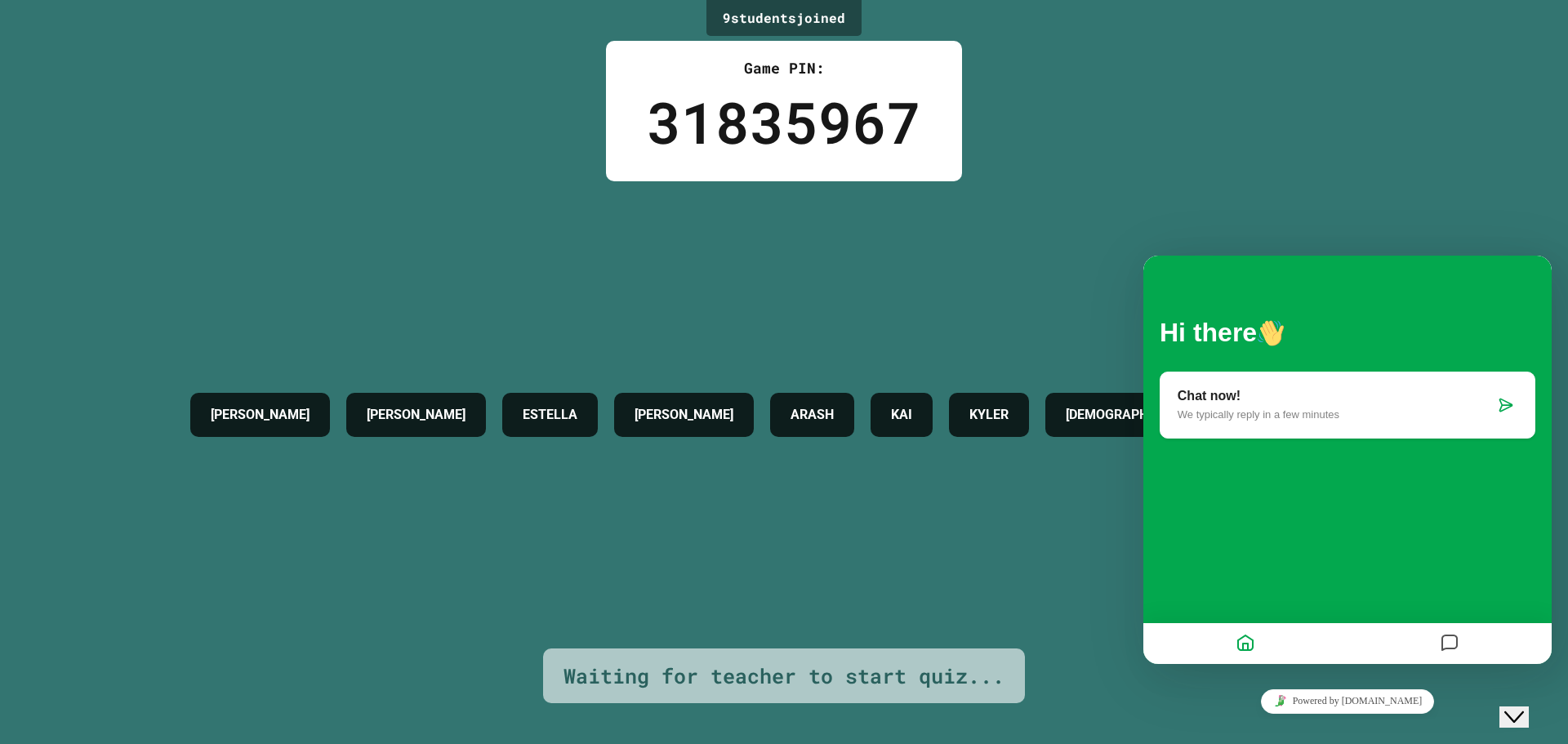
click at [1428, 636] on div at bounding box center [1449, 644] width 204 height 32
click at [1527, 707] on button "Close Chat This icon closes the chat window." at bounding box center [1514, 717] width 29 height 21
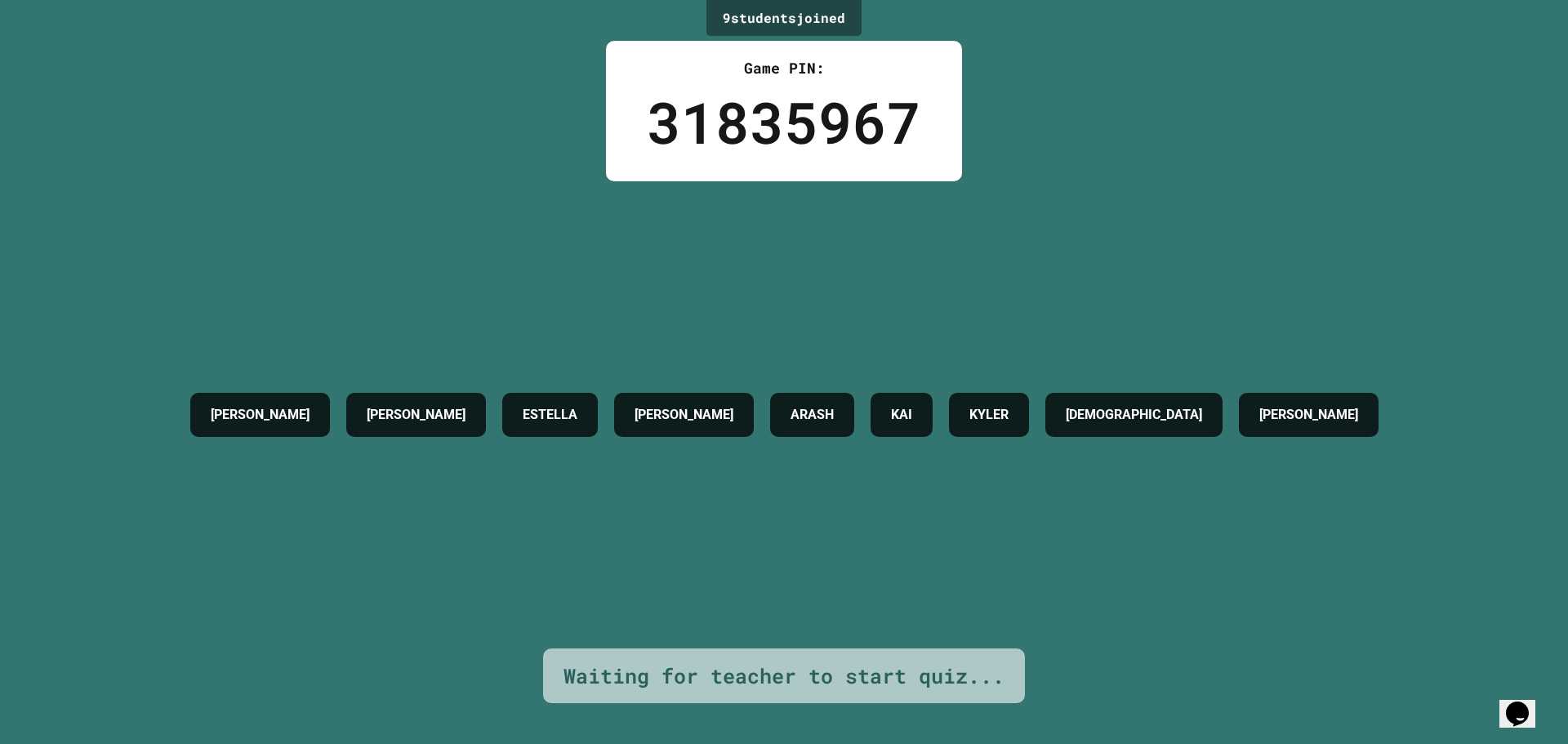
click at [1518, 700] on icon "Opens Chat This icon Opens the chat window." at bounding box center [1516, 713] width 26 height 26
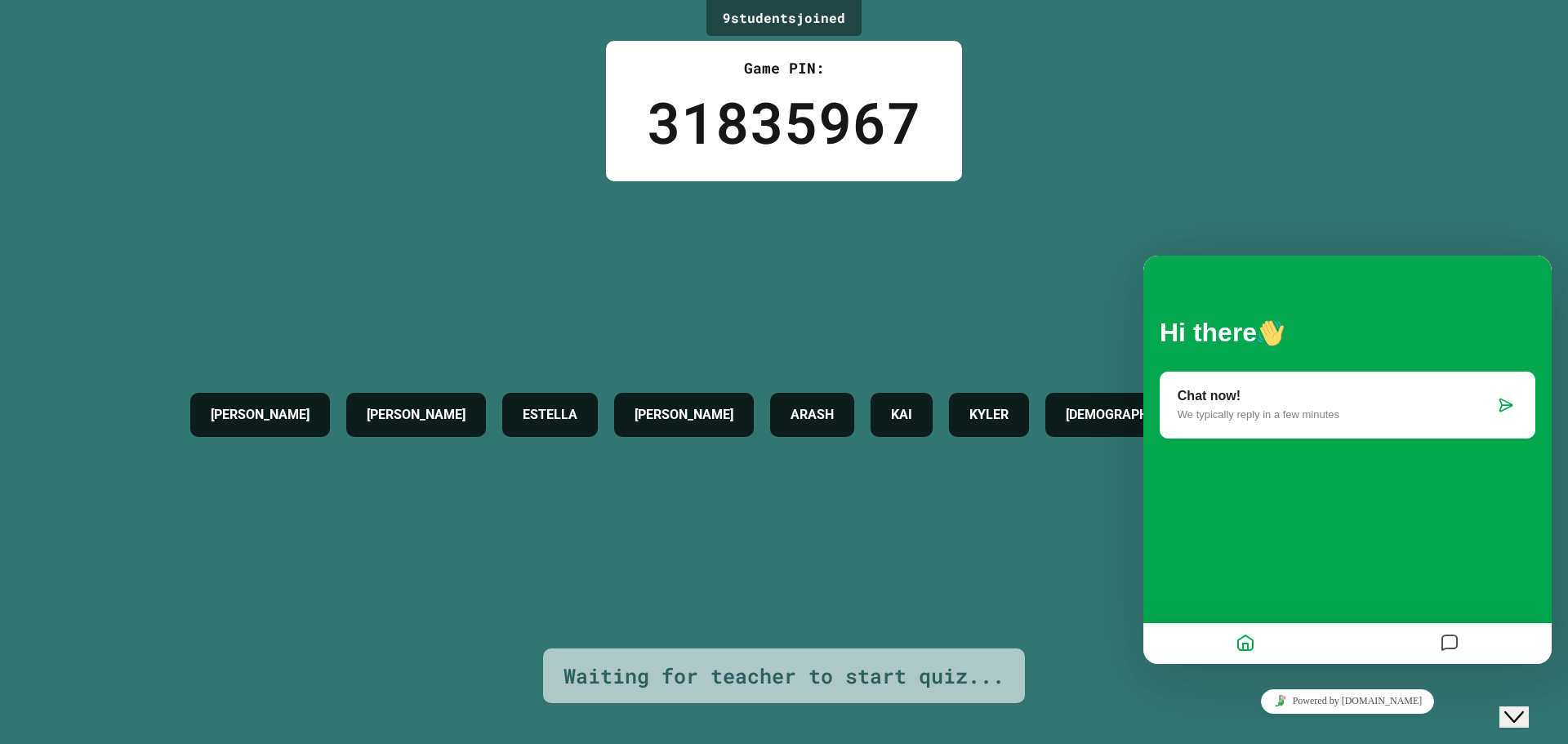
click at [1524, 708] on icon "Close Chat This icon closes the chat window." at bounding box center [1514, 717] width 20 height 20
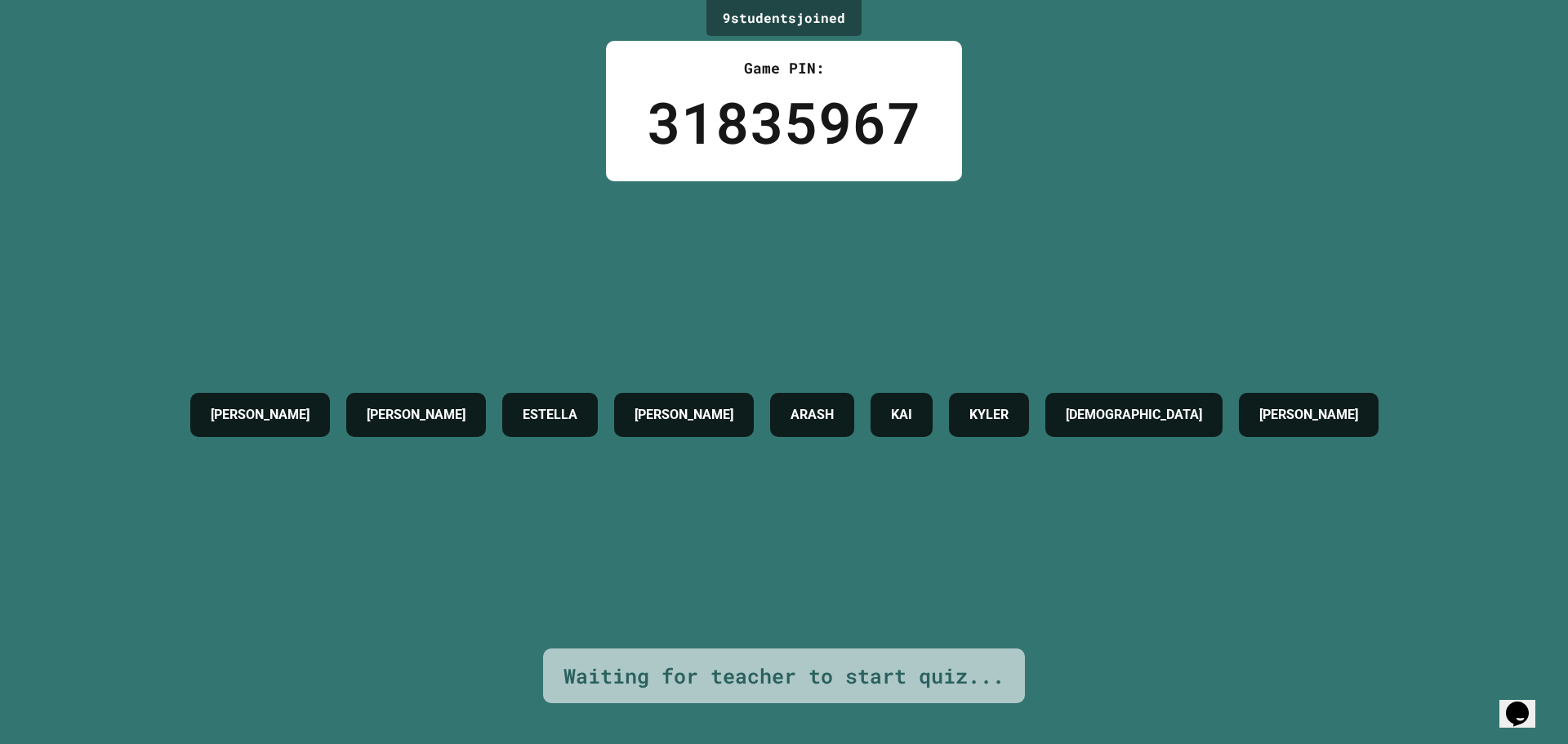
click at [1517, 701] on icon "Chat widget" at bounding box center [1517, 714] width 23 height 25
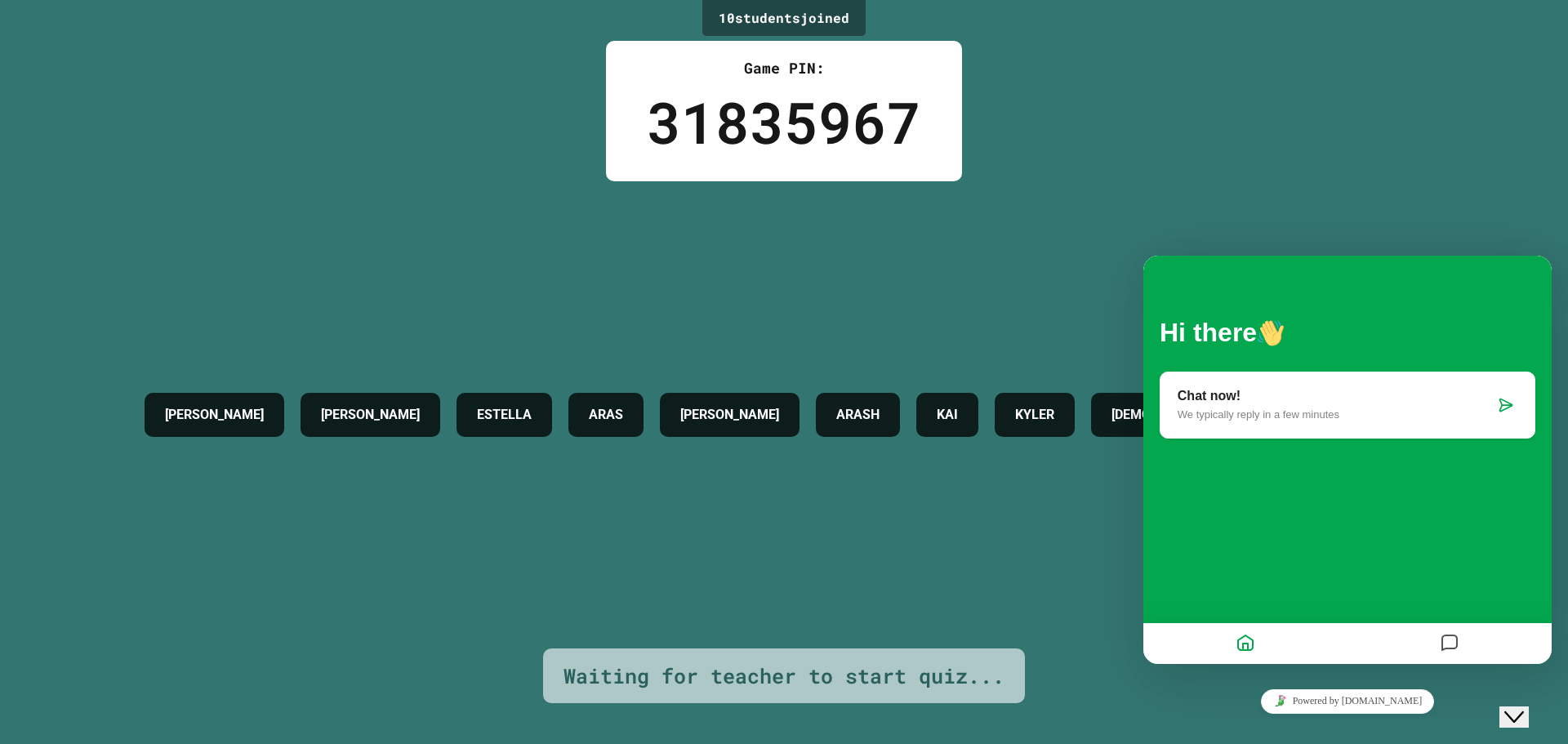
click at [1518, 708] on icon "Close Chat This icon closes the chat window." at bounding box center [1514, 717] width 20 height 20
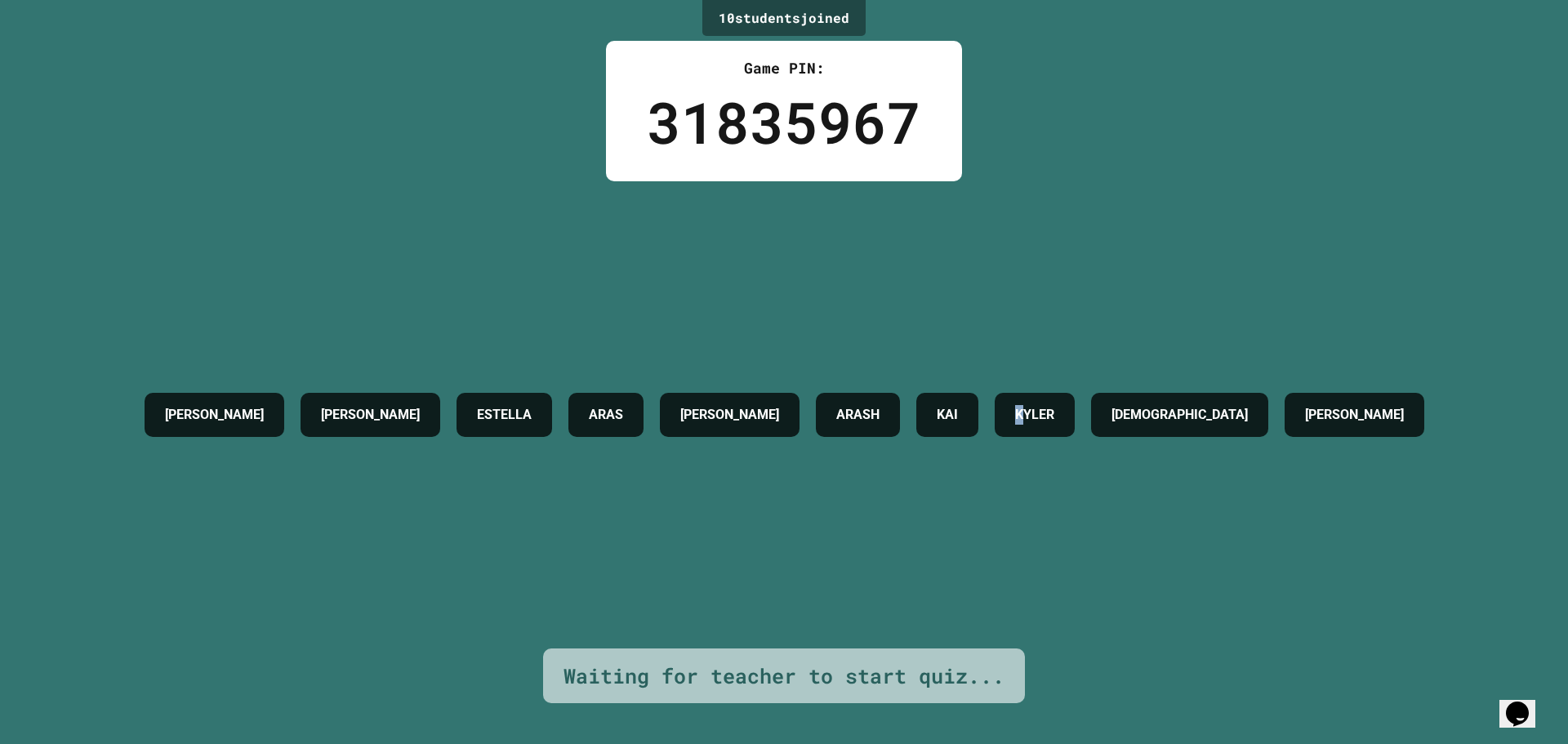
drag, startPoint x: 1219, startPoint y: 604, endPoint x: 1174, endPoint y: 606, distance: 45.0
click at [1204, 605] on div "[PERSON_NAME] [PERSON_NAME] [PERSON_NAME] [PERSON_NAME] [PERSON_NAME]" at bounding box center [784, 415] width 1296 height 467
drag, startPoint x: 1042, startPoint y: 610, endPoint x: 933, endPoint y: 627, distance: 110.3
click at [961, 622] on div "[PERSON_NAME] [PERSON_NAME] [PERSON_NAME] [PERSON_NAME] [PERSON_NAME]" at bounding box center [784, 415] width 1296 height 467
click at [0, 518] on div "10 student s joined Game PIN: 31835967 [PERSON_NAME] [PERSON_NAME] [PERSON_NAME…" at bounding box center [784, 372] width 1568 height 744
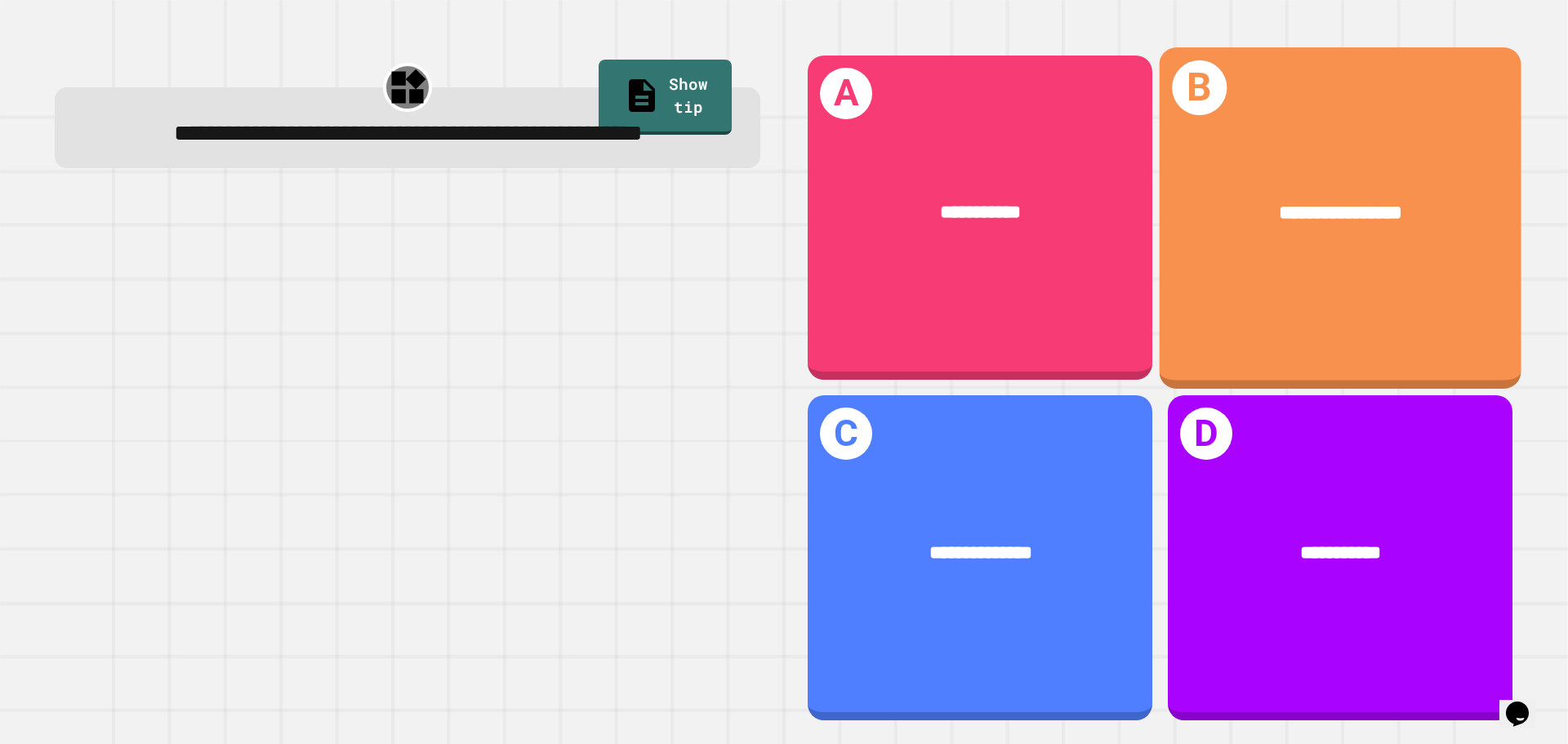
click at [1239, 278] on div "**********" at bounding box center [1340, 217] width 362 height 341
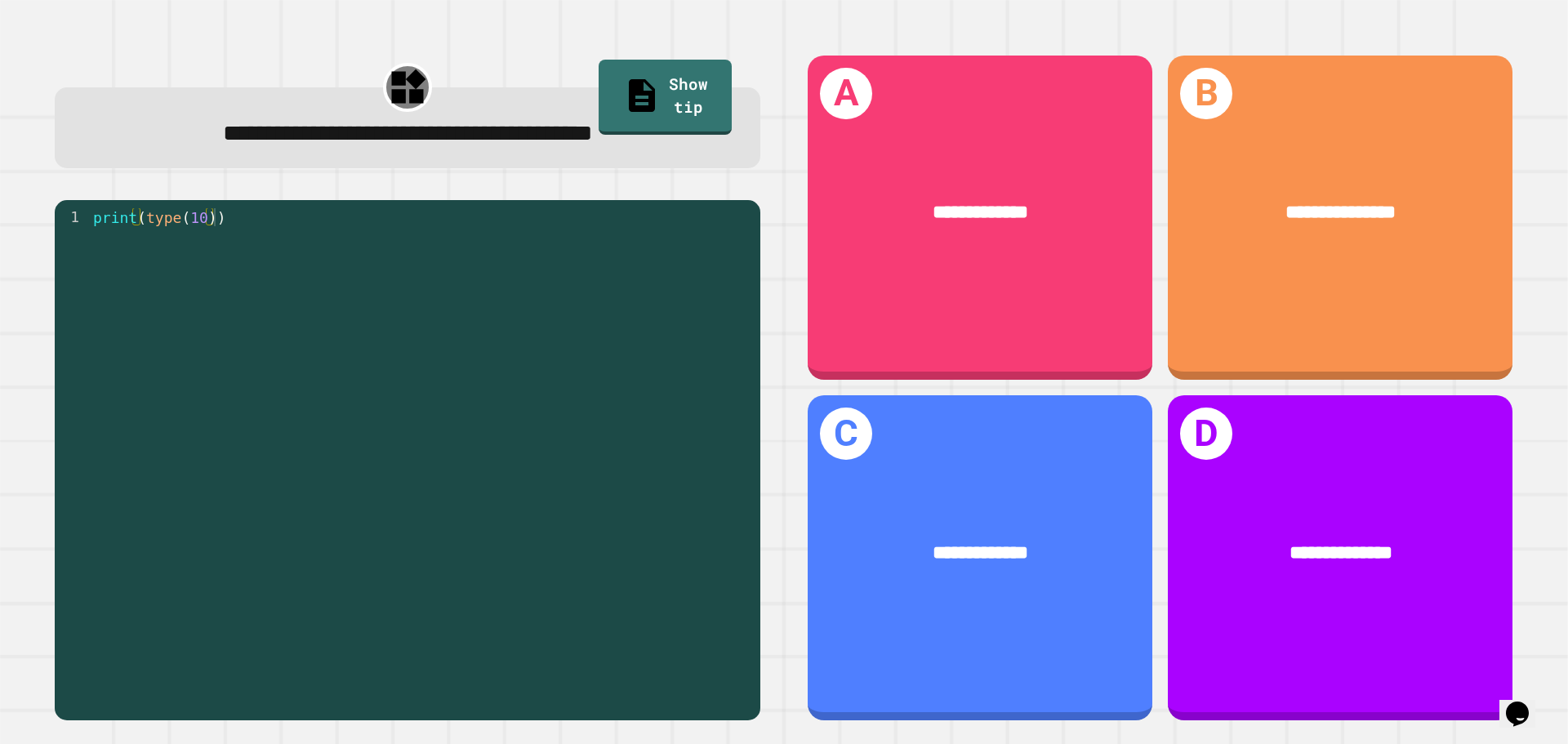
click at [899, 565] on div "**********" at bounding box center [980, 553] width 344 height 104
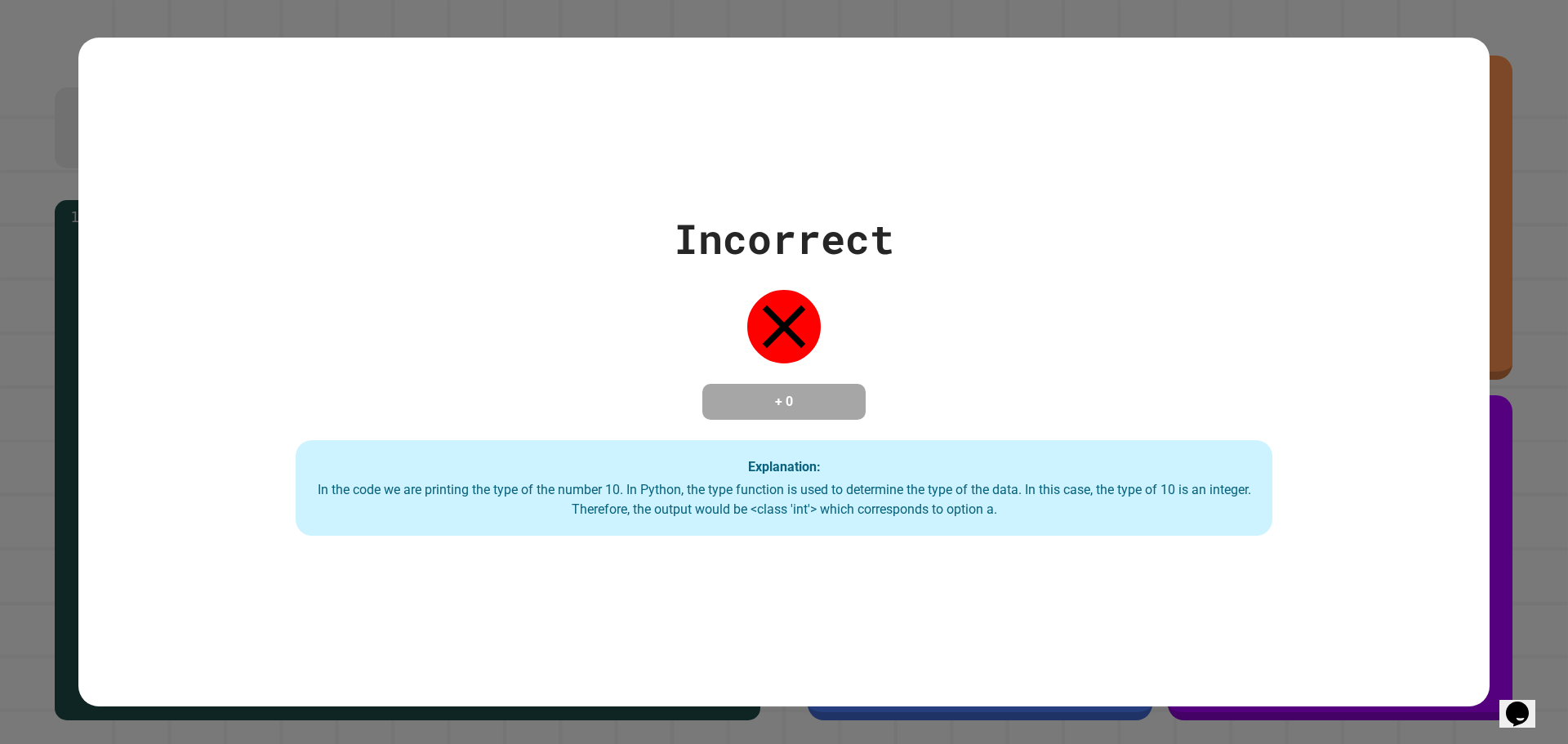
drag, startPoint x: 1026, startPoint y: 359, endPoint x: 720, endPoint y: 385, distance: 307.1
click at [1017, 359] on div "Incorrect + 0 Explanation: In the code we are printing the type of the number 1…" at bounding box center [783, 372] width 1394 height 328
drag, startPoint x: 605, startPoint y: 403, endPoint x: 609, endPoint y: 392, distance: 11.7
click at [604, 403] on div "Incorrect + 0 Explanation: In the code we are printing the type of the number 1…" at bounding box center [783, 372] width 1394 height 328
drag, startPoint x: 701, startPoint y: 319, endPoint x: 760, endPoint y: 307, distance: 60.2
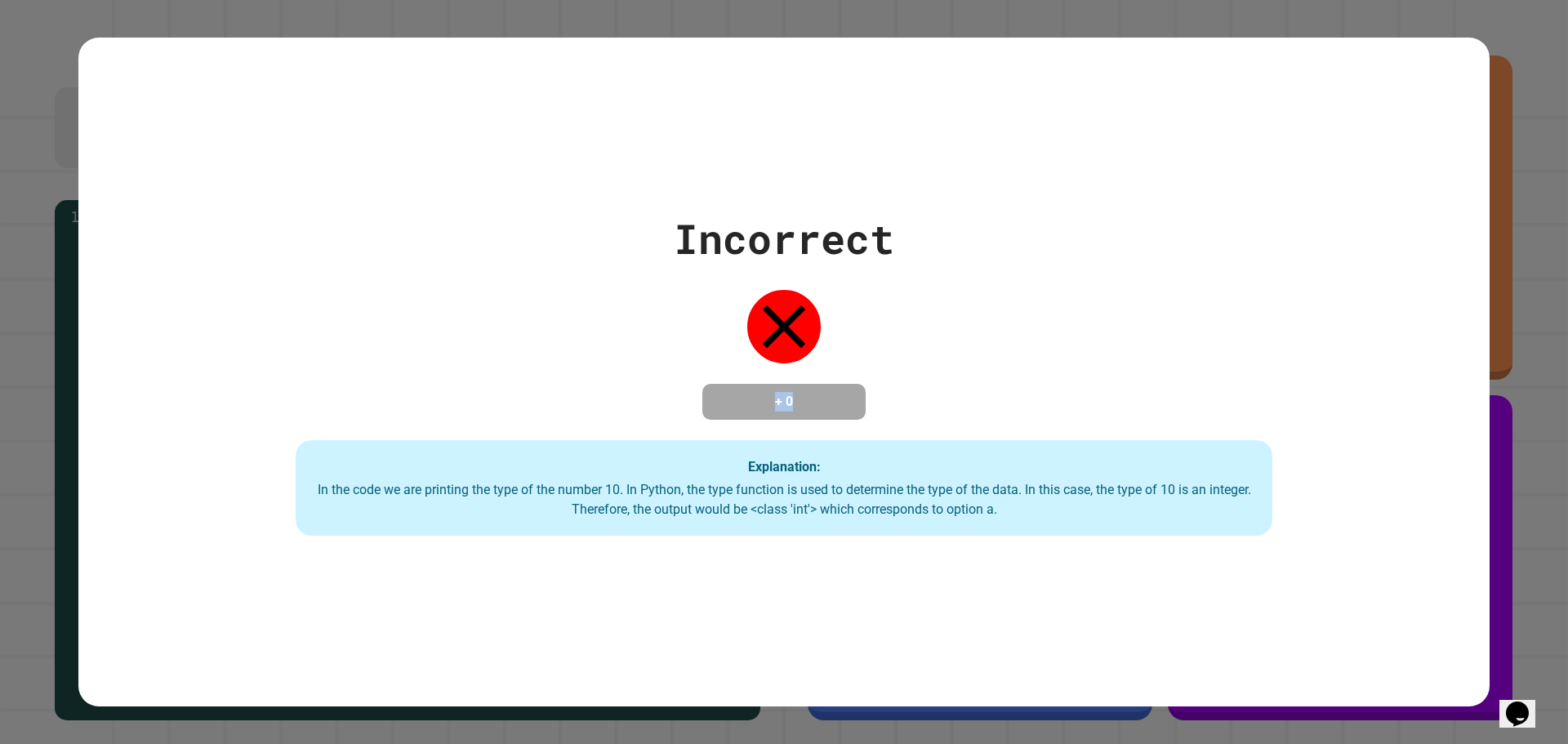
click at [721, 314] on div "Incorrect + 0 Explanation: In the code we are printing the type of the number 1…" at bounding box center [783, 372] width 1394 height 328
click at [764, 307] on icon at bounding box center [784, 327] width 74 height 74
click at [767, 309] on icon at bounding box center [784, 327] width 74 height 74
drag, startPoint x: 780, startPoint y: 336, endPoint x: 784, endPoint y: 370, distance: 34.2
click at [784, 357] on div "Incorrect + 0 Explanation: In the code we are printing the type of the number 1…" at bounding box center [783, 372] width 1394 height 328
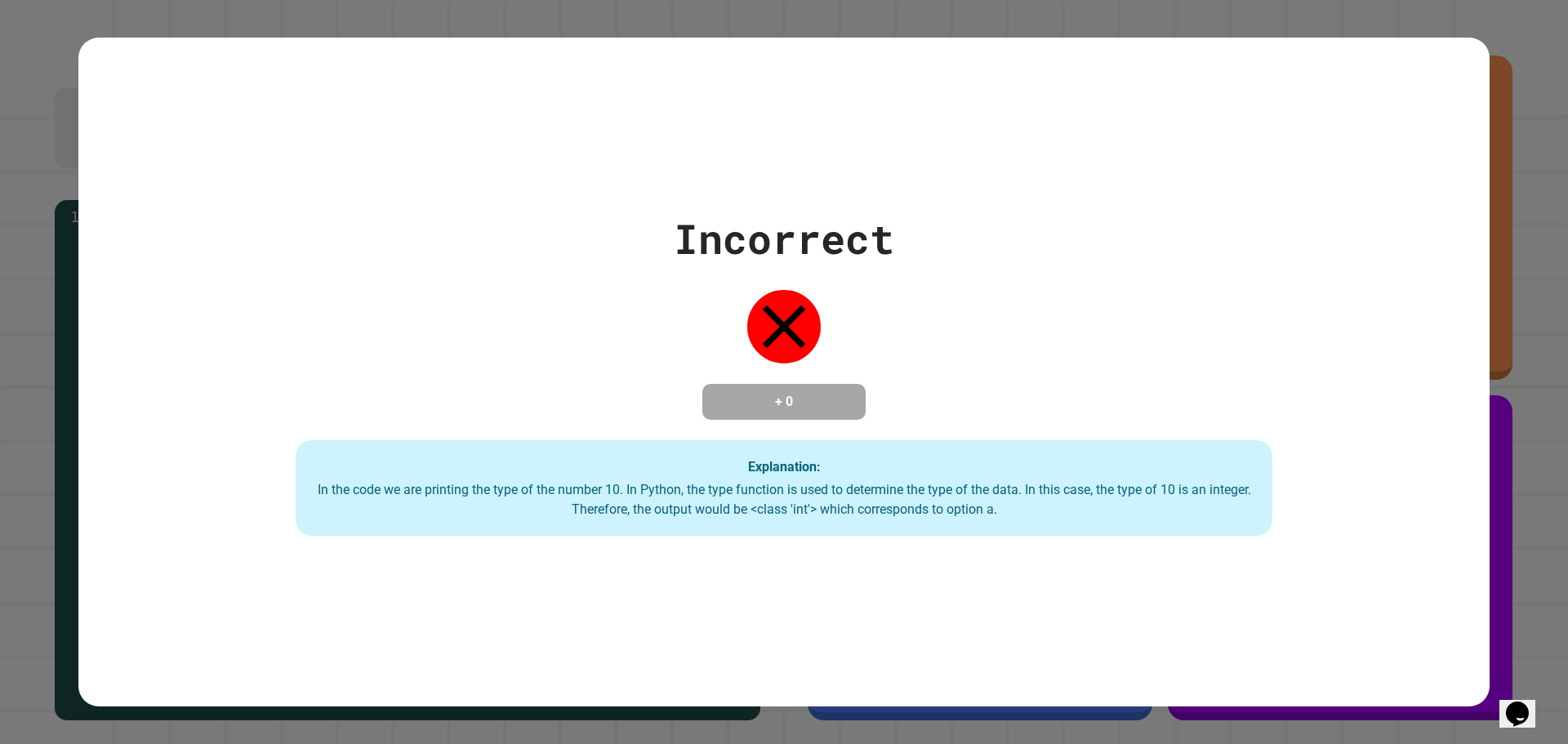
click at [799, 450] on div "Explanation: In the code we are printing the type of the number 10. In Python, …" at bounding box center [783, 489] width 976 height 96
click at [775, 365] on div "Incorrect + 0 Explanation: In the code we are printing the type of the number 1…" at bounding box center [783, 372] width 1394 height 328
click at [657, 362] on div "Incorrect + 0 Explanation: In the code we are printing the type of the number 1…" at bounding box center [783, 372] width 1394 height 328
drag, startPoint x: 662, startPoint y: 369, endPoint x: 954, endPoint y: 389, distance: 292.7
click at [954, 389] on div "Incorrect + 0 Explanation: In the code we are printing the type of the number 1…" at bounding box center [783, 372] width 1394 height 328
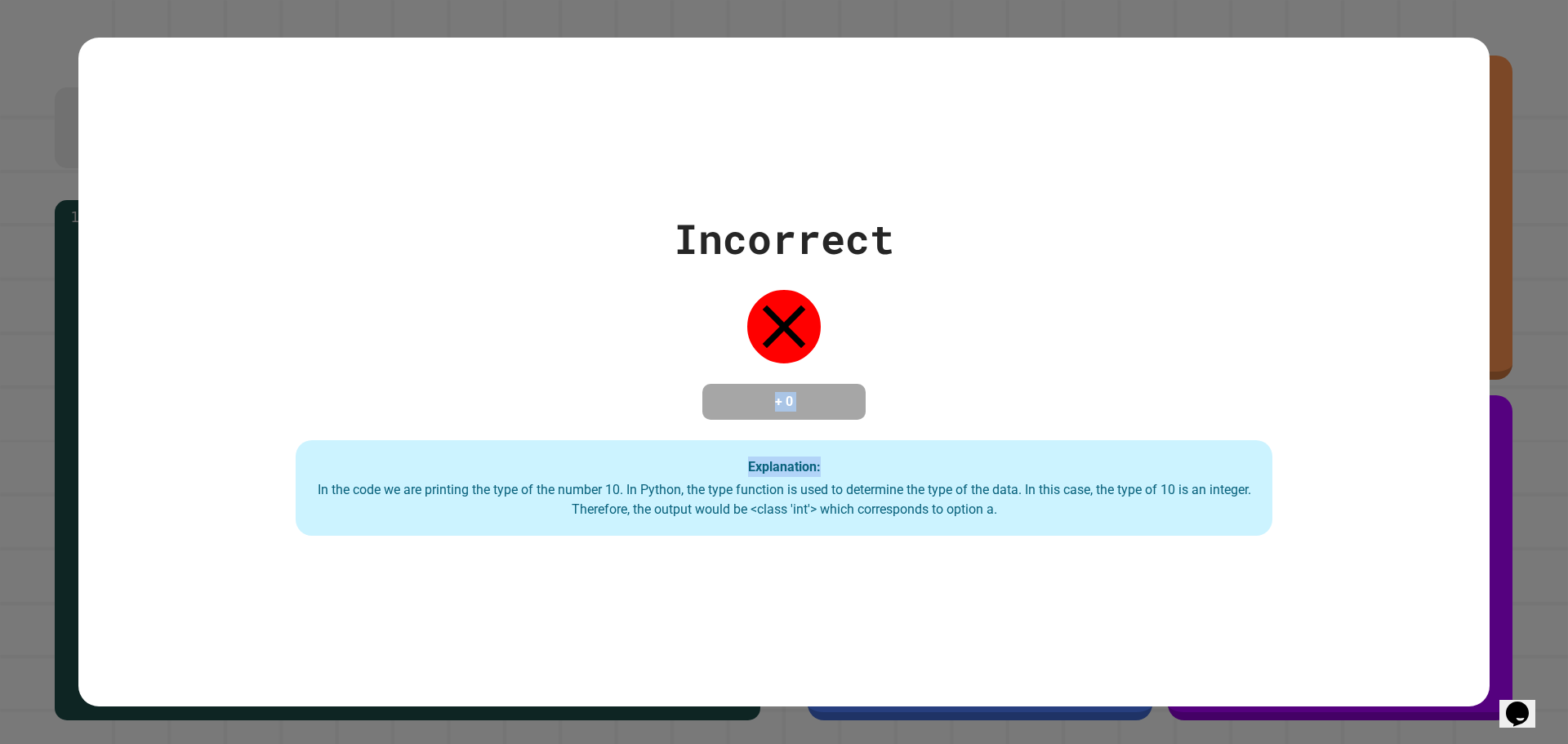
drag, startPoint x: 706, startPoint y: 401, endPoint x: 677, endPoint y: 397, distance: 29.3
click at [704, 401] on div "+ 0" at bounding box center [784, 401] width 164 height 36
click at [677, 397] on div "Incorrect + 0 Explanation: In the code we are printing the type of the number 1…" at bounding box center [783, 372] width 1394 height 328
drag, startPoint x: 763, startPoint y: 376, endPoint x: 866, endPoint y: 376, distance: 103.0
click at [828, 384] on div "+ 0" at bounding box center [784, 401] width 164 height 36
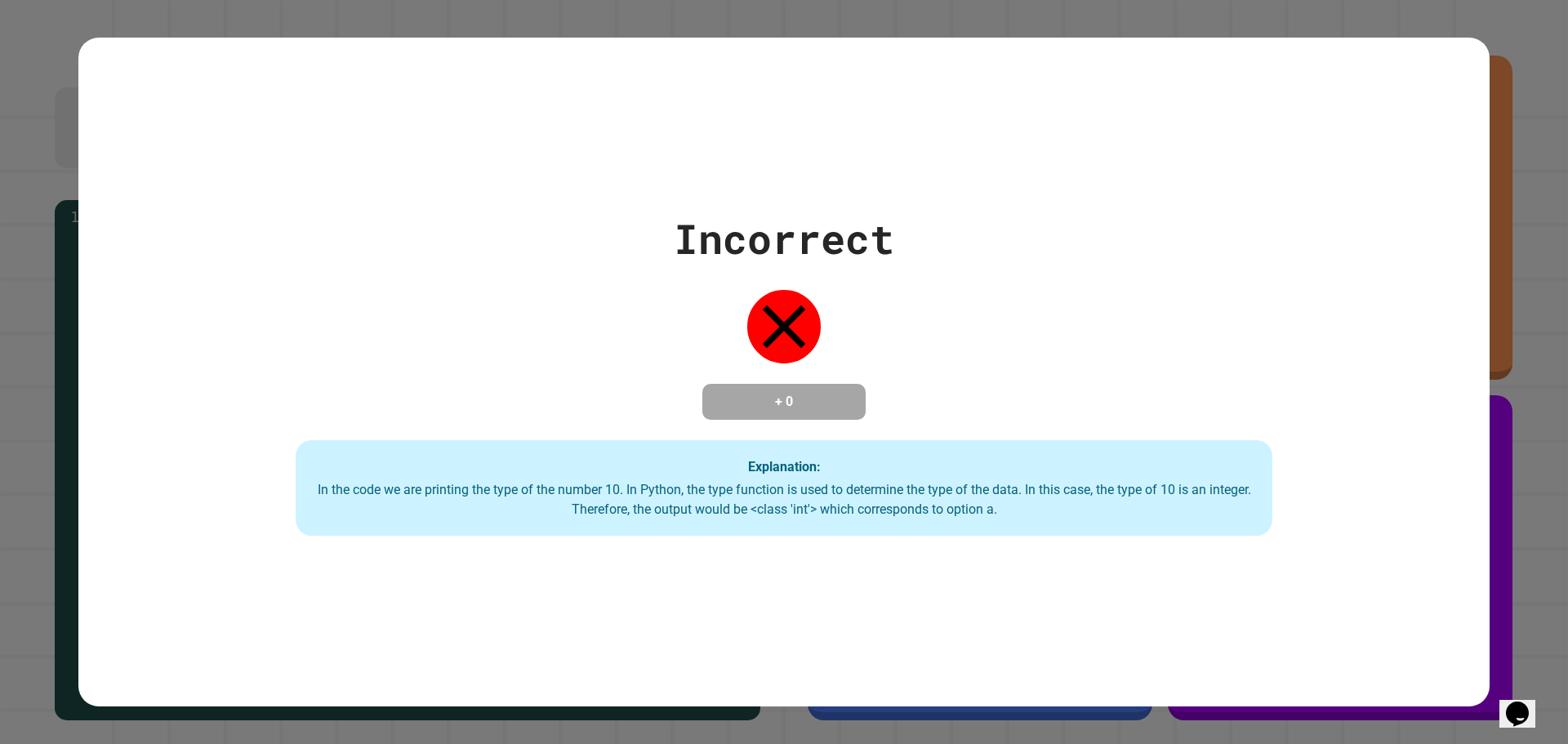
drag, startPoint x: 650, startPoint y: 401, endPoint x: 749, endPoint y: 384, distance: 100.4
click at [658, 401] on div "Incorrect + 0 Explanation: In the code we are printing the type of the number 1…" at bounding box center [783, 372] width 1394 height 328
click at [796, 392] on h4 "+ 0" at bounding box center [784, 401] width 131 height 20
click at [796, 392] on h4 "+ 0" at bounding box center [784, 401] width 131 height 20
click at [746, 401] on h4 "+ 0" at bounding box center [784, 401] width 131 height 20
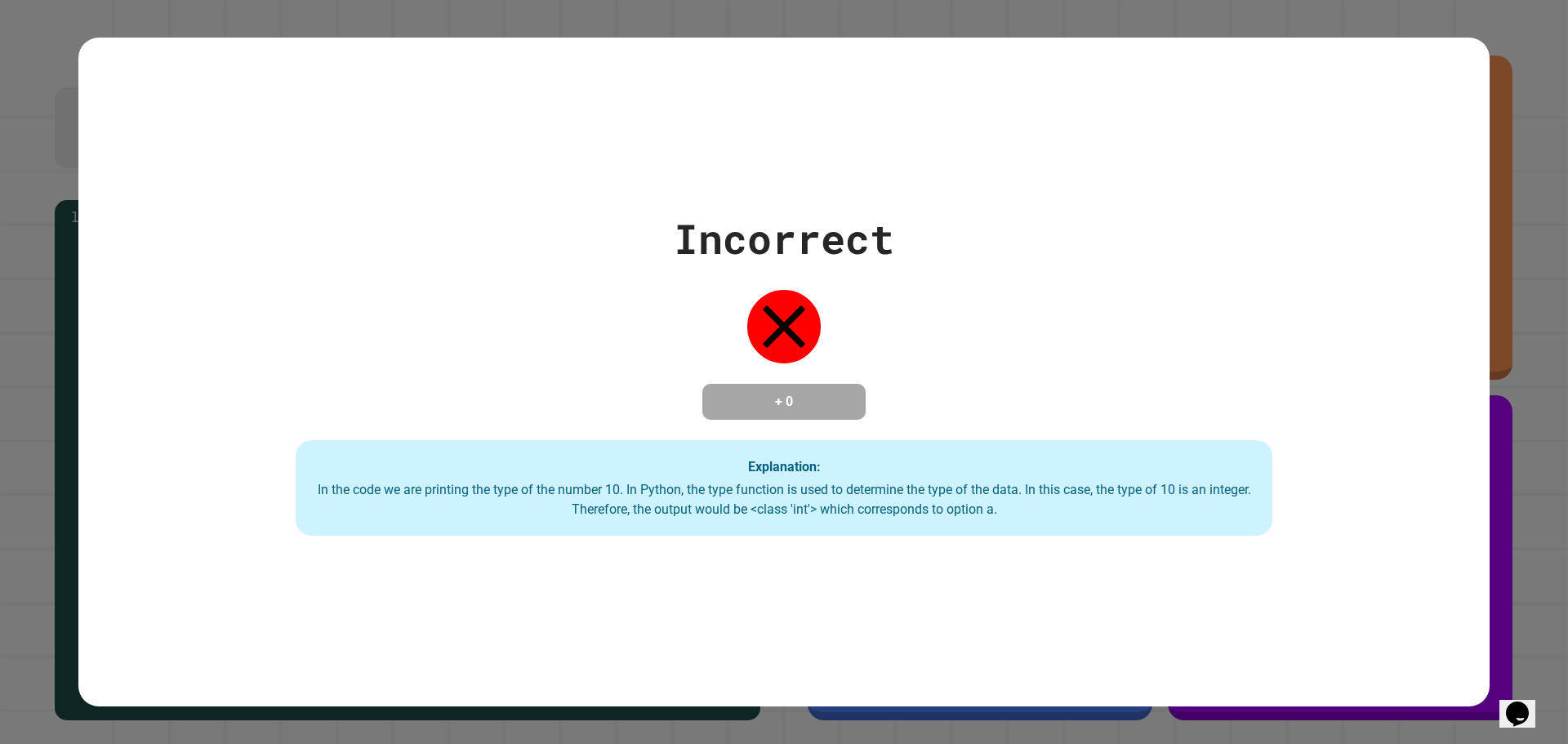
drag, startPoint x: 826, startPoint y: 393, endPoint x: 814, endPoint y: 400, distance: 13.9
click at [817, 398] on h4 "+ 0" at bounding box center [784, 401] width 131 height 20
click at [874, 229] on div "Incorrect + 0 Explanation: In the code we are printing the type of the number 1…" at bounding box center [783, 372] width 1394 height 328
drag, startPoint x: 837, startPoint y: 272, endPoint x: 785, endPoint y: 318, distance: 69.4
click at [818, 296] on div "Incorrect + 0 Explanation: In the code we are printing the type of the number 1…" at bounding box center [783, 372] width 1394 height 328
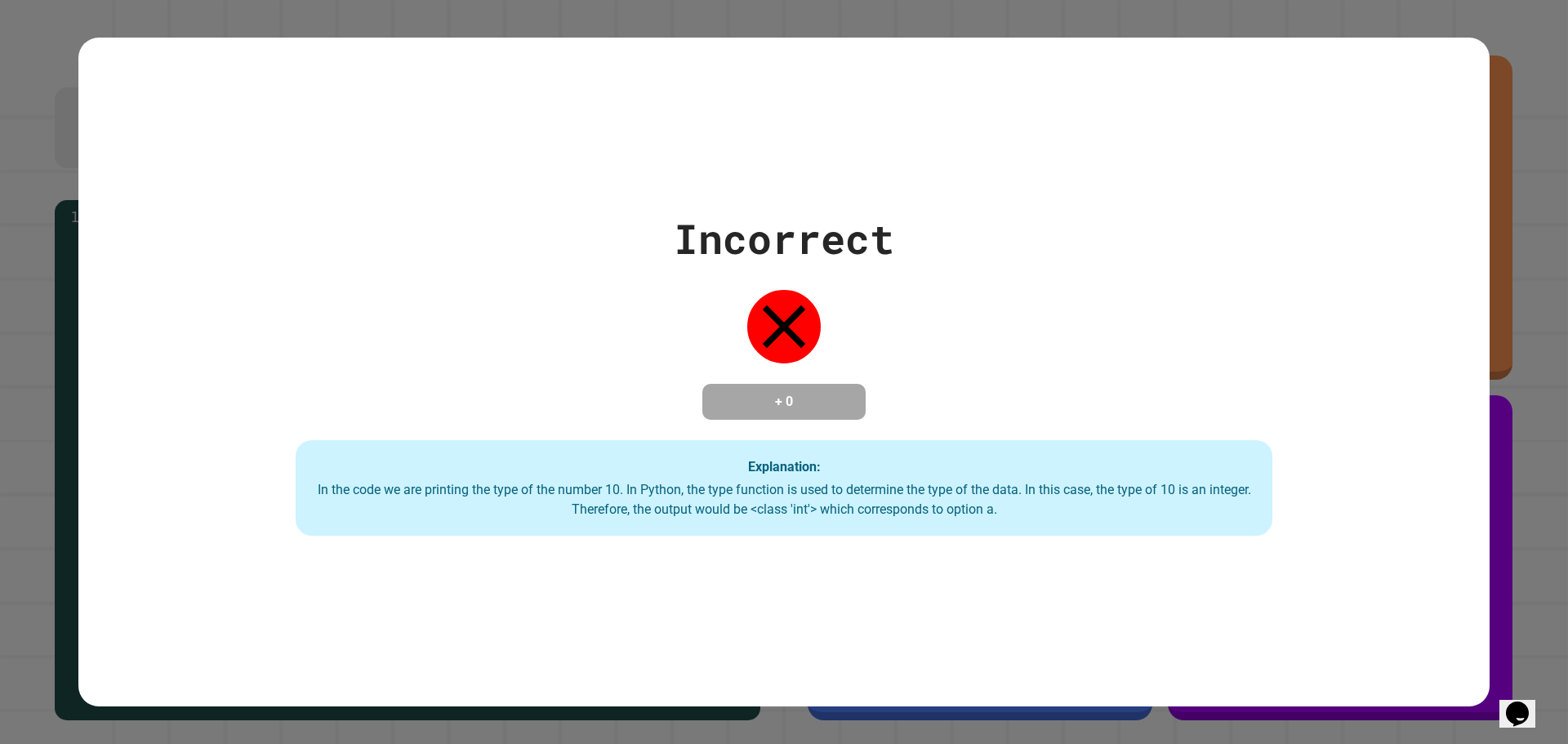
click at [814, 232] on div "Incorrect" at bounding box center [784, 239] width 221 height 61
drag, startPoint x: 764, startPoint y: 243, endPoint x: 736, endPoint y: 243, distance: 28.0
click at [745, 243] on div "Incorrect" at bounding box center [784, 239] width 221 height 61
click at [594, 247] on div "Incorrect + 0 Explanation: In the code we are printing the type of the number 1…" at bounding box center [783, 372] width 1394 height 328
drag, startPoint x: 664, startPoint y: 232, endPoint x: 755, endPoint y: 221, distance: 91.7
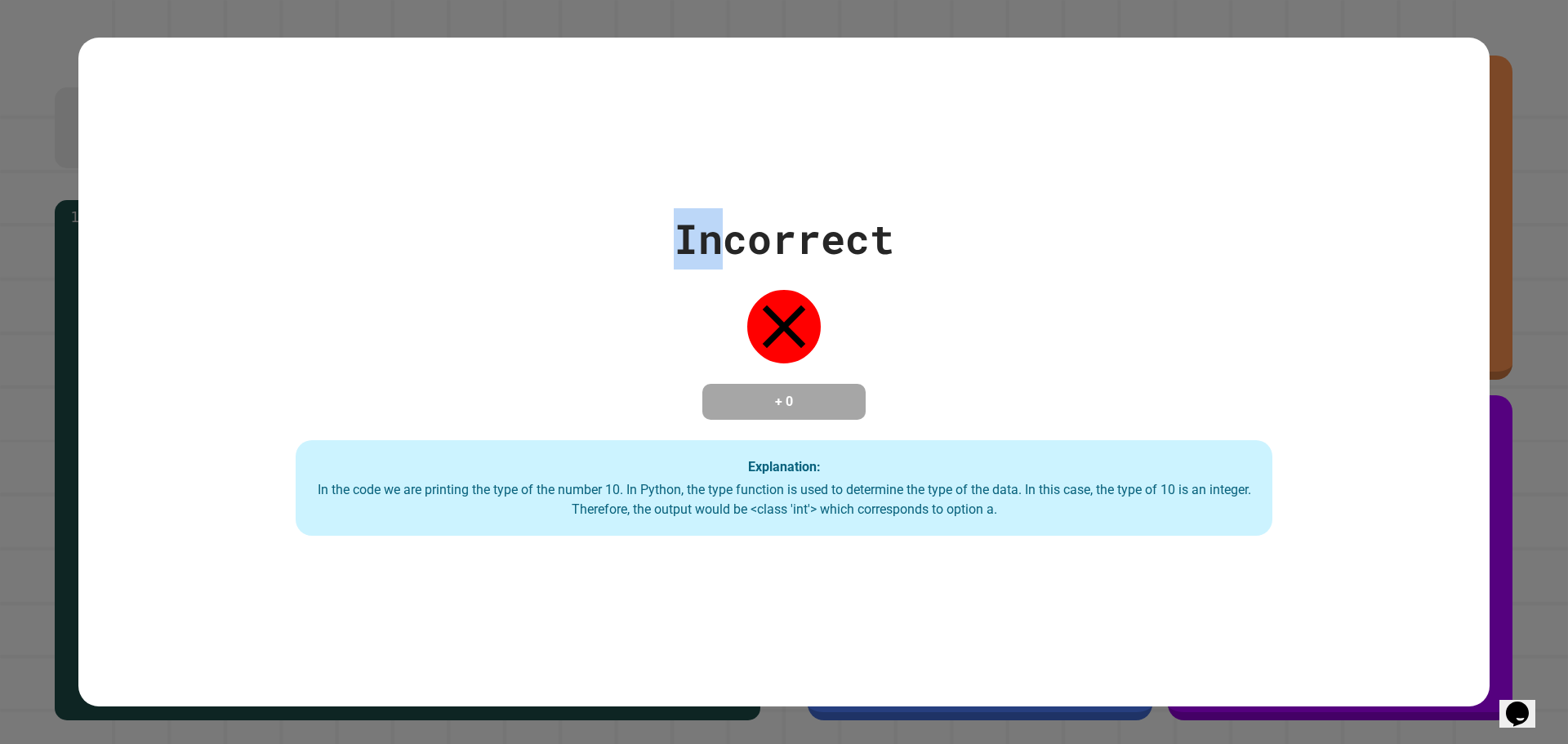
click at [755, 221] on div "Incorrect + 0 Explanation: In the code we are printing the type of the number 1…" at bounding box center [783, 372] width 1394 height 328
click at [1023, 209] on div "Incorrect + 0 Explanation: In the code we are printing the type of the number 1…" at bounding box center [783, 372] width 1394 height 328
drag, startPoint x: 967, startPoint y: 224, endPoint x: 908, endPoint y: 233, distance: 59.7
click at [915, 233] on div "Incorrect + 0 Explanation: In the code we are printing the type of the number 1…" at bounding box center [783, 372] width 1394 height 328
drag, startPoint x: 785, startPoint y: 233, endPoint x: 672, endPoint y: 234, distance: 113.0
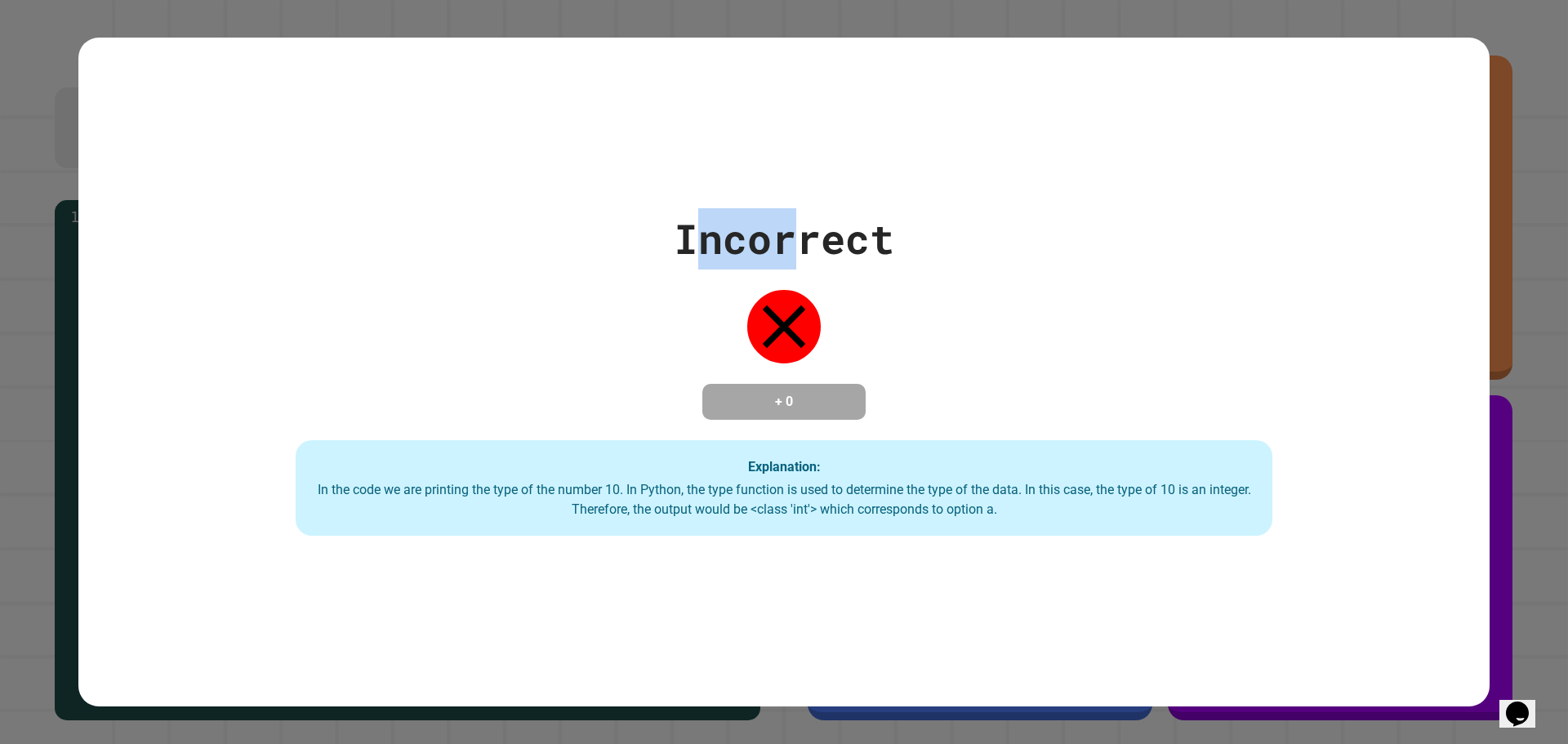
click at [685, 234] on div "Incorrect" at bounding box center [784, 239] width 221 height 61
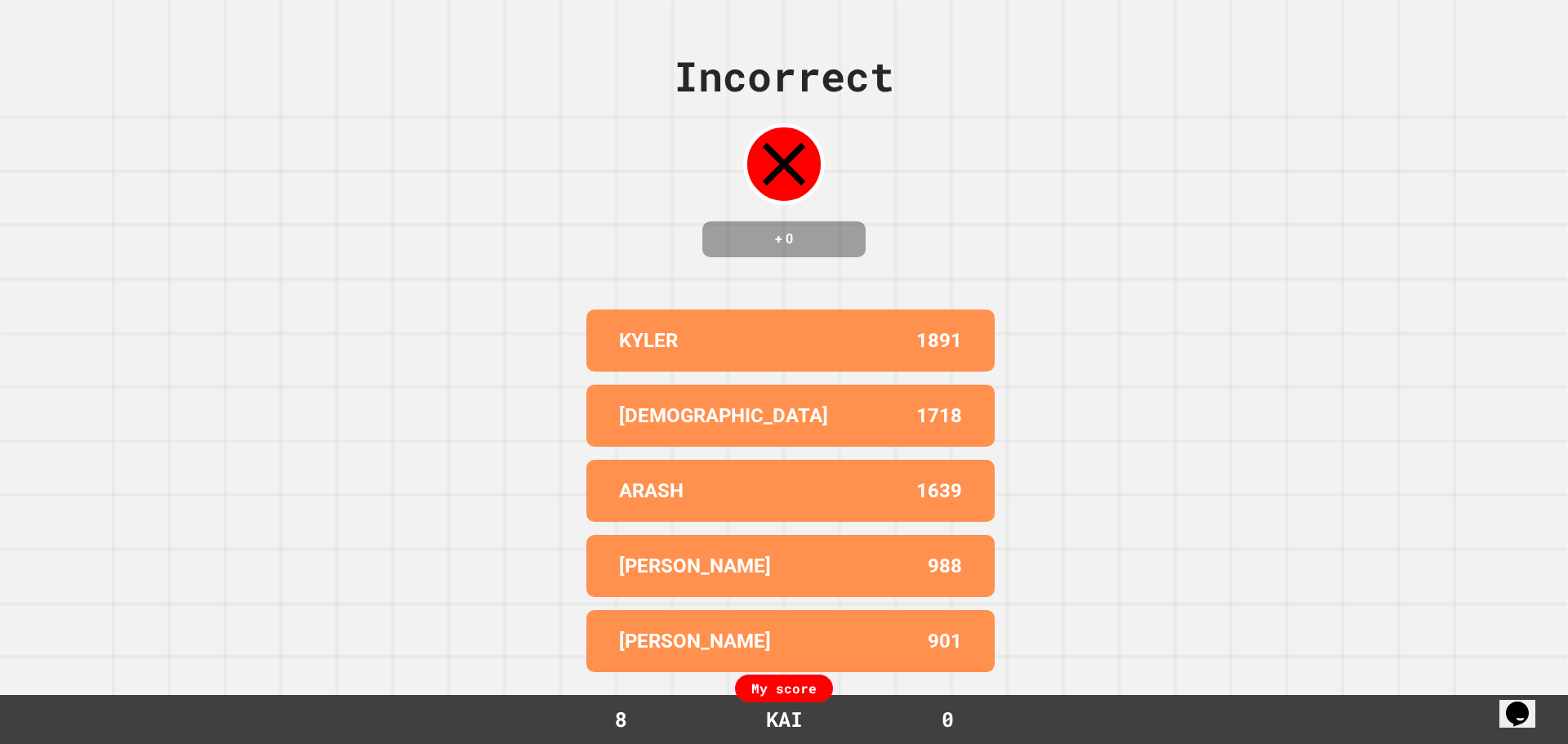
drag, startPoint x: 853, startPoint y: 222, endPoint x: 863, endPoint y: 241, distance: 21.5
click at [853, 224] on div "+ 0" at bounding box center [784, 239] width 164 height 36
click at [756, 689] on div "My score" at bounding box center [784, 688] width 98 height 28
click at [788, 664] on div "[PERSON_NAME] 1891 [PERSON_NAME] 1718 ARASH 1639 [PERSON_NAME] 988 [PERSON_NAME…" at bounding box center [784, 490] width 408 height 376
click at [812, 682] on div "My score" at bounding box center [784, 688] width 98 height 28
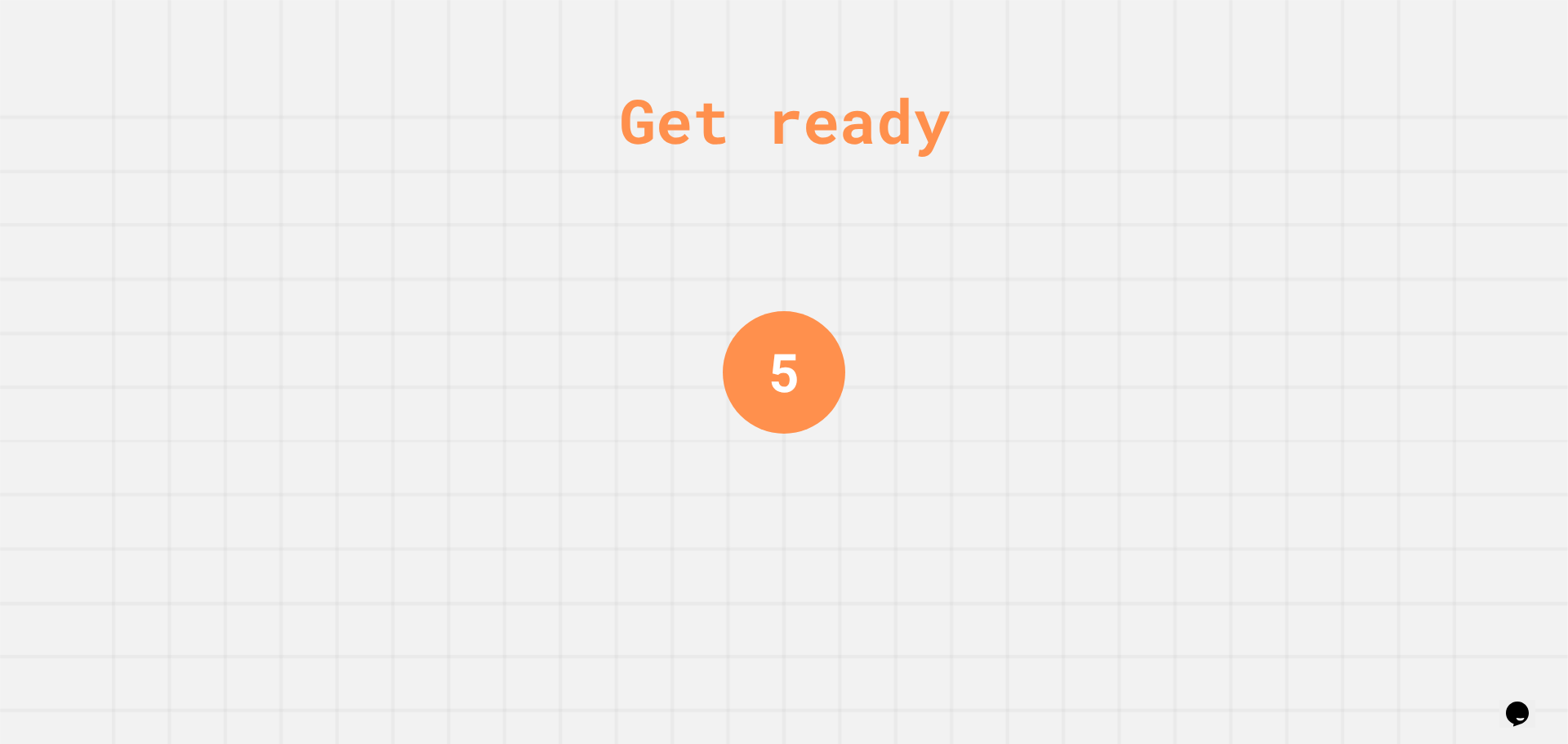
click at [796, 695] on div "Get ready 5" at bounding box center [784, 372] width 123 height 744
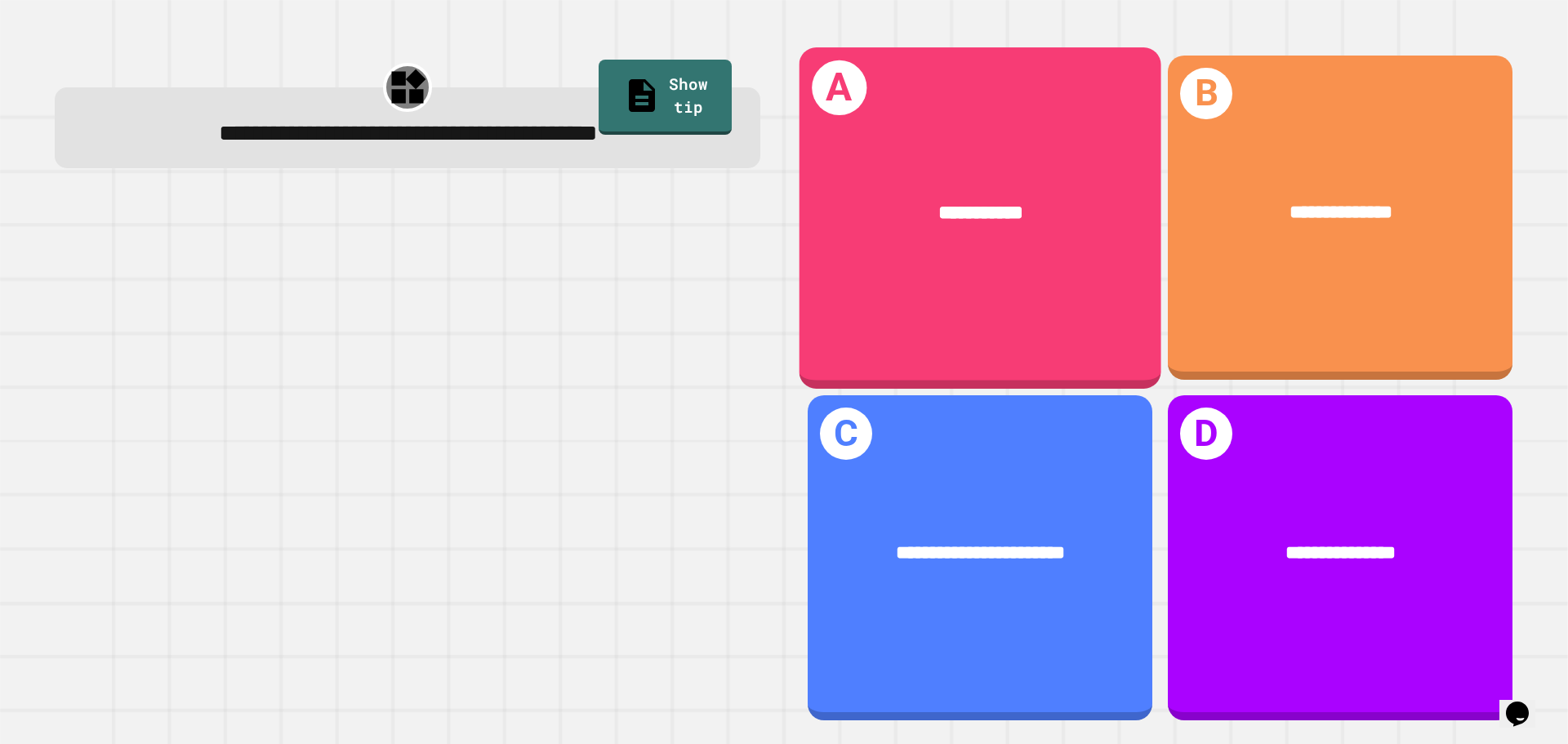
click at [937, 284] on div "**********" at bounding box center [980, 217] width 362 height 341
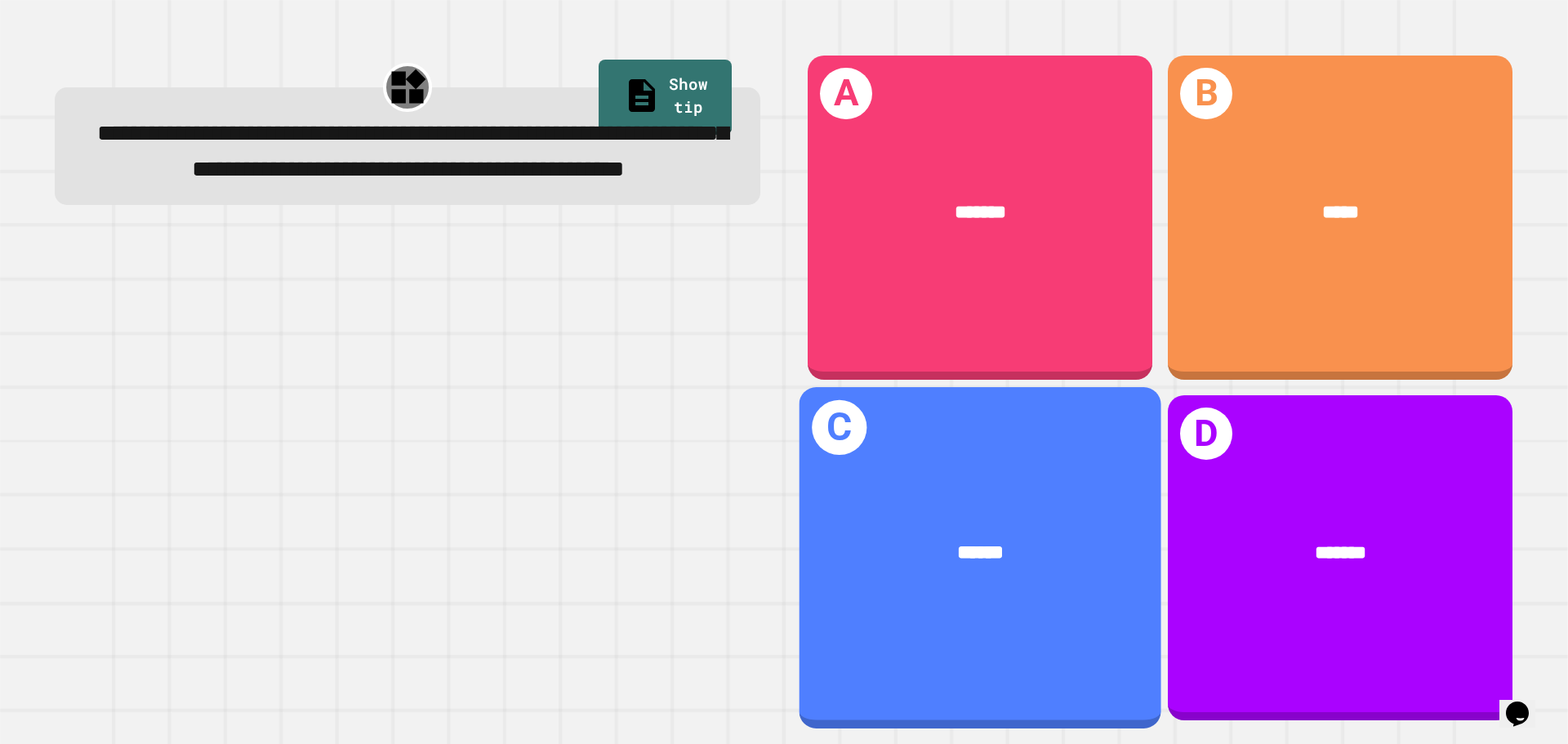
click at [887, 499] on div "******" at bounding box center [980, 554] width 362 height 109
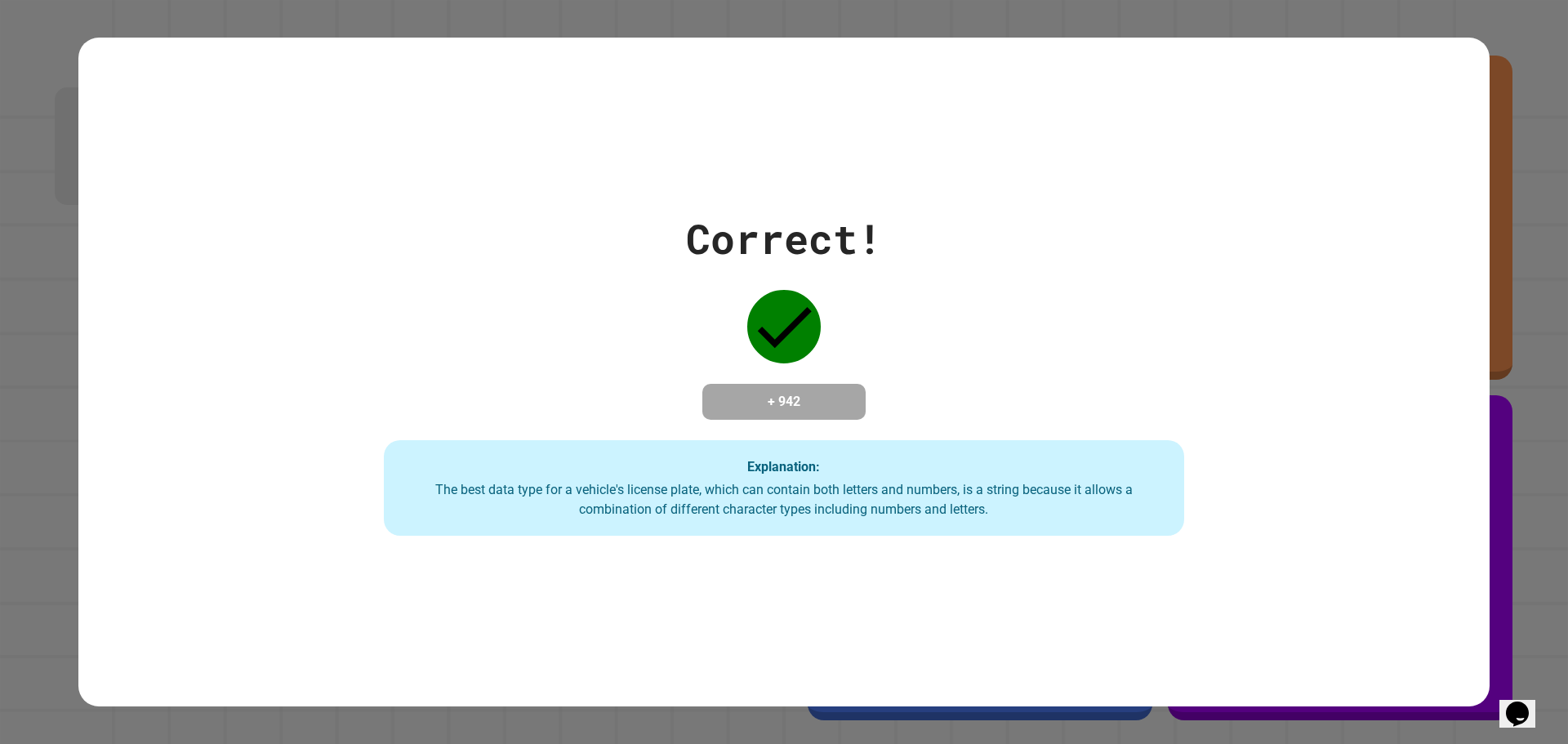
click at [888, 481] on div "Explanation: The best data type for a vehicle's license plate, which can contai…" at bounding box center [783, 489] width 799 height 96
click at [551, 374] on div "Correct! + 942 Explanation: The best data type for a vehicle's license plate, w…" at bounding box center [785, 372] width 1143 height 328
click at [553, 374] on div "Correct! + 942 Explanation: The best data type for a vehicle's license plate, w…" at bounding box center [785, 372] width 1143 height 328
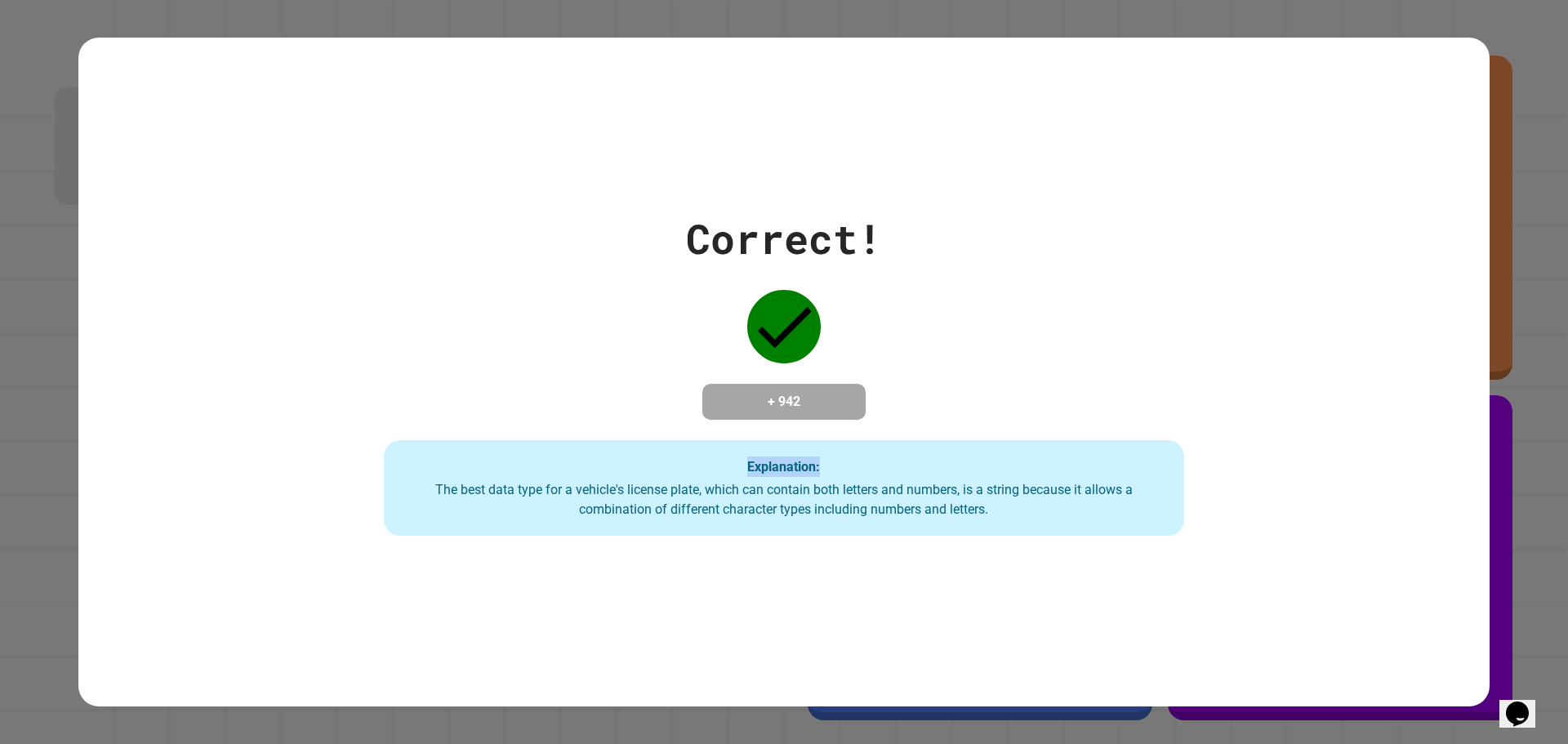
click at [553, 374] on div "Correct! + 942 Explanation: The best data type for a vehicle's license plate, w…" at bounding box center [785, 372] width 1143 height 328
click at [616, 508] on div "The best data type for a vehicle's license plate, which can contain both letter…" at bounding box center [784, 500] width 767 height 39
drag, startPoint x: 594, startPoint y: 426, endPoint x: 588, endPoint y: 452, distance: 26.7
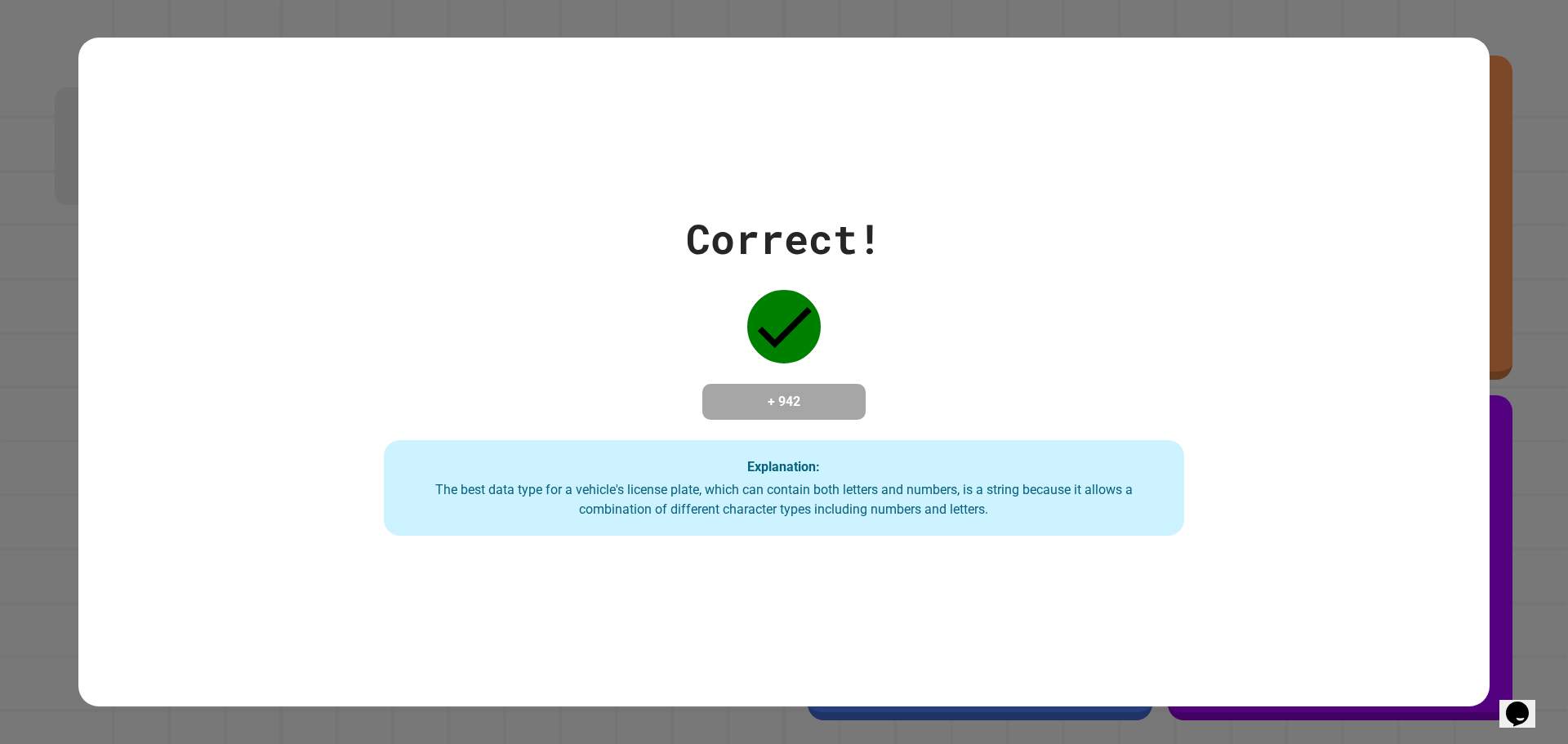
click at [588, 439] on div "Correct! + 942 Explanation: The best data type for a vehicle's license plate, w…" at bounding box center [785, 372] width 1143 height 328
click at [592, 495] on div "The best data type for a vehicle's license plate, which can contain both letter…" at bounding box center [784, 500] width 767 height 39
click at [592, 496] on div "The best data type for a vehicle's license plate, which can contain both letter…" at bounding box center [784, 500] width 767 height 39
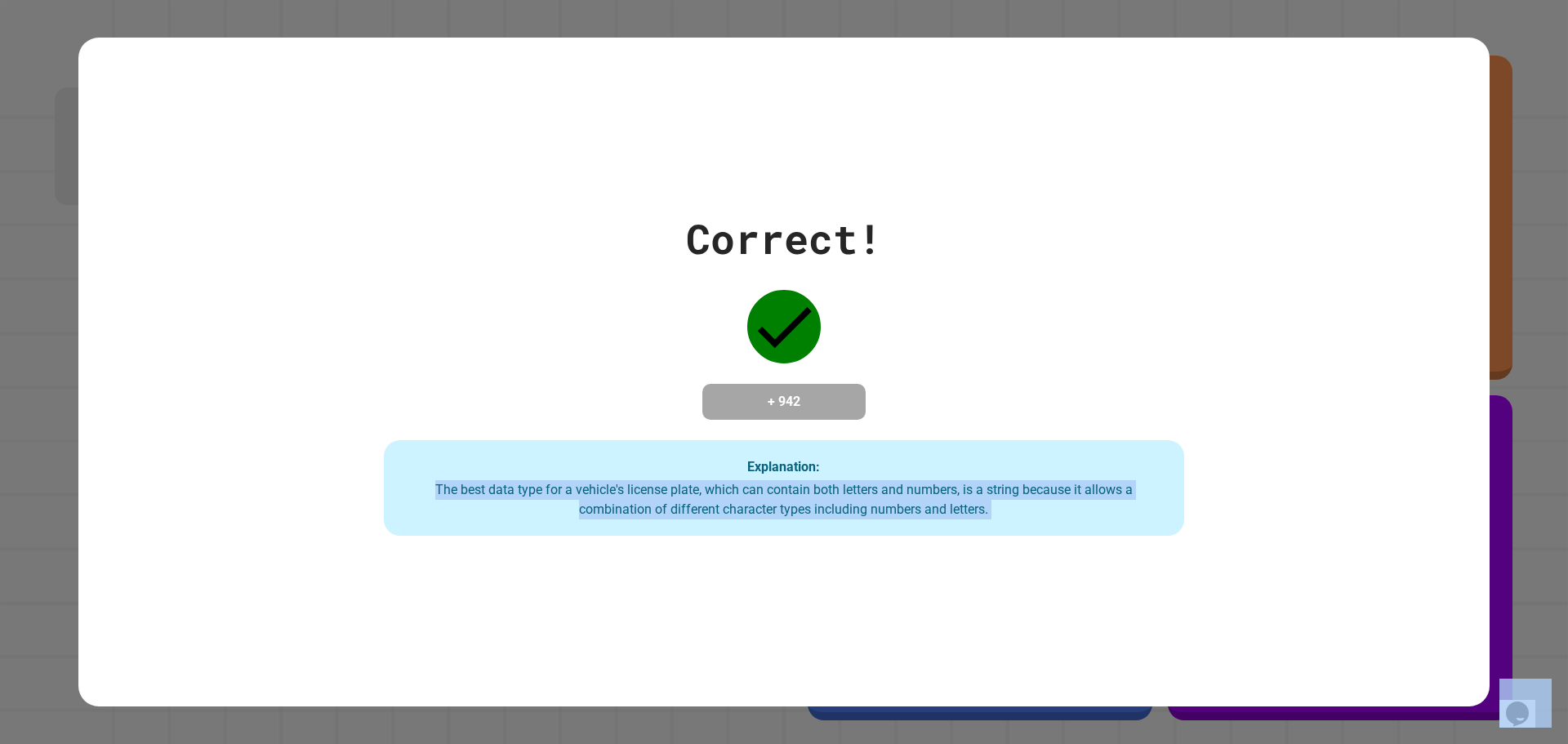
click at [592, 496] on div "The best data type for a vehicle's license plate, which can contain both letter…" at bounding box center [784, 500] width 767 height 39
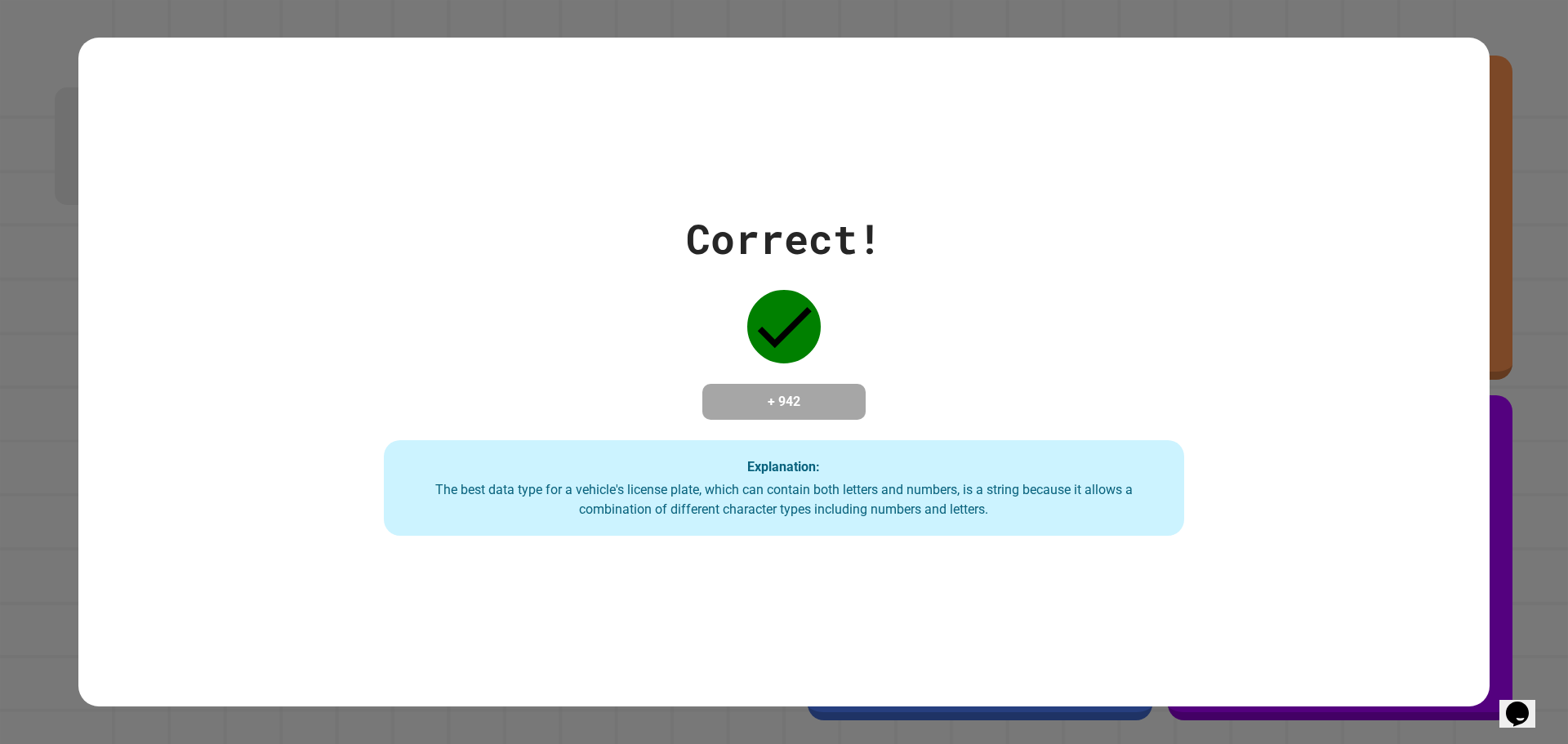
click at [481, 394] on div "Correct! + 942 Explanation: The best data type for a vehicle's license plate, w…" at bounding box center [785, 372] width 1143 height 328
click at [675, 538] on div "Correct! + 942 Explanation: The best data type for a vehicle's license plate, w…" at bounding box center [784, 372] width 1411 height 669
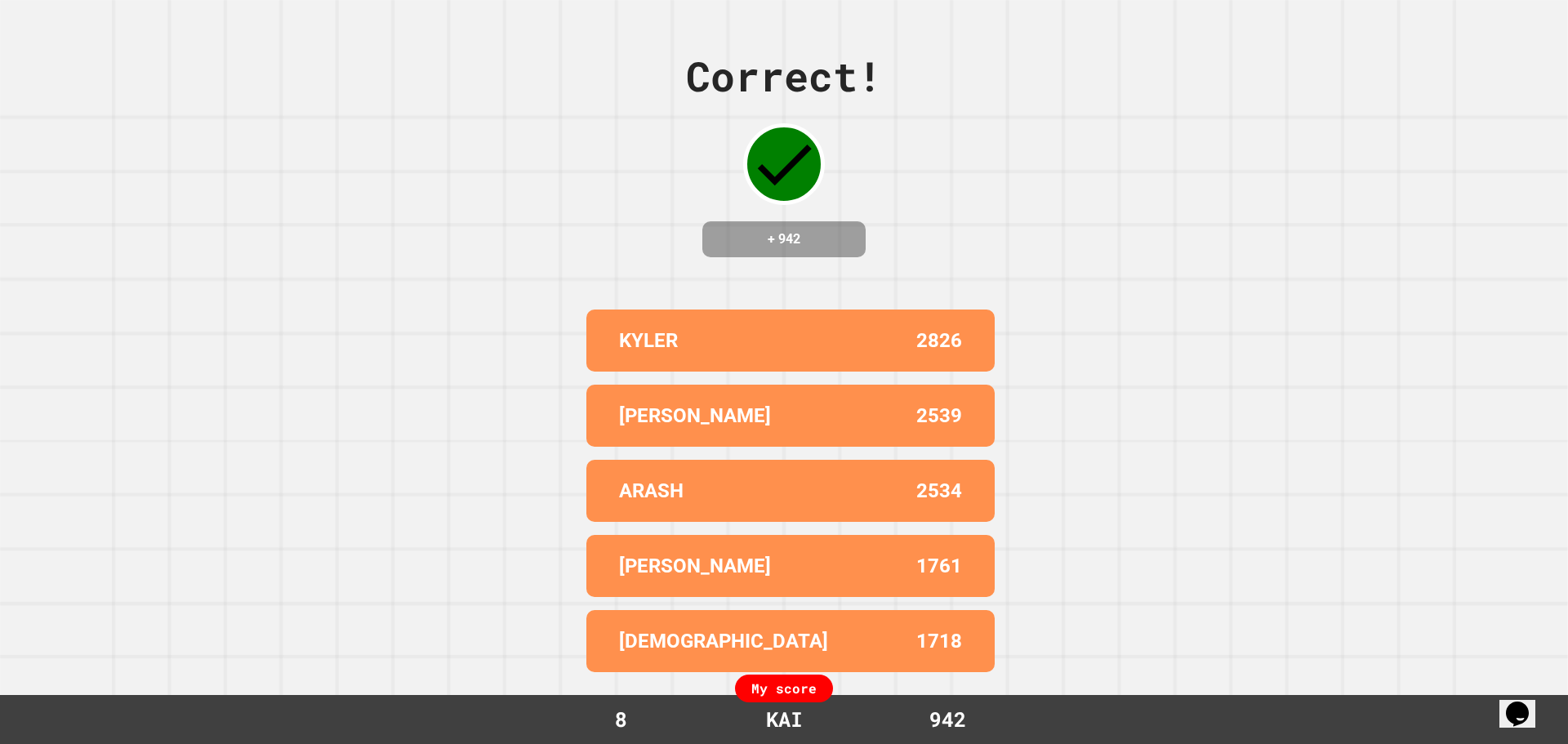
click at [675, 538] on div "[PERSON_NAME] 1761" at bounding box center [790, 566] width 408 height 62
click at [570, 538] on div "Correct! + 942 [PERSON_NAME] 2826 [PERSON_NAME] 2539 ARASH 2534 [PERSON_NAME] 1…" at bounding box center [784, 372] width 1568 height 744
click at [572, 537] on div "Correct! + 942 [PERSON_NAME] 2826 [PERSON_NAME] 2539 ARASH 2534 [PERSON_NAME] 1…" at bounding box center [784, 372] width 1568 height 744
click at [784, 674] on div "Correct! + 942 [PERSON_NAME] 2826 [PERSON_NAME] 2539 ARASH 2534 [PERSON_NAME] 1…" at bounding box center [784, 372] width 1568 height 744
click at [773, 691] on div "My score" at bounding box center [784, 688] width 98 height 28
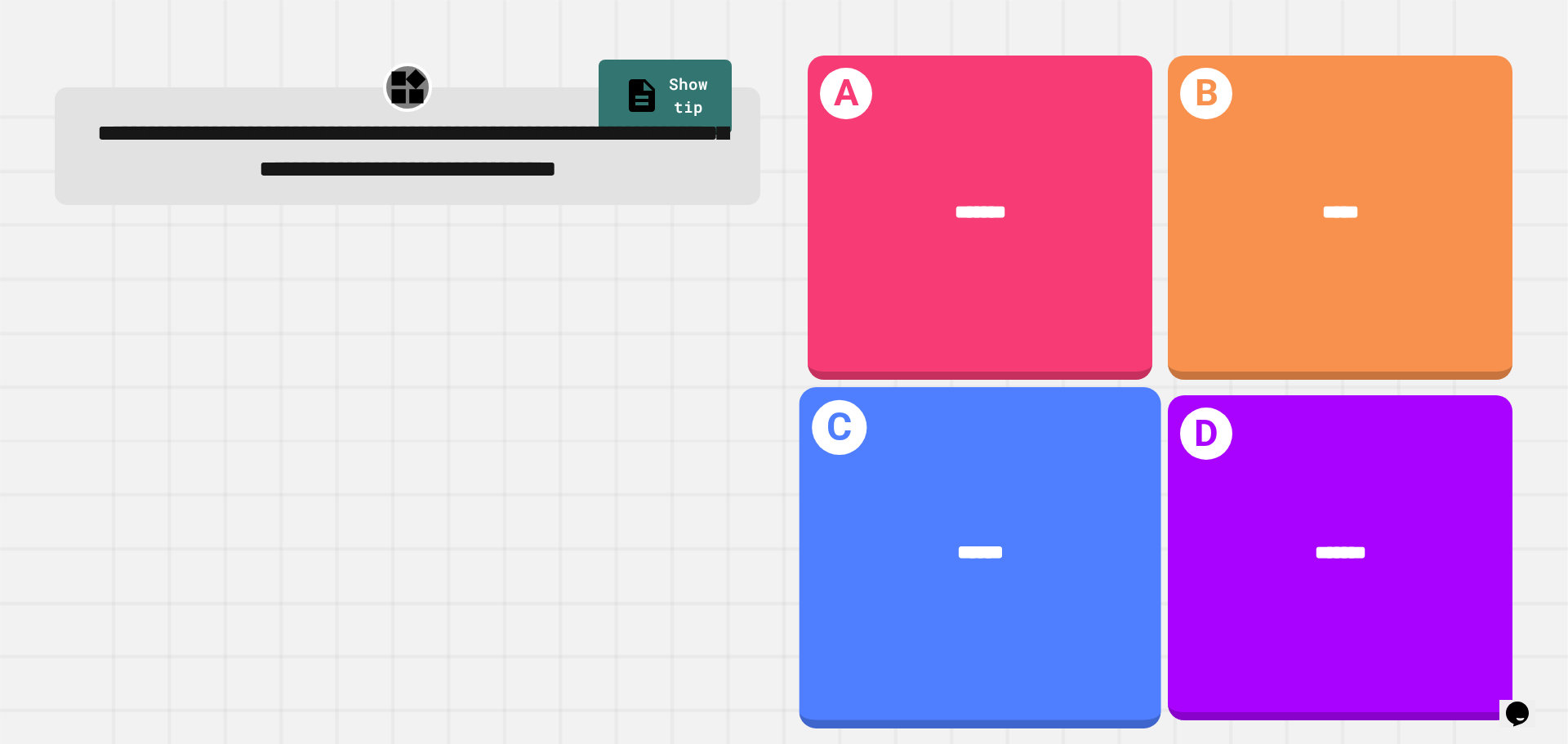
click at [1031, 554] on div "******" at bounding box center [980, 554] width 362 height 109
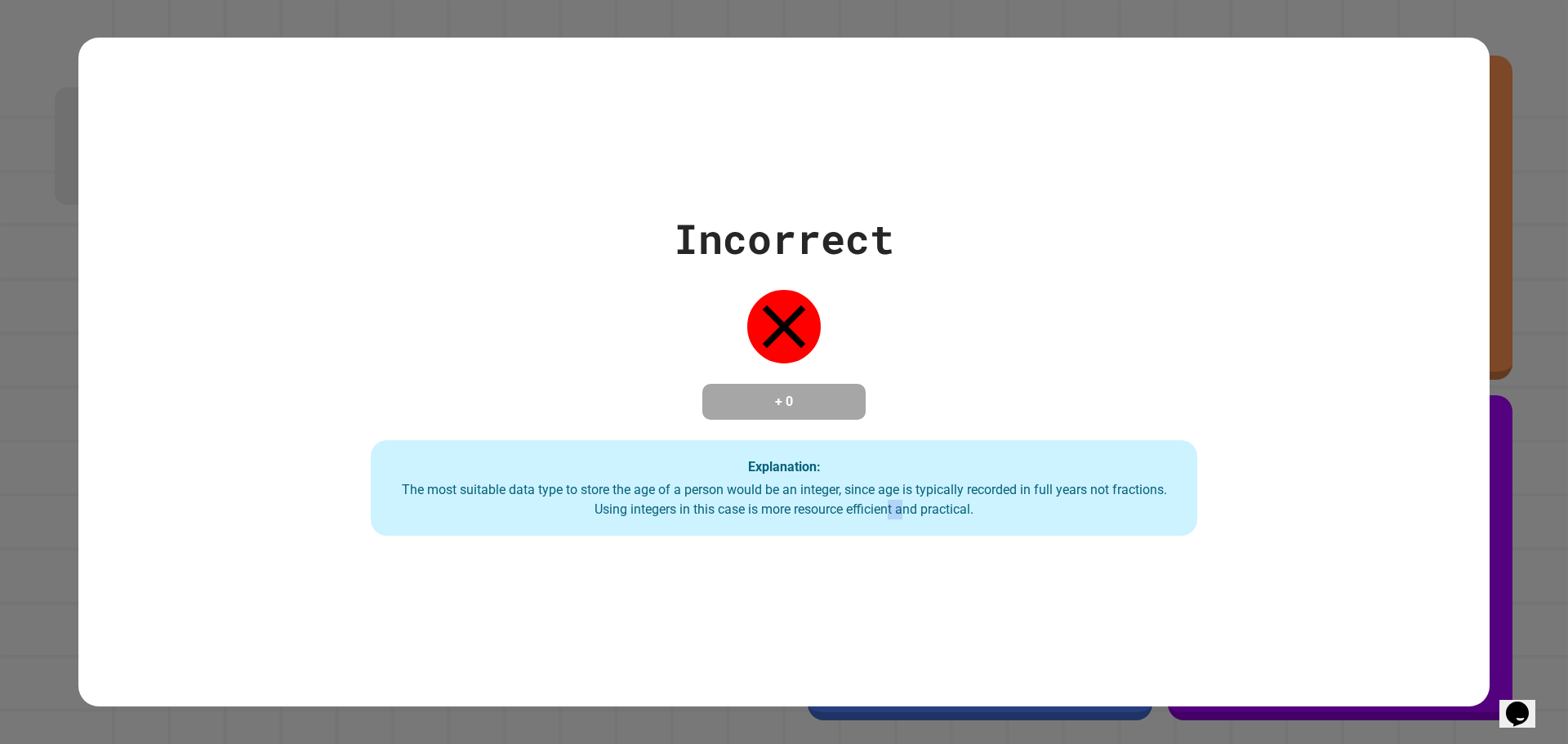
drag, startPoint x: 901, startPoint y: 704, endPoint x: 883, endPoint y: 643, distance: 63.6
click at [902, 690] on div "Incorrect + 0 Explanation: The most suitable data type to store the age of a pe…" at bounding box center [784, 372] width 1568 height 744
drag, startPoint x: 870, startPoint y: 603, endPoint x: 863, endPoint y: 586, distance: 18.4
click at [868, 599] on div "Incorrect + 0 Explanation: The most suitable data type to store the age of a pe…" at bounding box center [784, 372] width 1411 height 669
drag, startPoint x: 858, startPoint y: 567, endPoint x: 545, endPoint y: 724, distance: 350.2
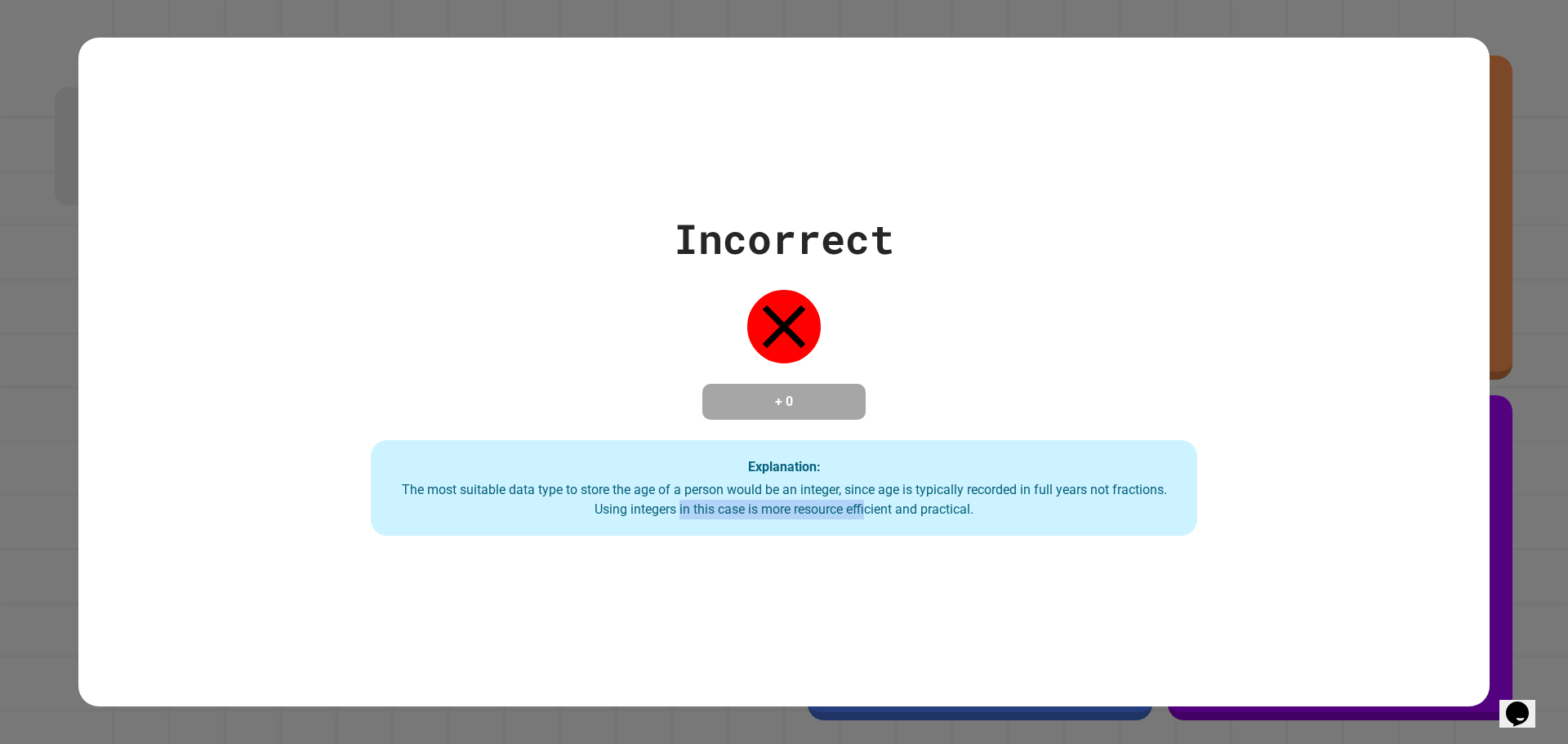
click at [634, 713] on div "Incorrect + 0 Explanation: The most suitable data type to store the age of a pe…" at bounding box center [784, 372] width 1568 height 744
drag, startPoint x: 556, startPoint y: 538, endPoint x: 557, endPoint y: 523, distance: 15.0
click at [556, 527] on div "Incorrect + 0 Explanation: The most suitable data type to store the age of a pe…" at bounding box center [784, 372] width 1411 height 669
drag, startPoint x: 557, startPoint y: 516, endPoint x: 592, endPoint y: 493, distance: 41.9
click at [577, 501] on div "The most suitable data type to store the age of a person would be an integer, s…" at bounding box center [784, 500] width 794 height 39
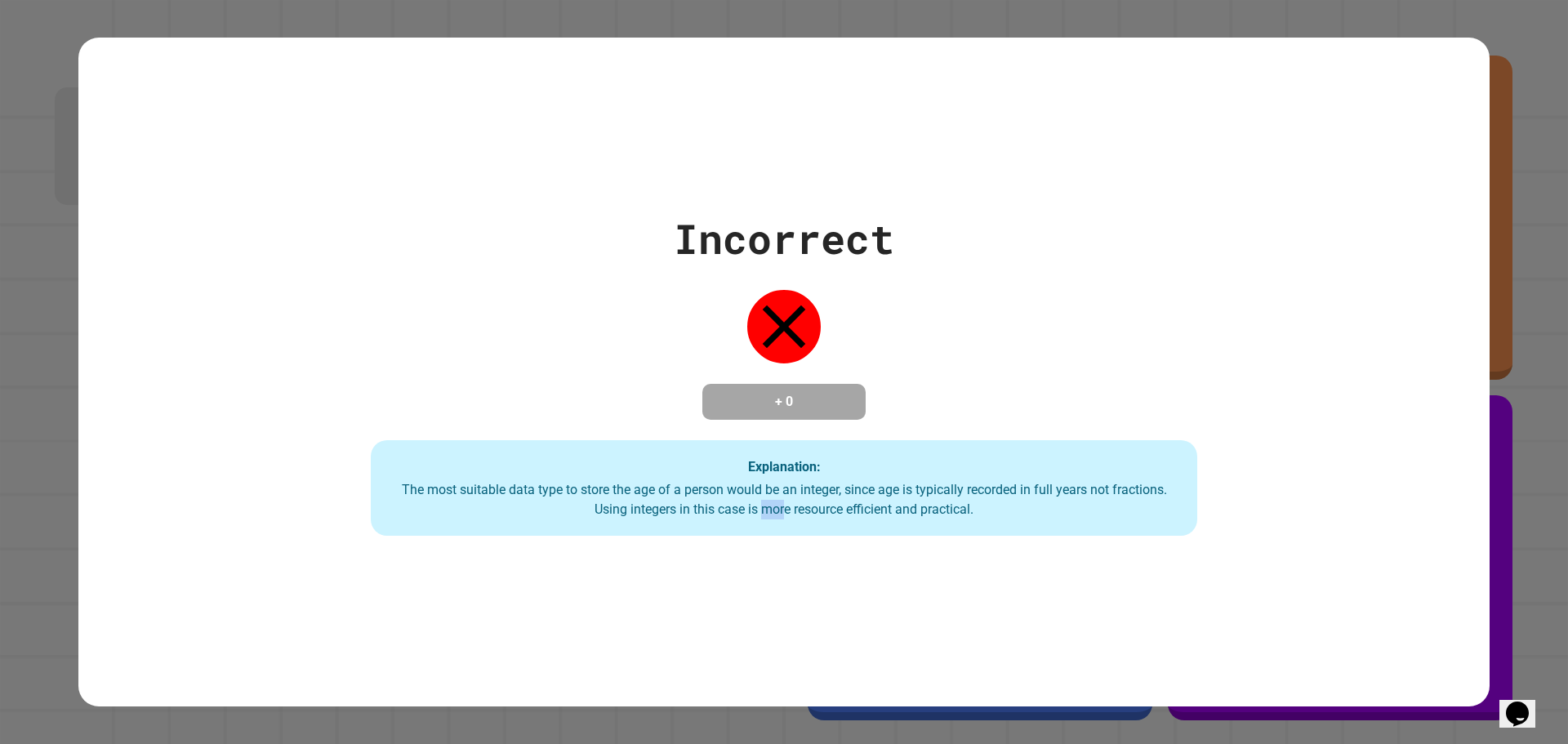
drag, startPoint x: 768, startPoint y: 508, endPoint x: 815, endPoint y: 512, distance: 47.2
click at [788, 510] on div "The most suitable data type to store the age of a person would be an integer, s…" at bounding box center [784, 500] width 794 height 39
click at [847, 514] on div "The most suitable data type to store the age of a person would be an integer, s…" at bounding box center [784, 500] width 794 height 39
drag, startPoint x: 885, startPoint y: 514, endPoint x: 906, endPoint y: 511, distance: 21.2
click at [890, 512] on div "The most suitable data type to store the age of a person would be an integer, s…" at bounding box center [784, 500] width 794 height 39
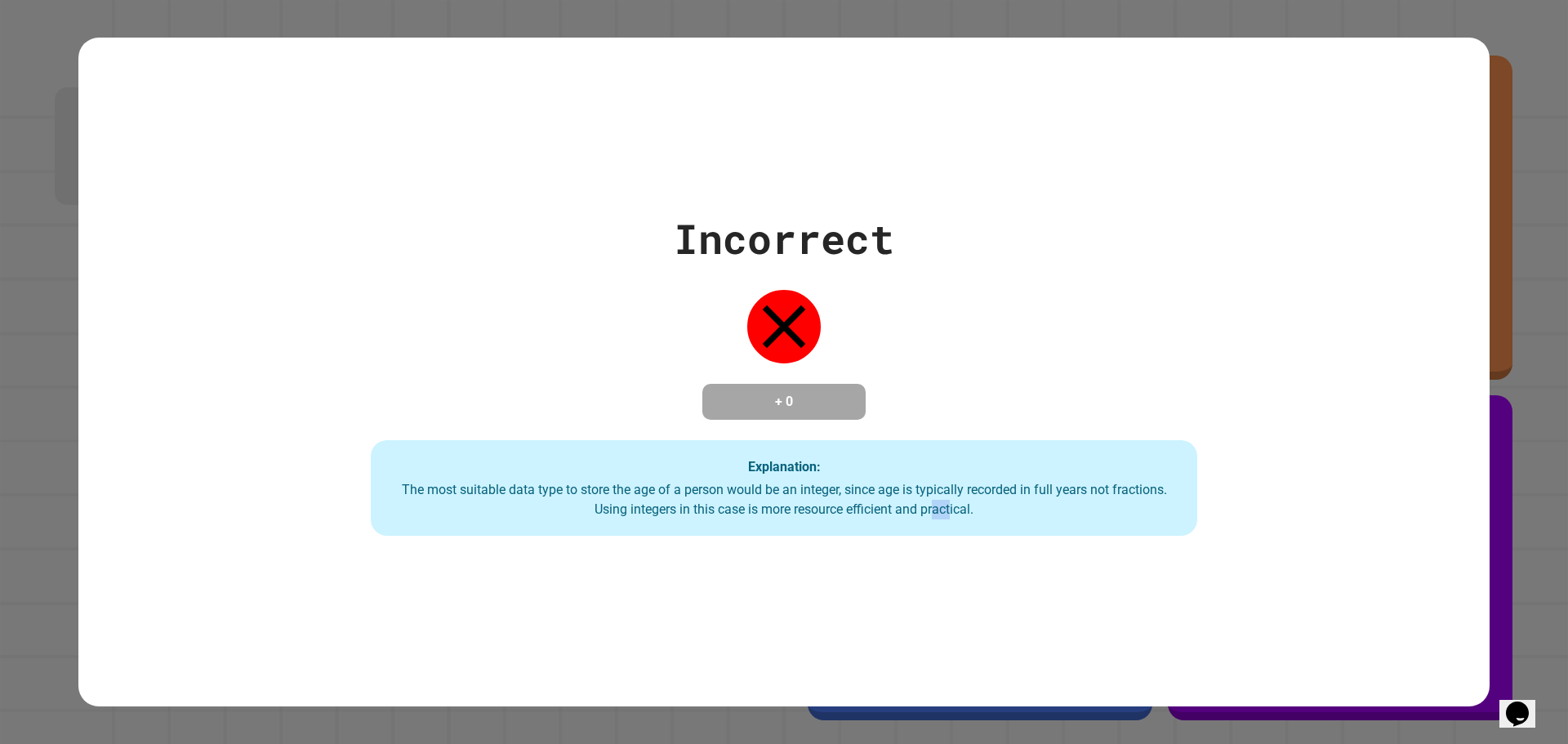
drag, startPoint x: 926, startPoint y: 507, endPoint x: 973, endPoint y: 497, distance: 48.1
click at [949, 503] on div "The most suitable data type to store the age of a person would be an integer, s…" at bounding box center [784, 500] width 794 height 39
click at [997, 490] on div "The most suitable data type to store the age of a person would be an integer, s…" at bounding box center [784, 500] width 794 height 39
drag, startPoint x: 974, startPoint y: 495, endPoint x: 928, endPoint y: 502, distance: 46.5
click at [958, 498] on div "The most suitable data type to store the age of a person would be an integer, s…" at bounding box center [784, 500] width 794 height 39
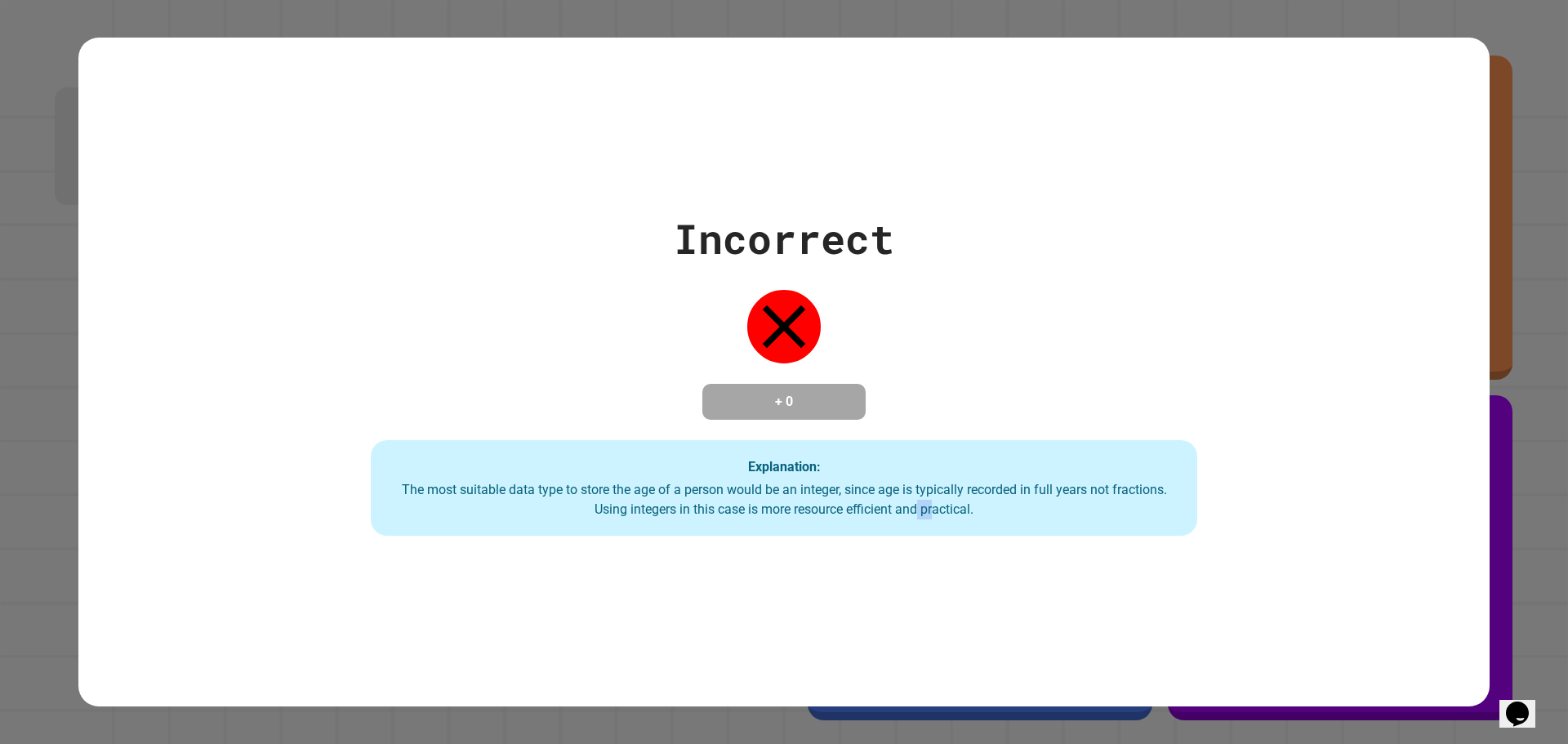
drag, startPoint x: 928, startPoint y: 502, endPoint x: 875, endPoint y: 505, distance: 53.1
click at [904, 503] on div "The most suitable data type to store the age of a person would be an integer, s…" at bounding box center [784, 500] width 794 height 39
drag, startPoint x: 780, startPoint y: 505, endPoint x: 659, endPoint y: 508, distance: 121.0
click at [739, 508] on div "The most suitable data type to store the age of a person would be an integer, s…" at bounding box center [784, 500] width 794 height 39
drag, startPoint x: 659, startPoint y: 508, endPoint x: 618, endPoint y: 508, distance: 41.0
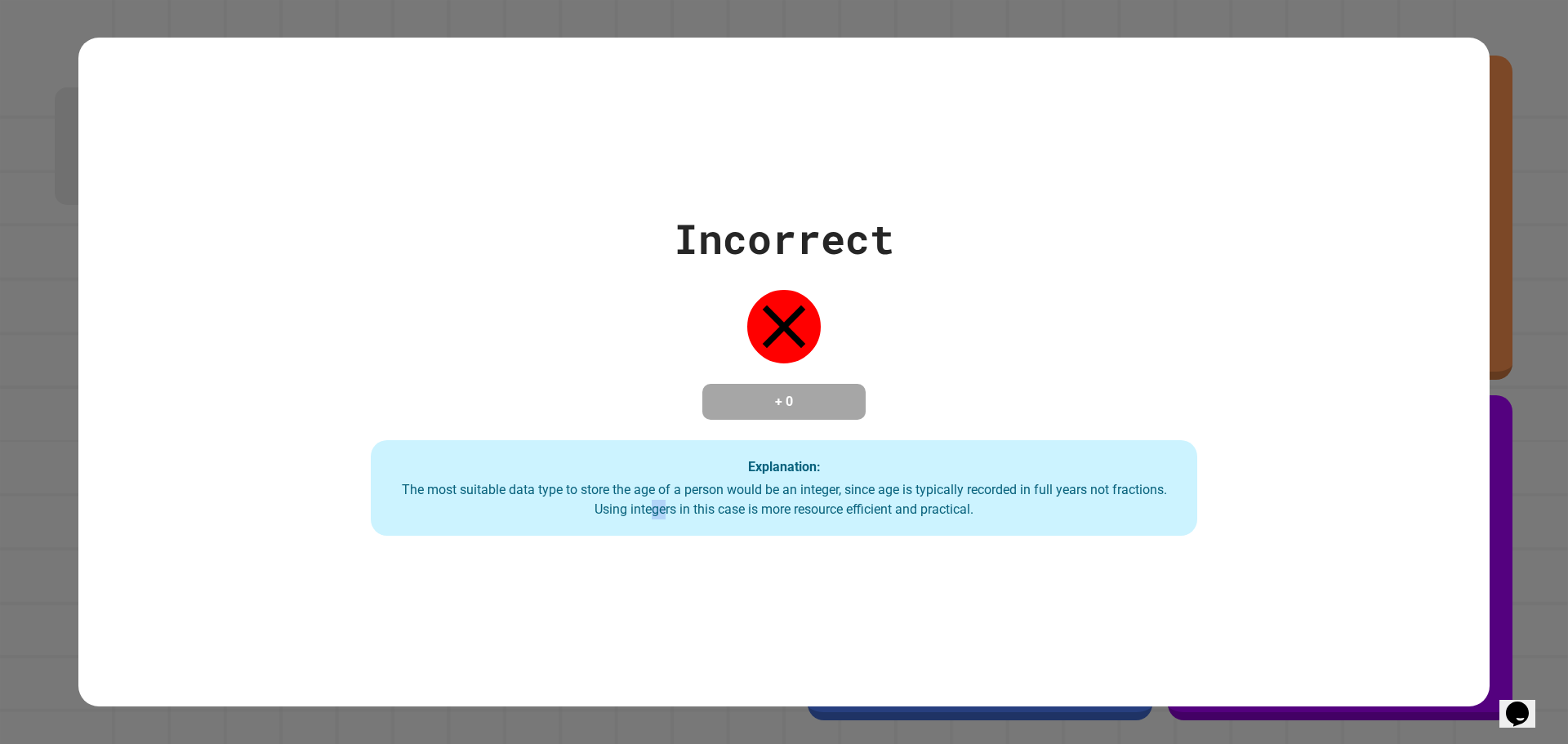
click at [626, 508] on div "The most suitable data type to store the age of a person would be an integer, s…" at bounding box center [784, 500] width 794 height 39
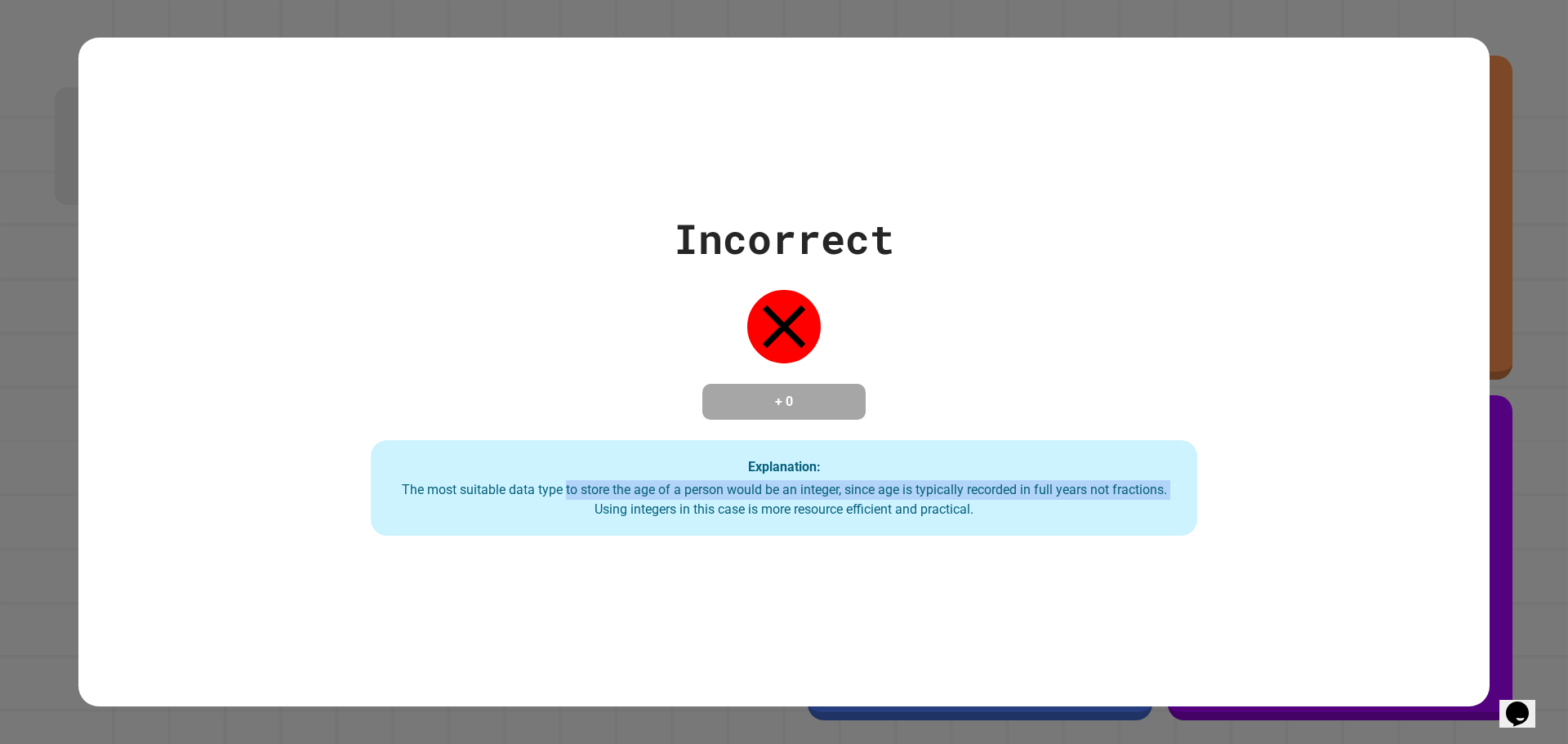
drag, startPoint x: 570, startPoint y: 501, endPoint x: 531, endPoint y: 496, distance: 39.3
click at [548, 497] on div "The most suitable data type to store the age of a person would be an integer, s…" at bounding box center [784, 500] width 794 height 39
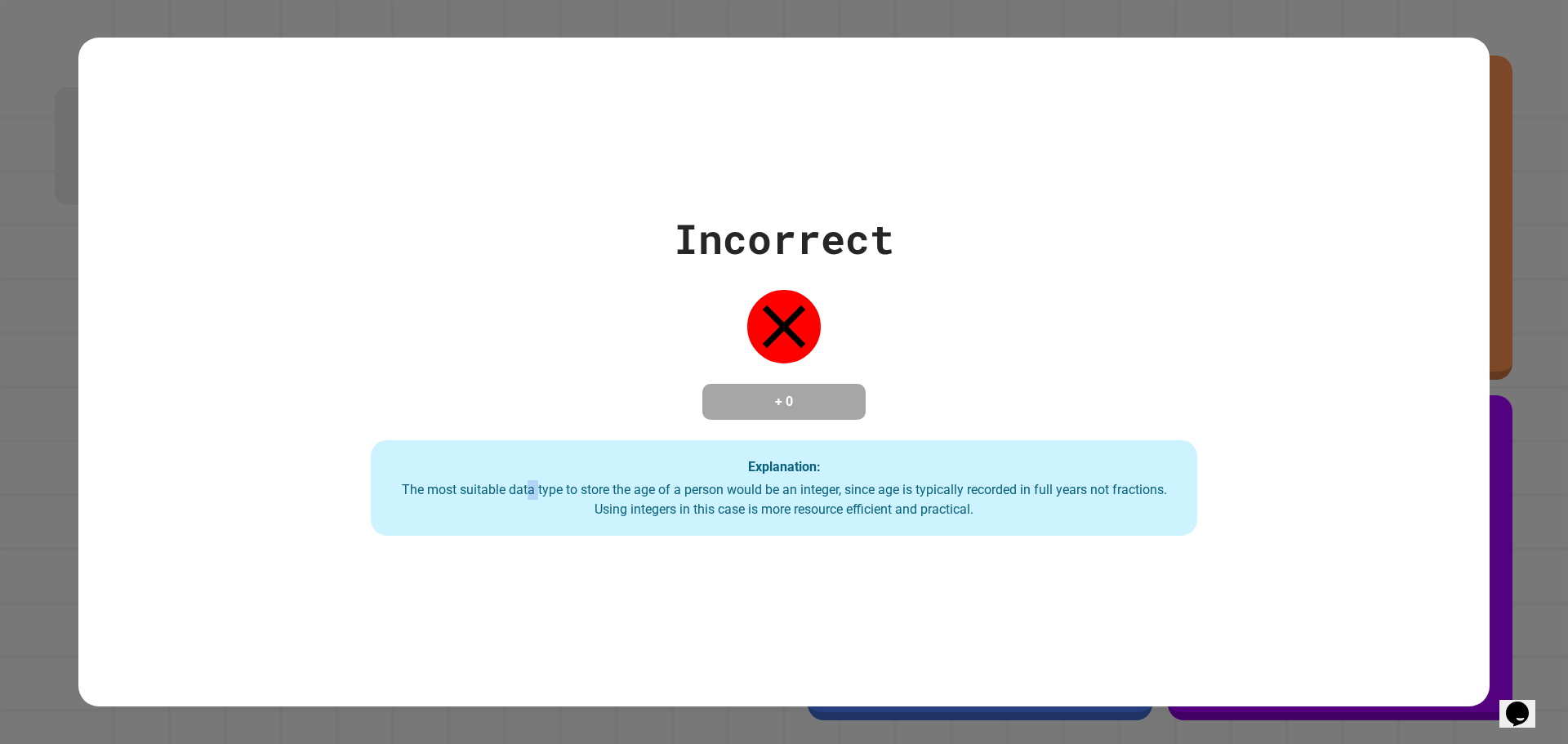
click at [516, 493] on div "The most suitable data type to store the age of a person would be an integer, s…" at bounding box center [784, 500] width 794 height 39
click at [495, 490] on div "The most suitable data type to store the age of a person would be an integer, s…" at bounding box center [784, 500] width 794 height 39
drag, startPoint x: 538, startPoint y: 490, endPoint x: 560, endPoint y: 490, distance: 22.0
click at [552, 490] on div "The most suitable data type to store the age of a person would be an integer, s…" at bounding box center [784, 500] width 794 height 39
drag, startPoint x: 562, startPoint y: 490, endPoint x: 617, endPoint y: 481, distance: 55.7
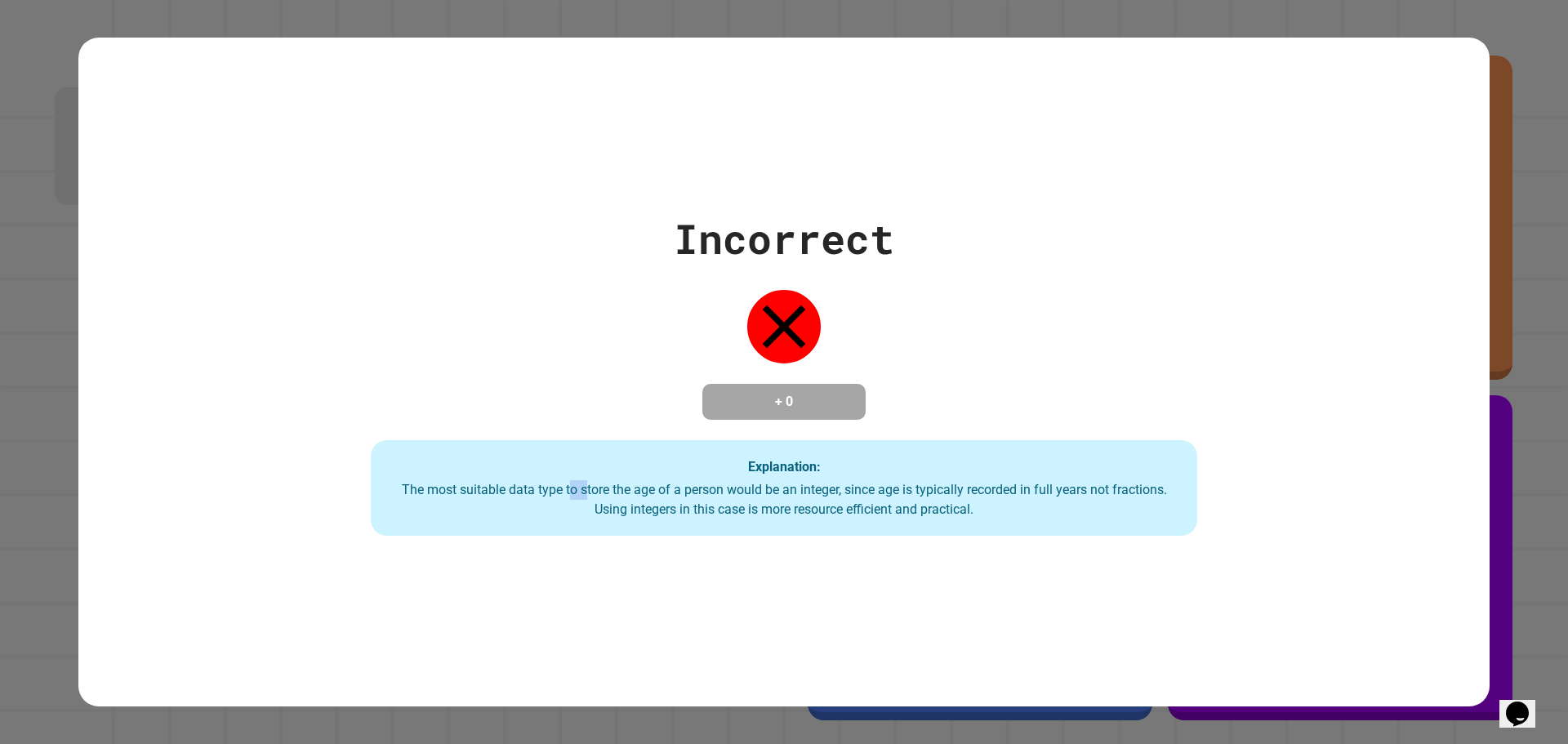
click at [589, 485] on div "The most suitable data type to store the age of a person would be an integer, s…" at bounding box center [784, 500] width 794 height 39
drag, startPoint x: 617, startPoint y: 481, endPoint x: 871, endPoint y: 471, distance: 254.2
click at [871, 471] on div "Explanation: The most suitable data type to store the age of a person would be …" at bounding box center [784, 489] width 827 height 96
click at [1045, 412] on div "Incorrect + 0 Explanation: The most suitable data type to store the age of a pe…" at bounding box center [784, 372] width 1180 height 328
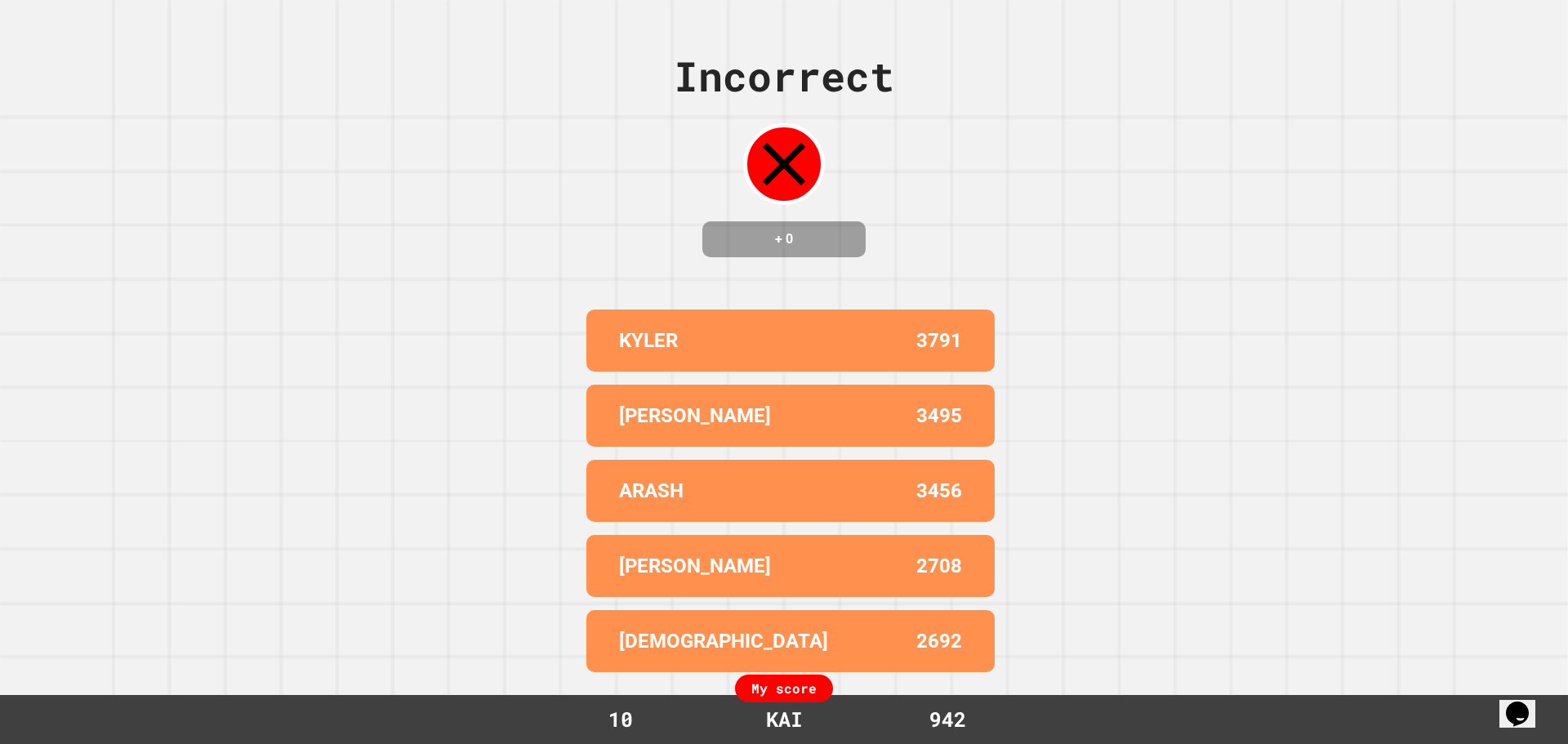
click at [991, 314] on div "Incorrect + 0 [PERSON_NAME] 3791 [PERSON_NAME] 3495 ARASH 3456 MARCUS 2708 [PER…" at bounding box center [784, 372] width 1568 height 744
click at [805, 693] on div "My score" at bounding box center [784, 688] width 98 height 28
click at [788, 692] on div "My score" at bounding box center [784, 688] width 98 height 28
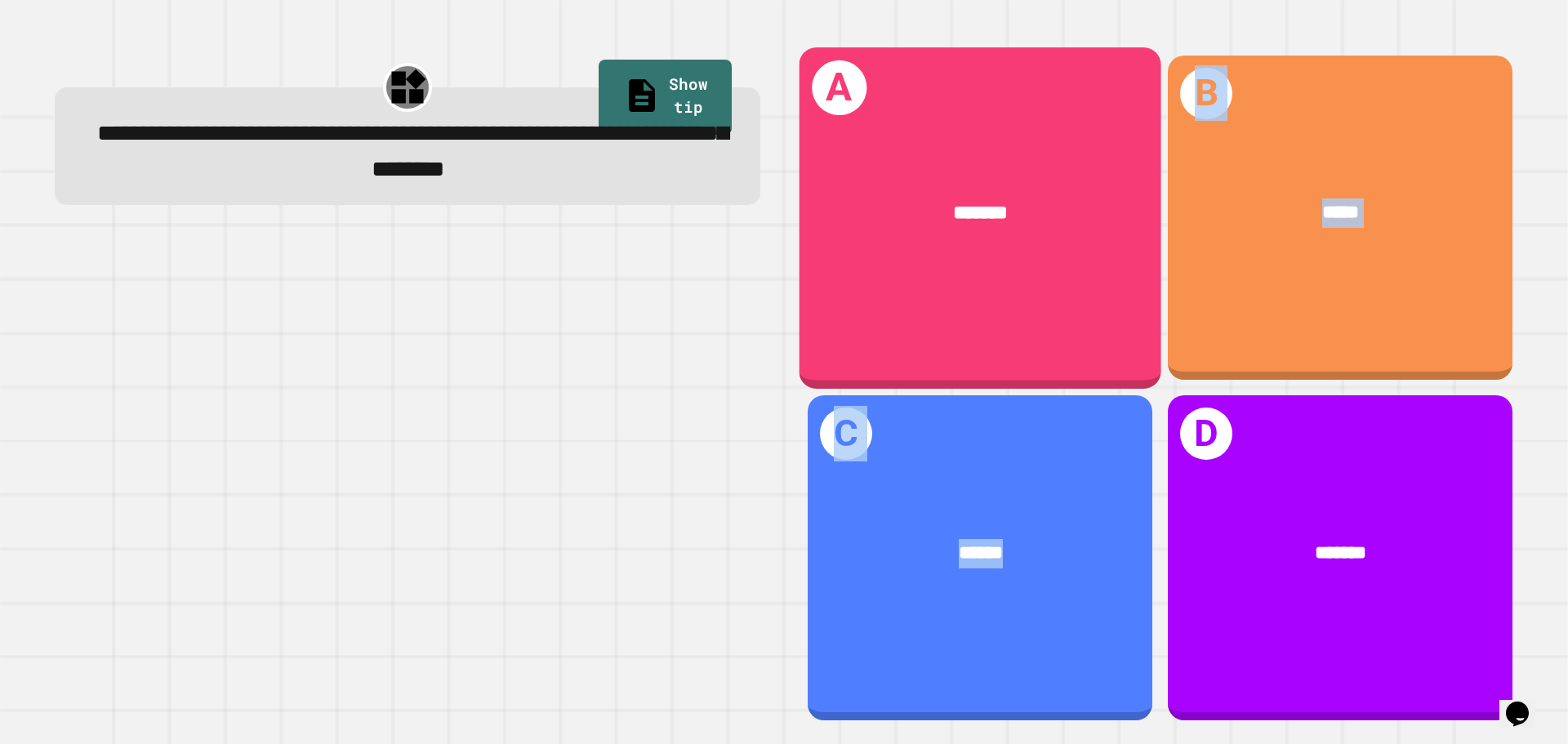
drag, startPoint x: 1035, startPoint y: 521, endPoint x: 1048, endPoint y: 116, distance: 405.2
click at [1048, 116] on div "A ******* B ***** C ****** D *******" at bounding box center [1160, 387] width 737 height 697
click at [1021, 117] on div "A *******" at bounding box center [980, 217] width 362 height 341
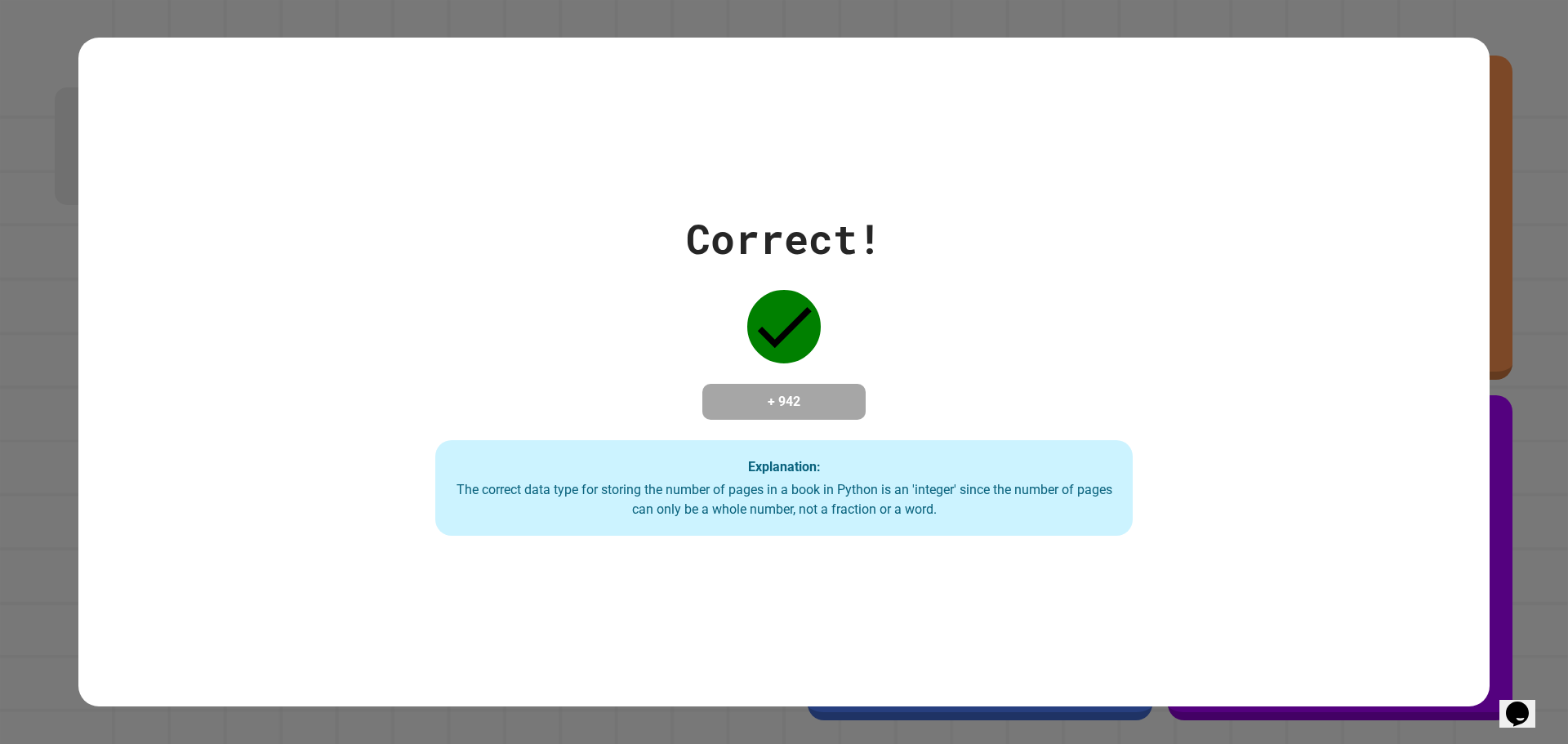
click at [905, 305] on div "Correct! + 942 Explanation: The correct data type for storing the number of pag…" at bounding box center [784, 372] width 997 height 328
click at [837, 359] on div "Correct! + 942 Explanation: The correct data type for storing the number of pag…" at bounding box center [784, 372] width 997 height 328
click at [23, 415] on div "Correct! + 942 Explanation: The correct data type for storing the number of pag…" at bounding box center [784, 372] width 1568 height 744
click at [640, 328] on div "Correct! + 942 Explanation: The correct data type for storing the number of pag…" at bounding box center [784, 372] width 997 height 328
click at [1508, 362] on div "Correct! + 942 Explanation: The correct data type for storing the number of pag…" at bounding box center [784, 372] width 1568 height 744
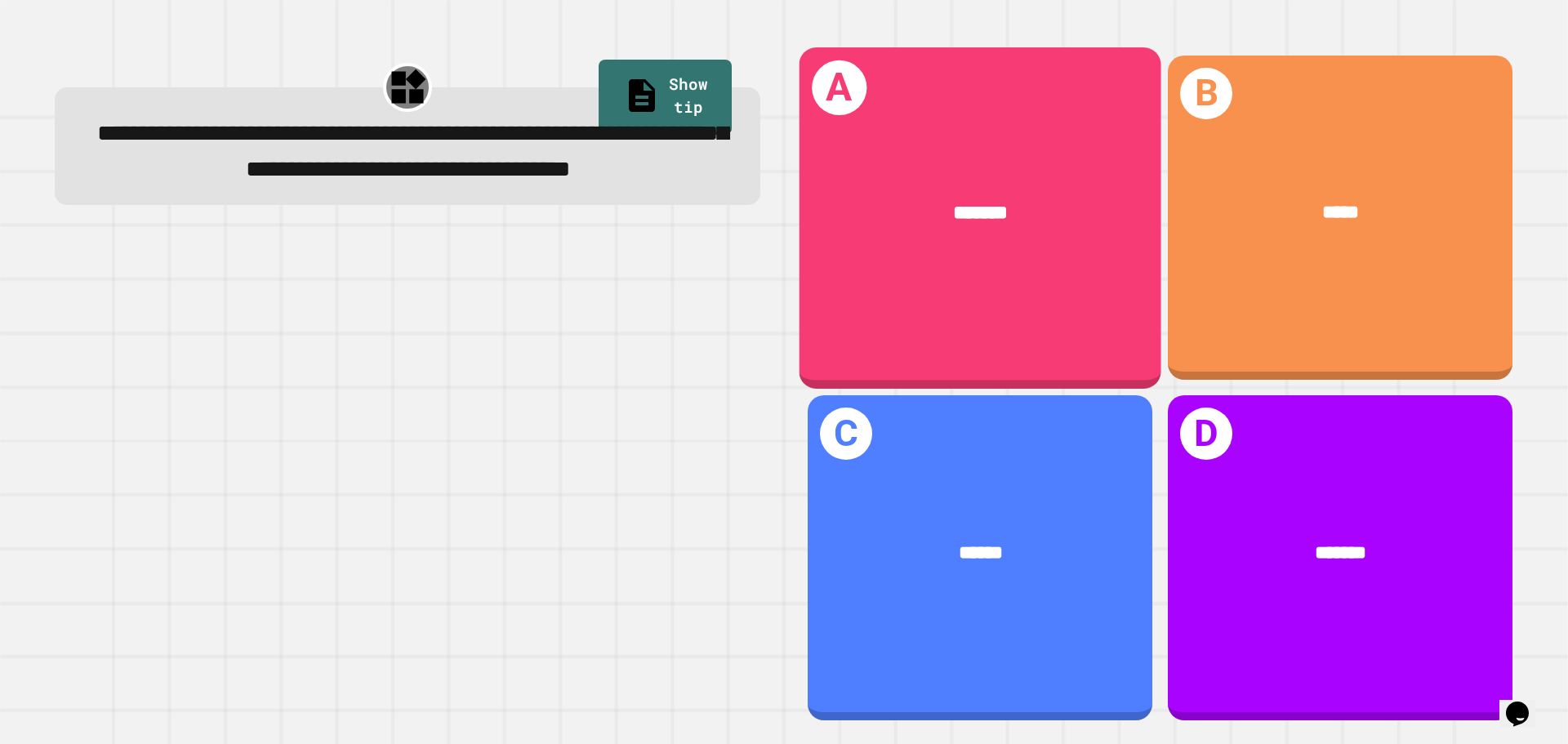
click at [1036, 287] on div "A *******" at bounding box center [980, 217] width 362 height 341
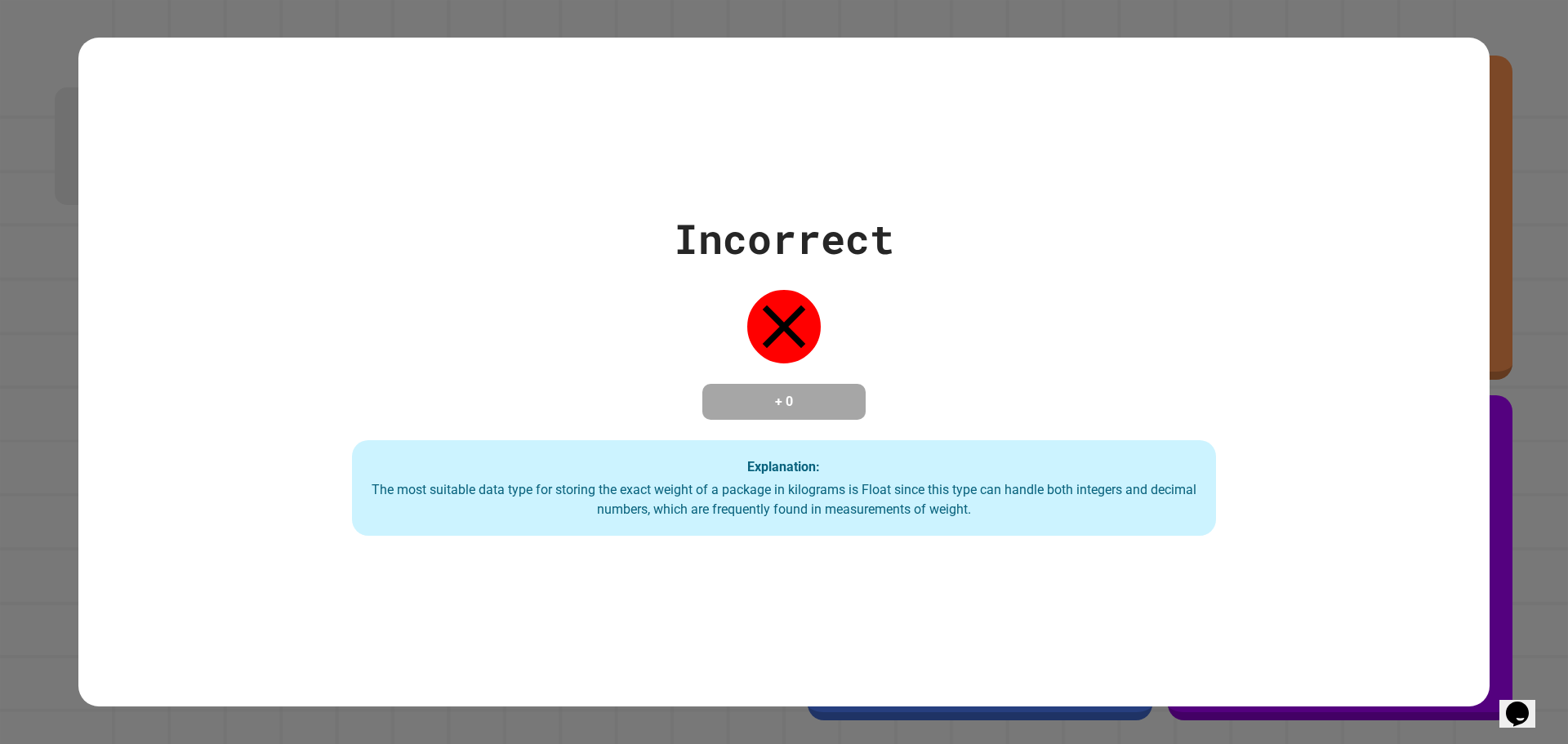
click at [1025, 427] on div "Incorrect + 0 Explanation: The most suitable data type for storing the exact we…" at bounding box center [783, 372] width 1234 height 328
drag, startPoint x: 1022, startPoint y: 426, endPoint x: 994, endPoint y: 431, distance: 28.4
click at [1022, 427] on div "Incorrect + 0 Explanation: The most suitable data type for storing the exact we…" at bounding box center [783, 372] width 1234 height 328
click at [927, 449] on div "Explanation: The most suitable data type for storing the exact weight of a pack…" at bounding box center [783, 489] width 864 height 96
drag, startPoint x: 925, startPoint y: 449, endPoint x: 907, endPoint y: 432, distance: 24.8
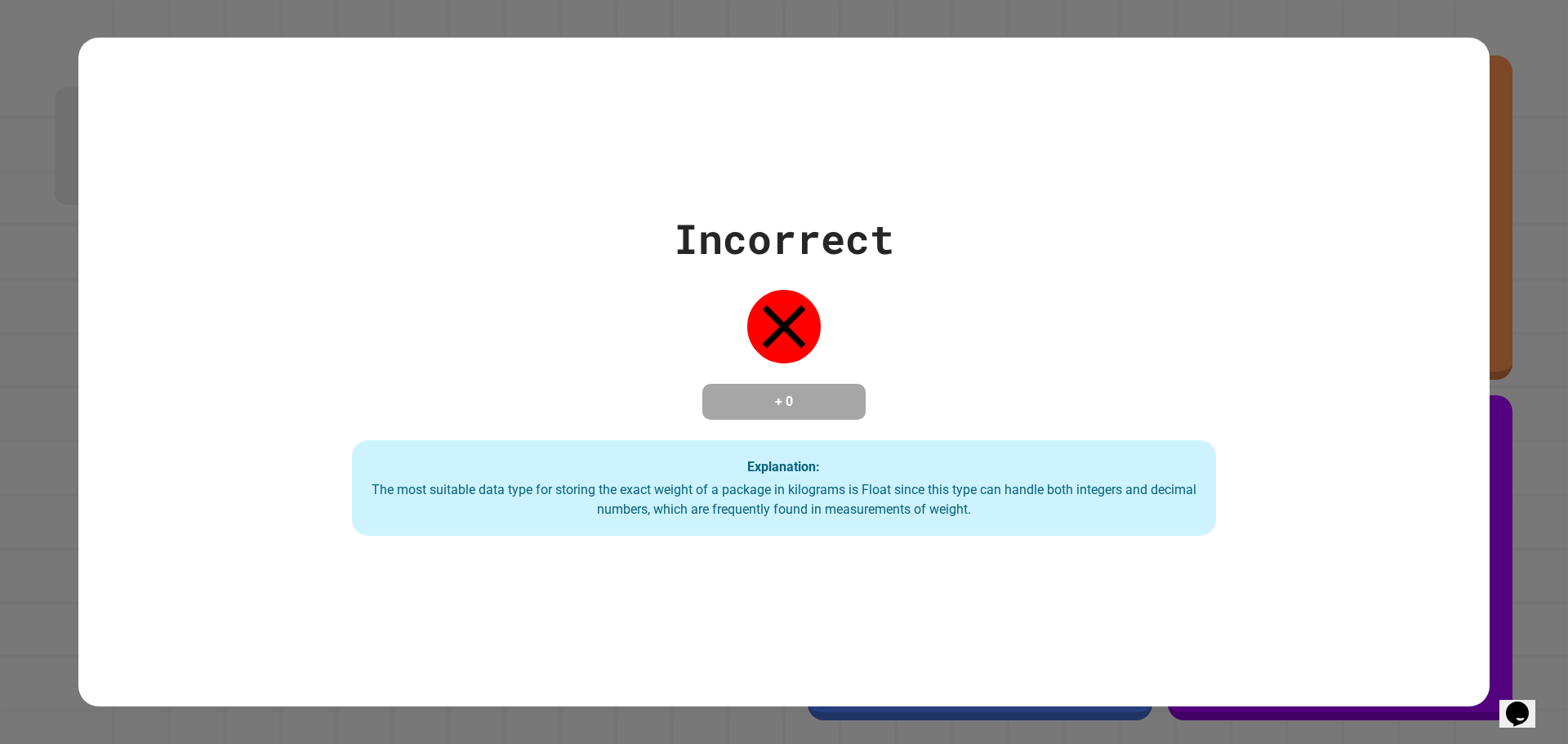
click at [925, 448] on div "Explanation: The most suitable data type for storing the exact weight of a pack…" at bounding box center [783, 489] width 864 height 96
click at [907, 432] on div "Incorrect + 0 Explanation: The most suitable data type for storing the exact we…" at bounding box center [783, 372] width 1234 height 328
drag, startPoint x: 885, startPoint y: 447, endPoint x: 907, endPoint y: 505, distance: 62.0
click at [883, 465] on div "Explanation: The most suitable data type for storing the exact weight of a pack…" at bounding box center [783, 489] width 864 height 96
click at [910, 507] on div "The most suitable data type for storing the exact weight of a package in kilogr…" at bounding box center [784, 500] width 831 height 39
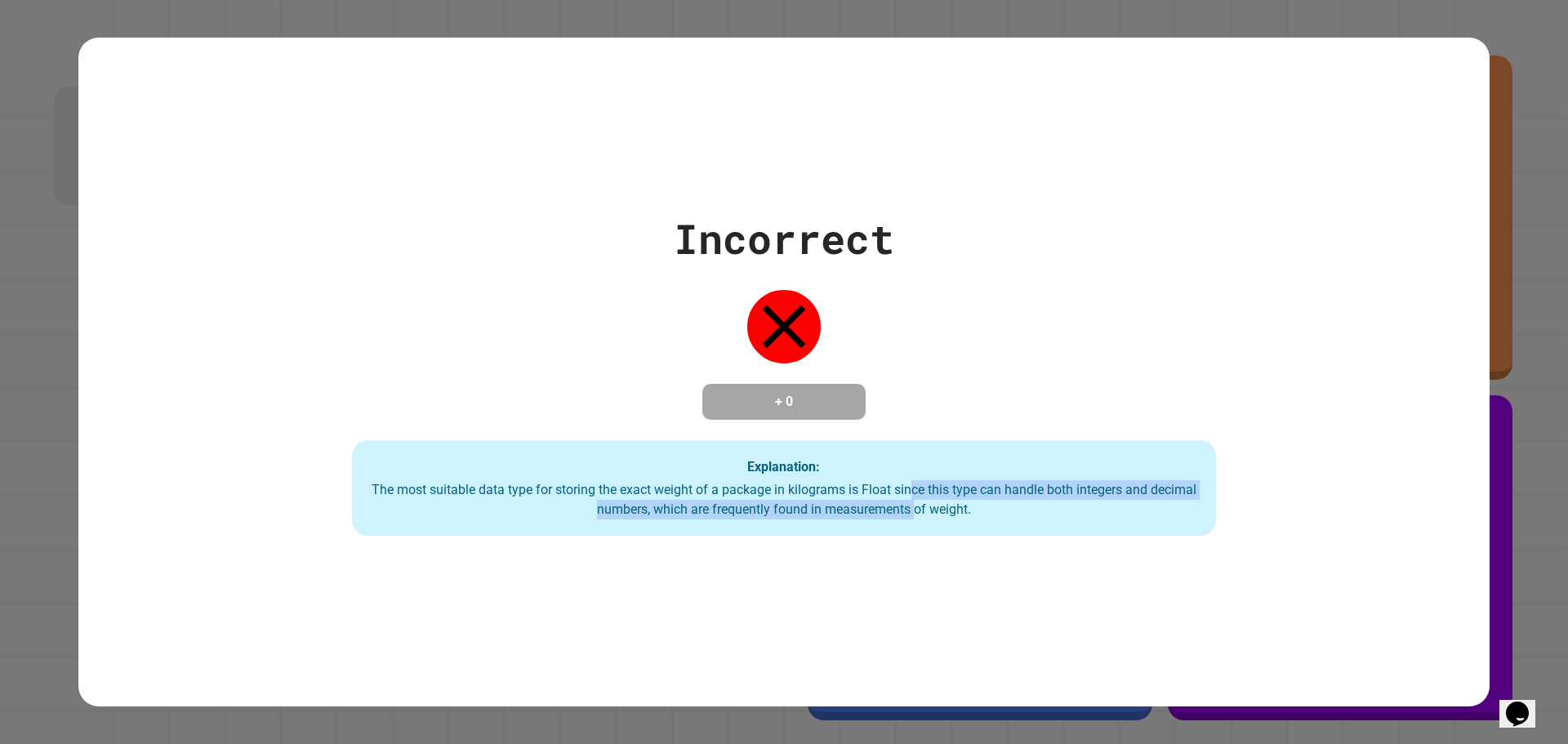
click at [902, 507] on div "The most suitable data type for storing the exact weight of a package in kilogr…" at bounding box center [784, 500] width 831 height 39
click at [846, 503] on div "The most suitable data type for storing the exact weight of a package in kilogr…" at bounding box center [784, 500] width 831 height 39
drag, startPoint x: 715, startPoint y: 502, endPoint x: 619, endPoint y: 502, distance: 96.0
click at [683, 502] on div "The most suitable data type for storing the exact weight of a package in kilogr…" at bounding box center [784, 500] width 831 height 39
click at [548, 501] on div "The most suitable data type for storing the exact weight of a package in kilogr…" at bounding box center [784, 500] width 831 height 39
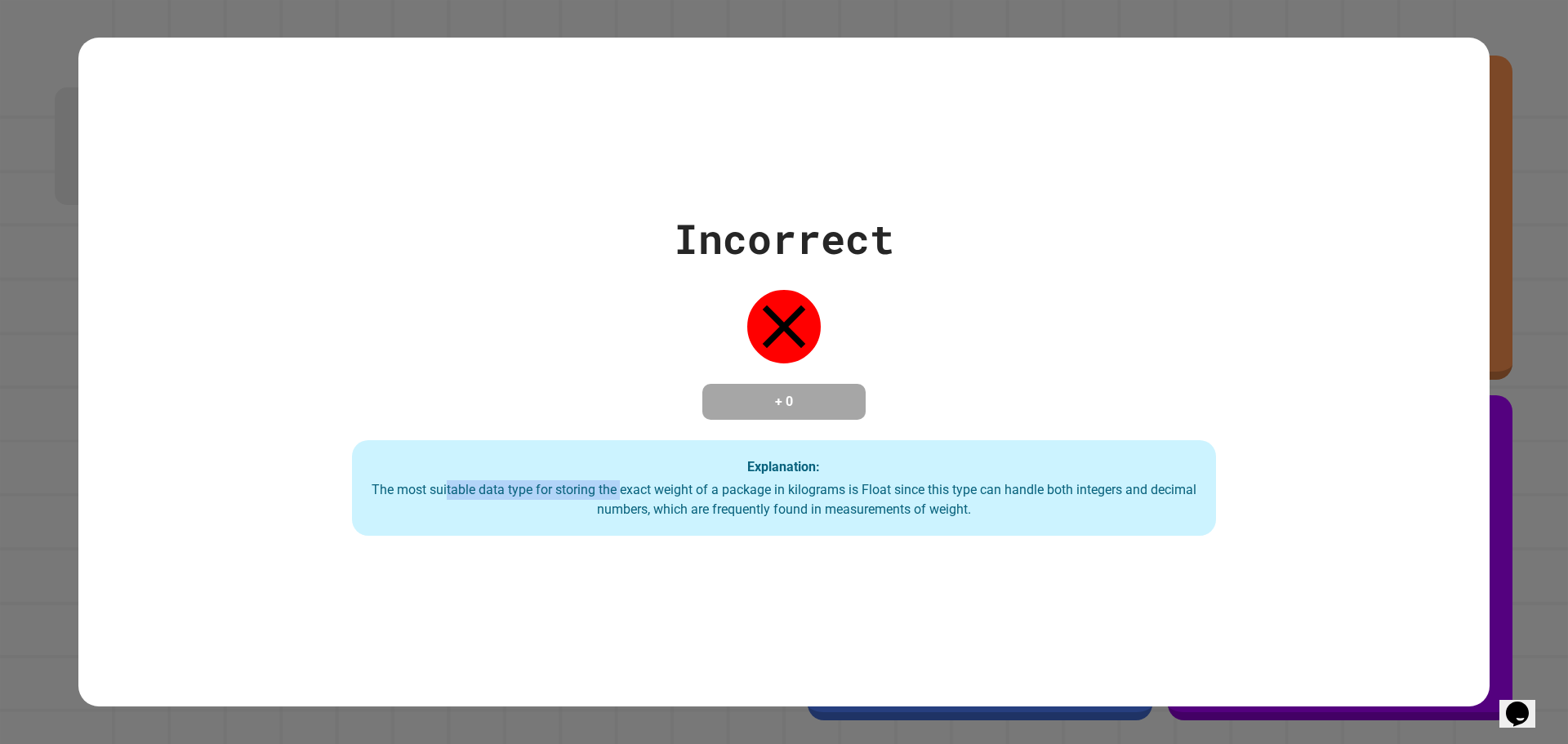
drag, startPoint x: 440, startPoint y: 483, endPoint x: 723, endPoint y: 481, distance: 283.0
click at [723, 481] on div "Explanation: The most suitable data type for storing the exact weight of a pack…" at bounding box center [783, 489] width 864 height 96
drag, startPoint x: 831, startPoint y: 470, endPoint x: 905, endPoint y: 472, distance: 74.0
click at [869, 472] on div "Explanation: The most suitable data type for storing the exact weight of a pack…" at bounding box center [783, 489] width 864 height 96
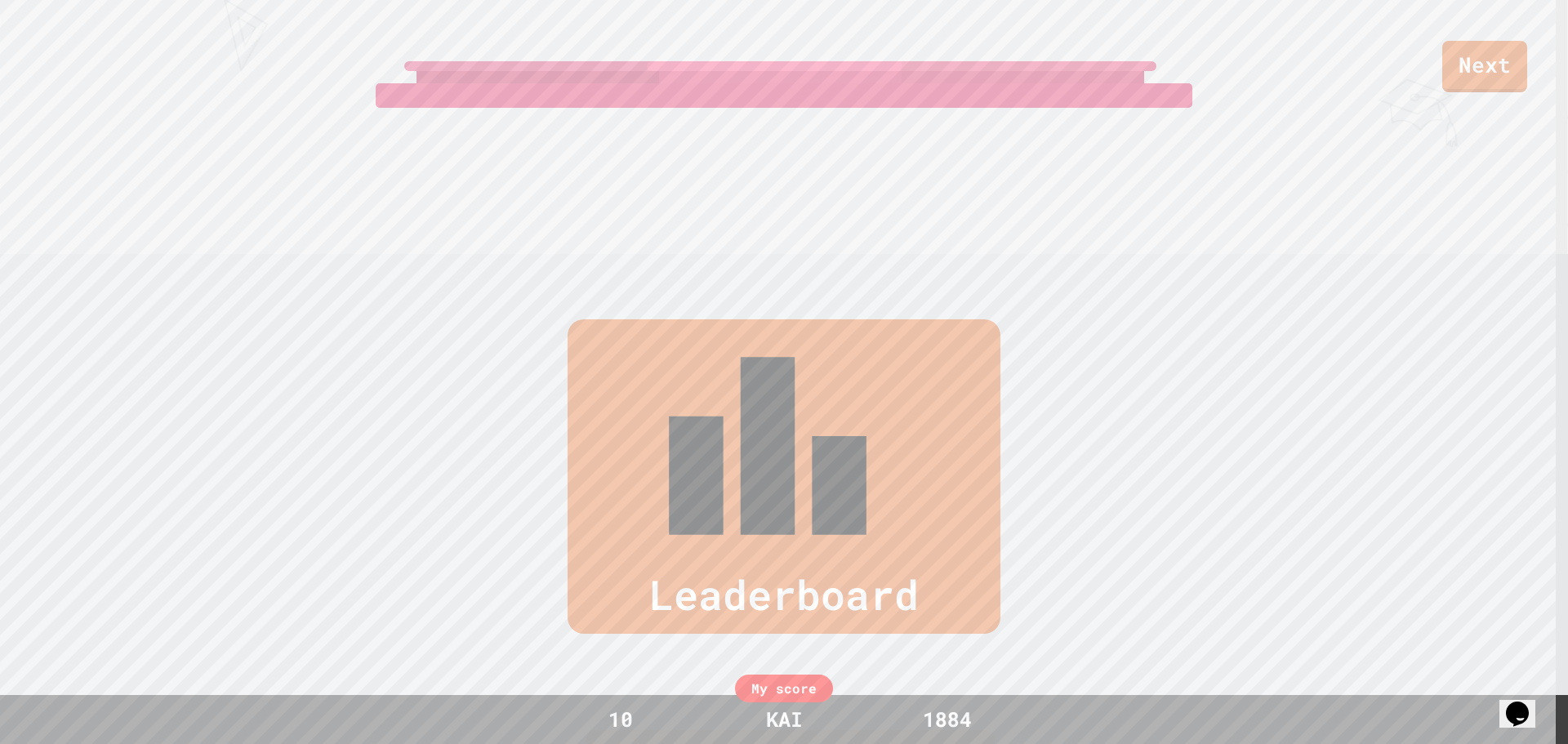
scroll to position [750, 0]
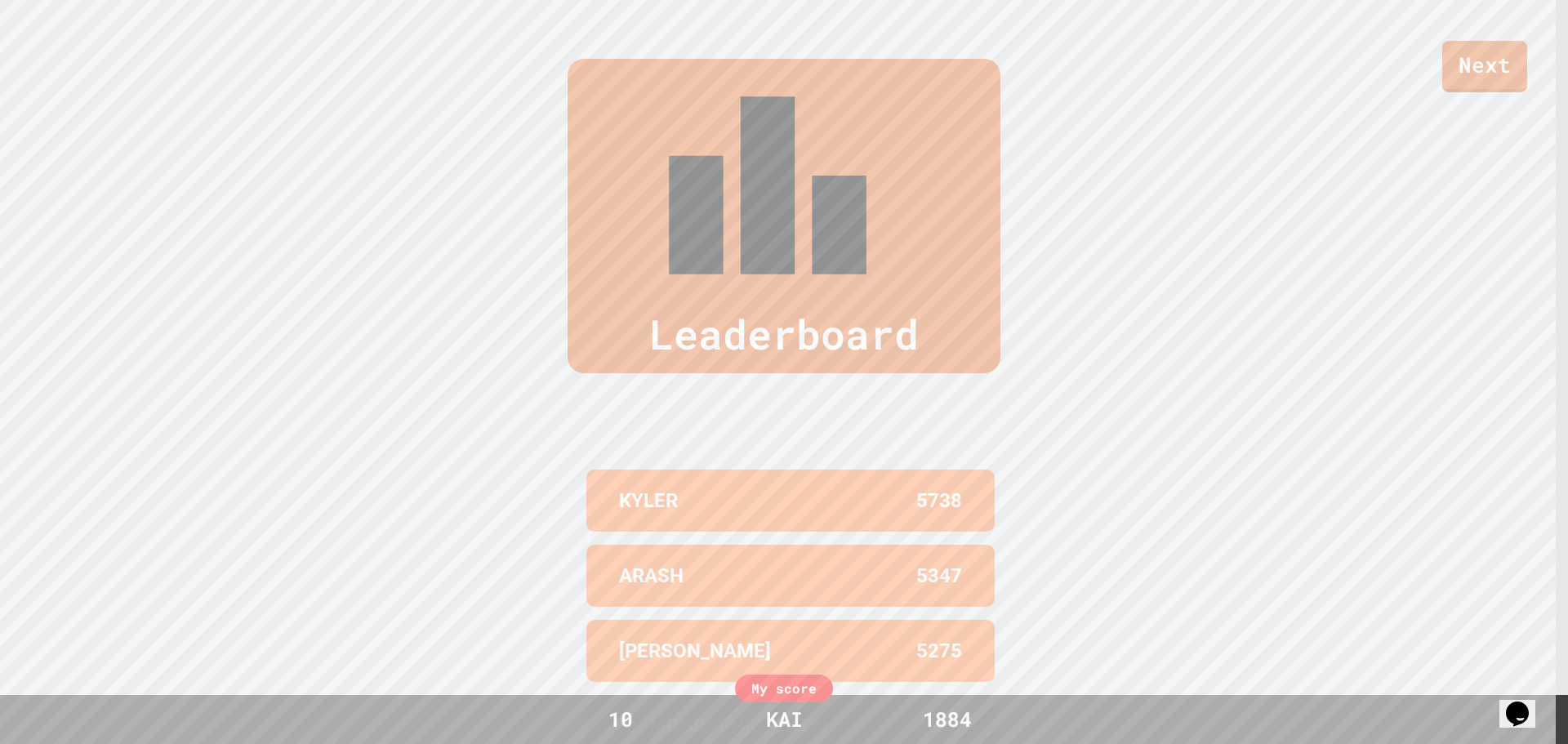
click at [885, 619] on div "[PERSON_NAME] 5275" at bounding box center [790, 651] width 408 height 62
drag, startPoint x: 885, startPoint y: 471, endPoint x: 858, endPoint y: 365, distance: 109.4
click at [884, 619] on div "[PERSON_NAME] 5275" at bounding box center [790, 651] width 408 height 62
drag, startPoint x: 858, startPoint y: 365, endPoint x: 853, endPoint y: 352, distance: 13.9
click at [853, 545] on div "ARASH 5347" at bounding box center [790, 576] width 408 height 62
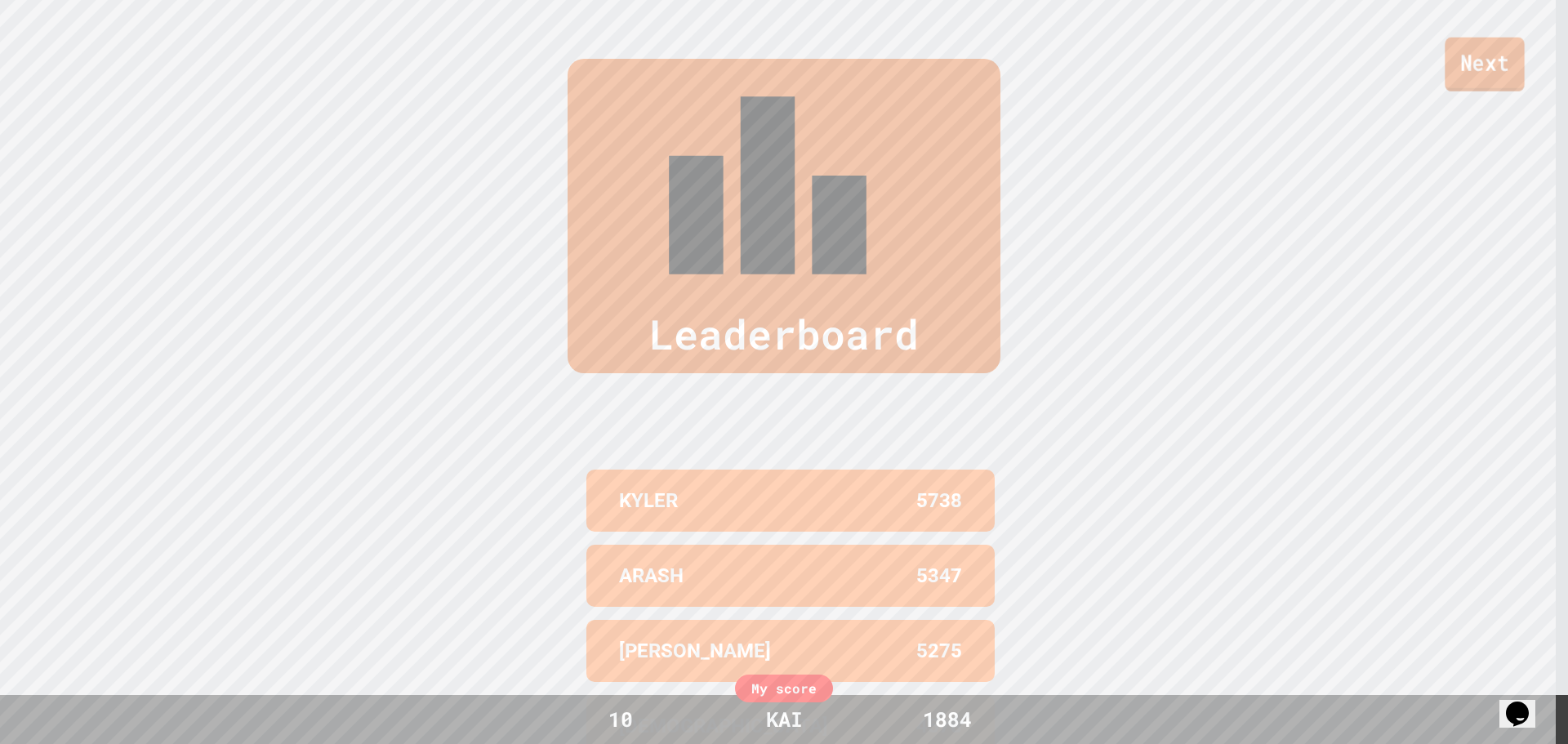
click at [1521, 64] on link "Next" at bounding box center [1483, 64] width 79 height 54
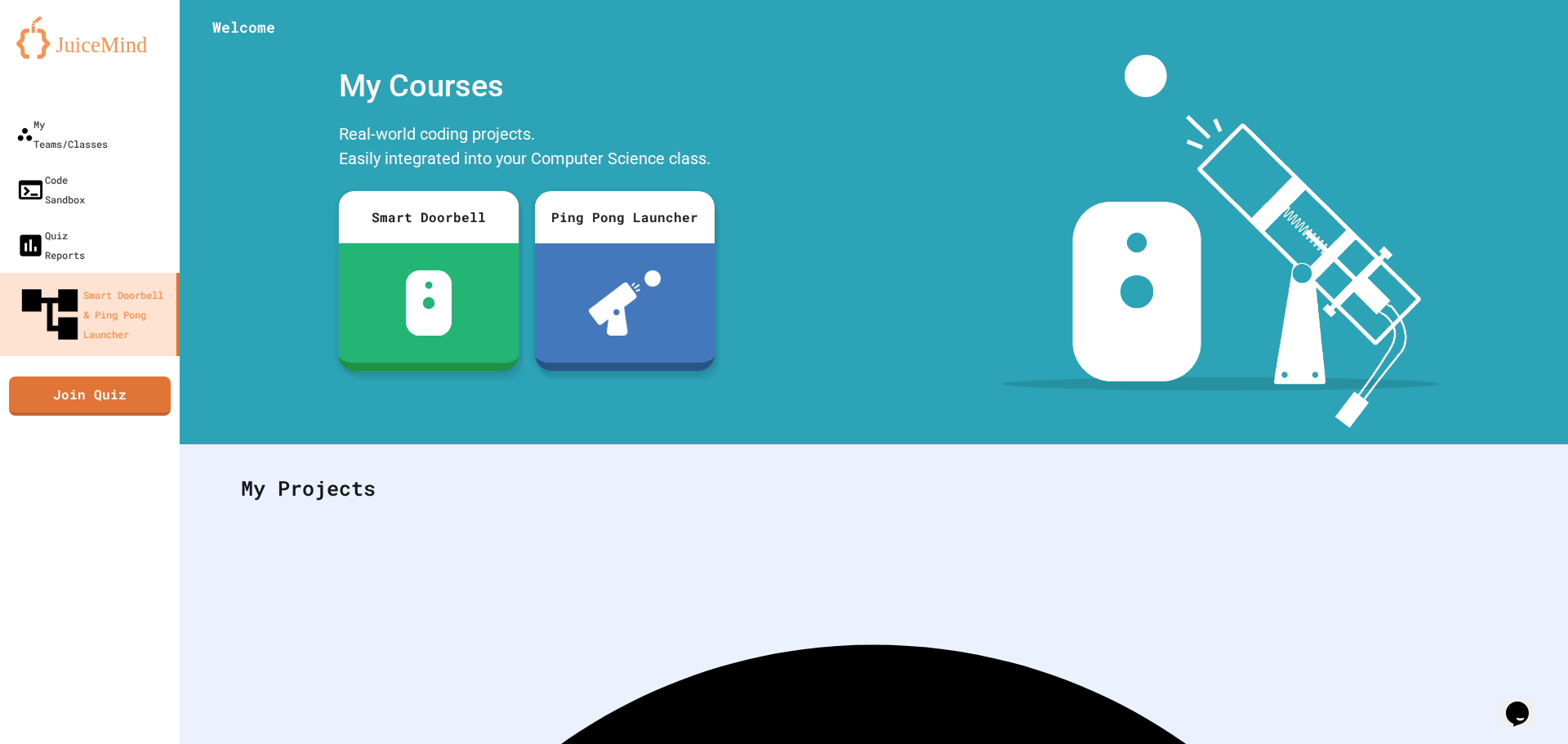
scroll to position [75, 0]
